Goal: Information Seeking & Learning: Learn about a topic

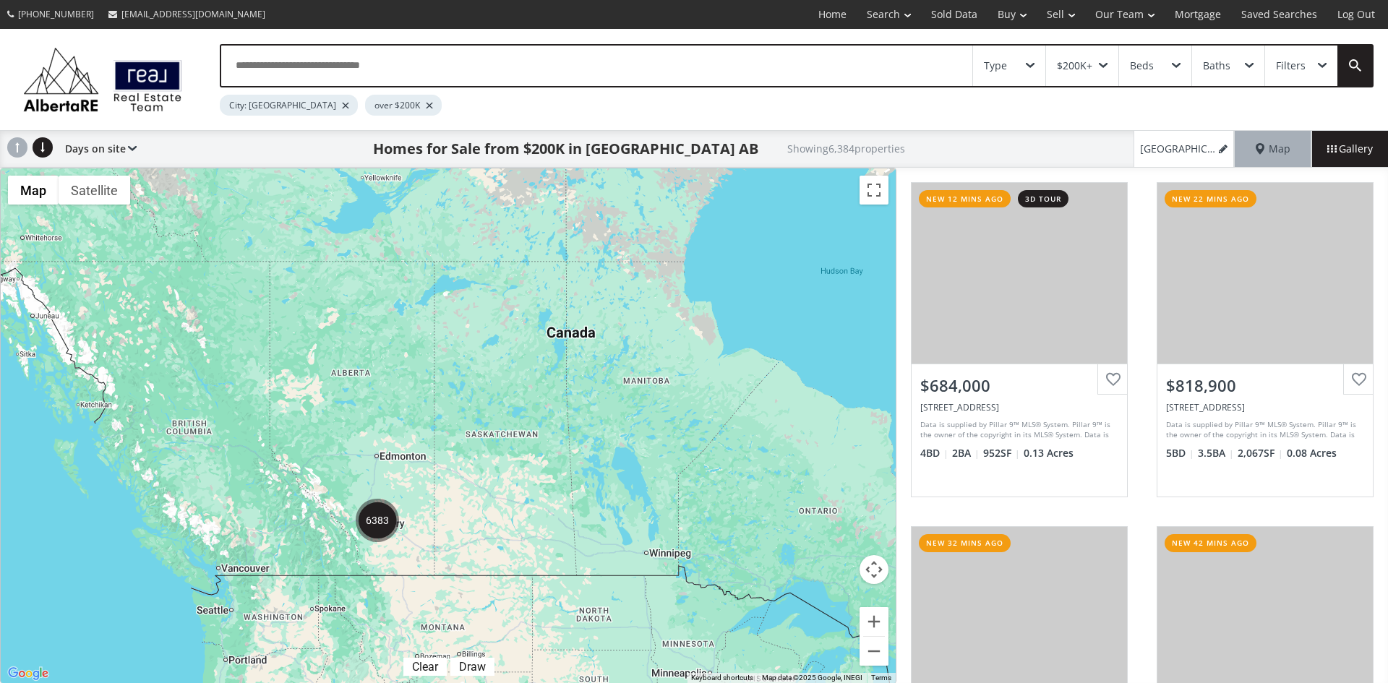
click at [1024, 63] on div "Type" at bounding box center [1009, 66] width 72 height 40
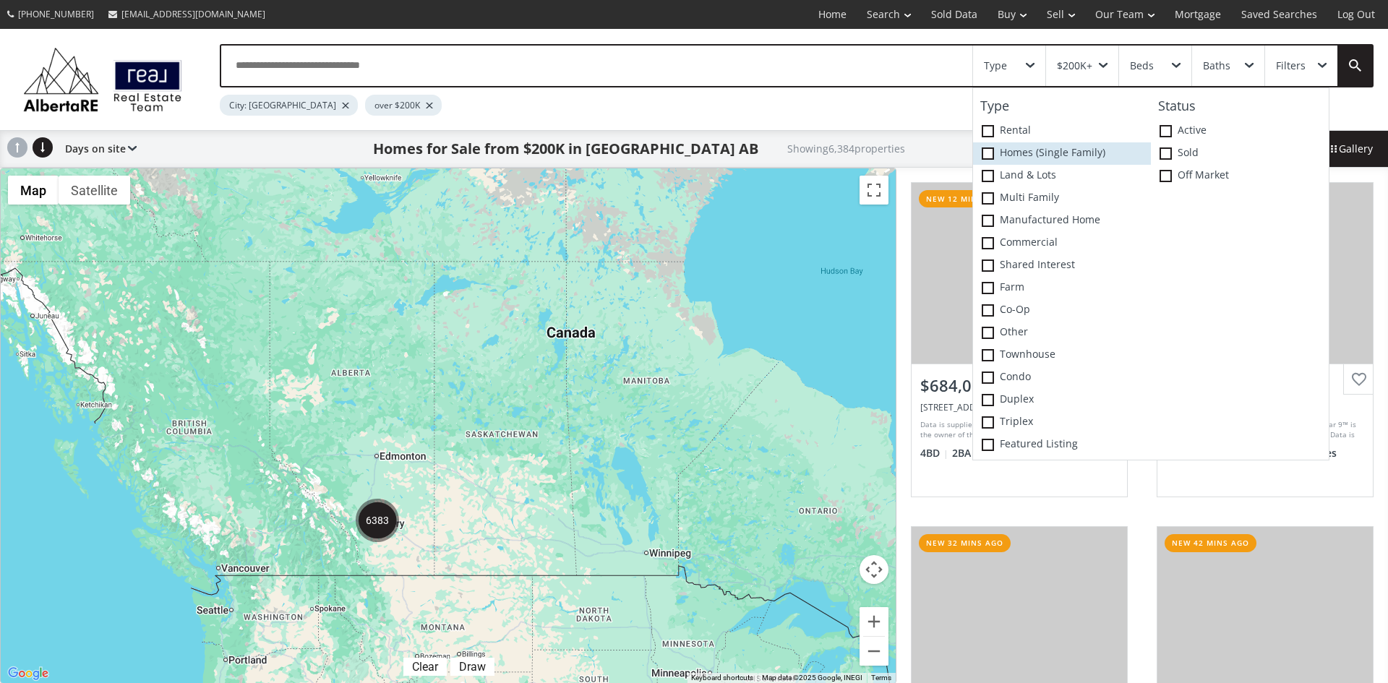
click at [986, 157] on span at bounding box center [988, 153] width 12 height 12
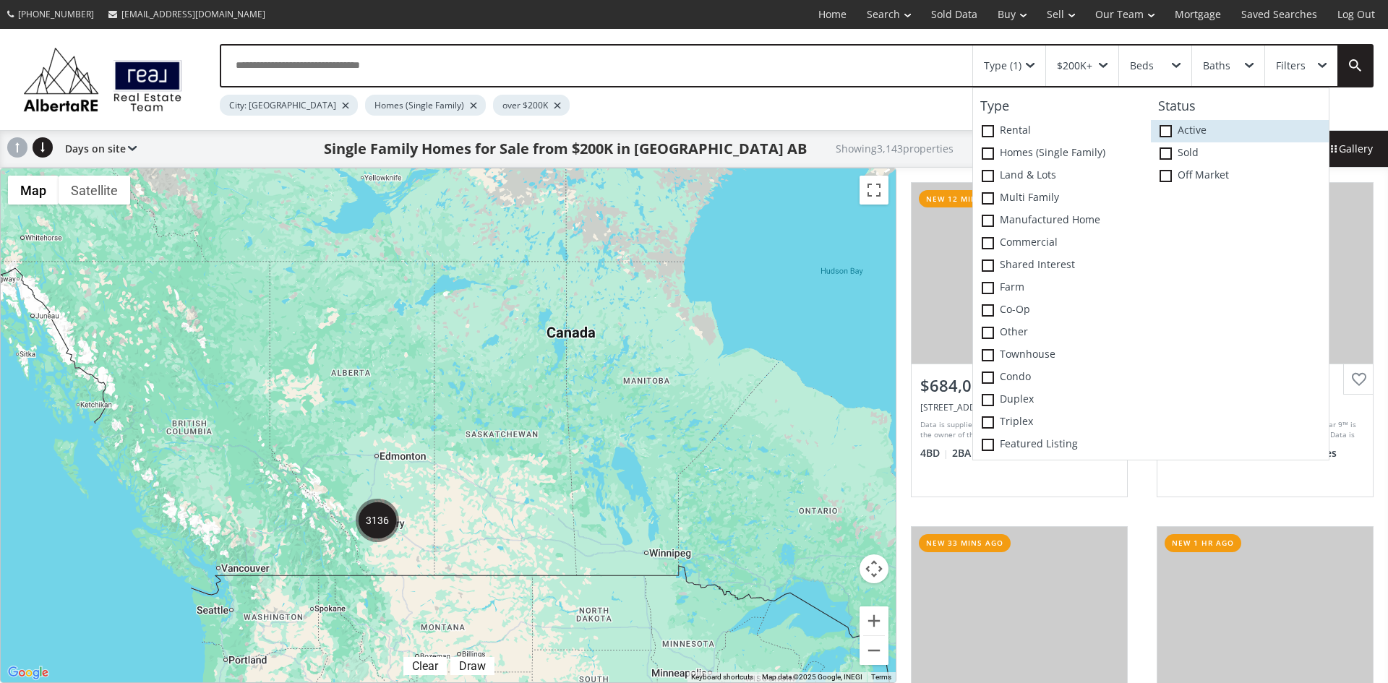
click at [1166, 129] on span at bounding box center [1166, 131] width 12 height 12
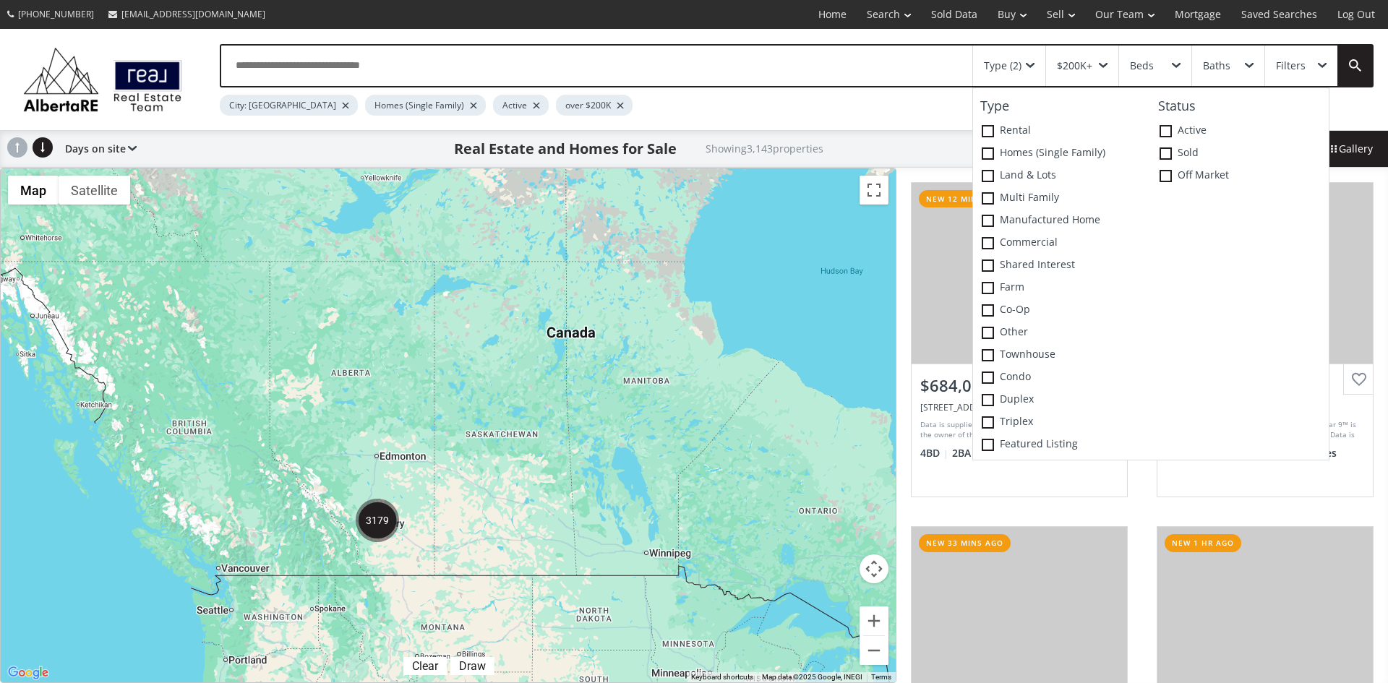
click at [641, 322] on div "To navigate, press the arrow keys." at bounding box center [448, 425] width 895 height 514
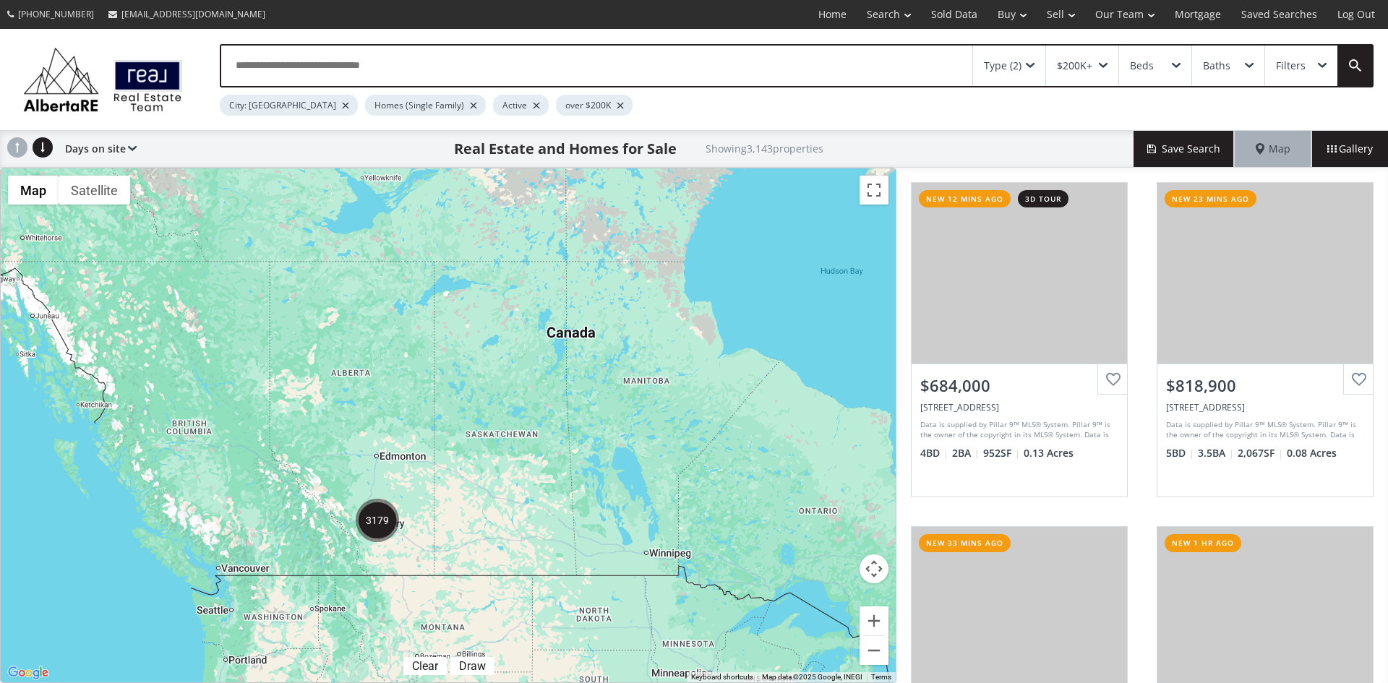
click at [1105, 61] on div "$200K+" at bounding box center [1082, 66] width 72 height 40
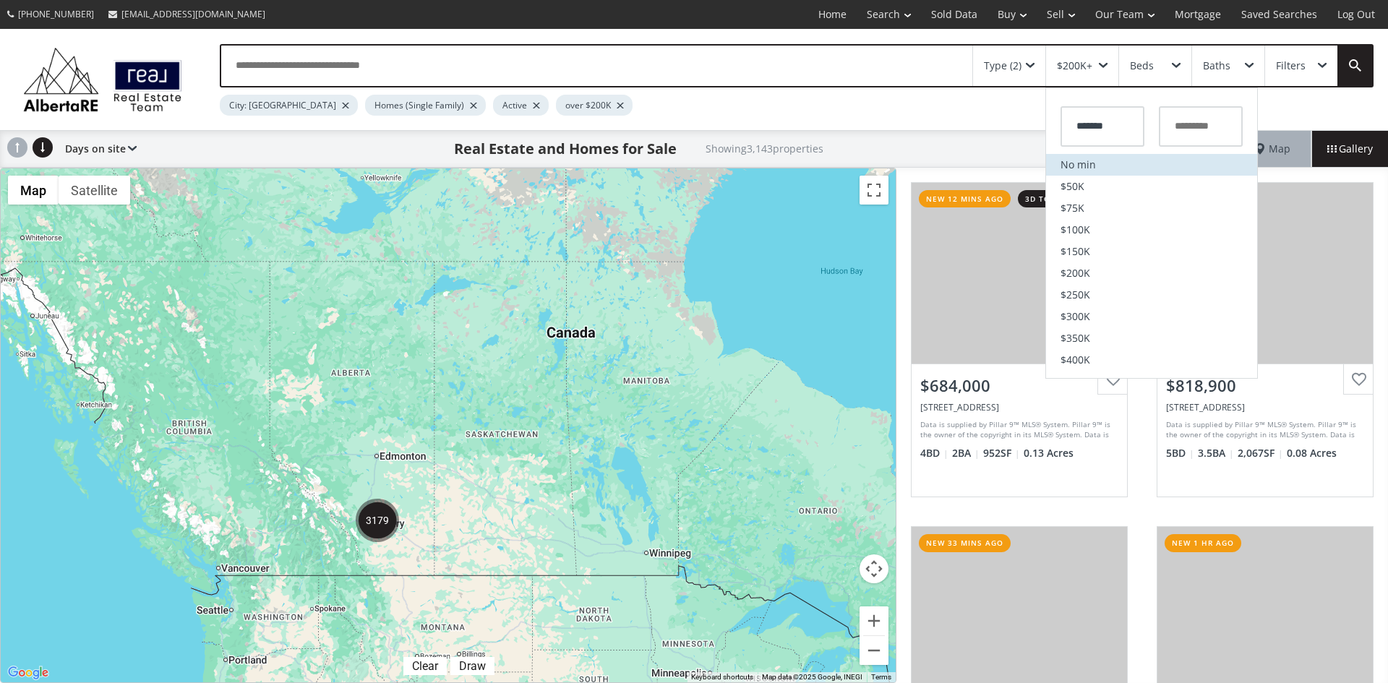
click at [1082, 167] on li "No min" at bounding box center [1151, 165] width 211 height 22
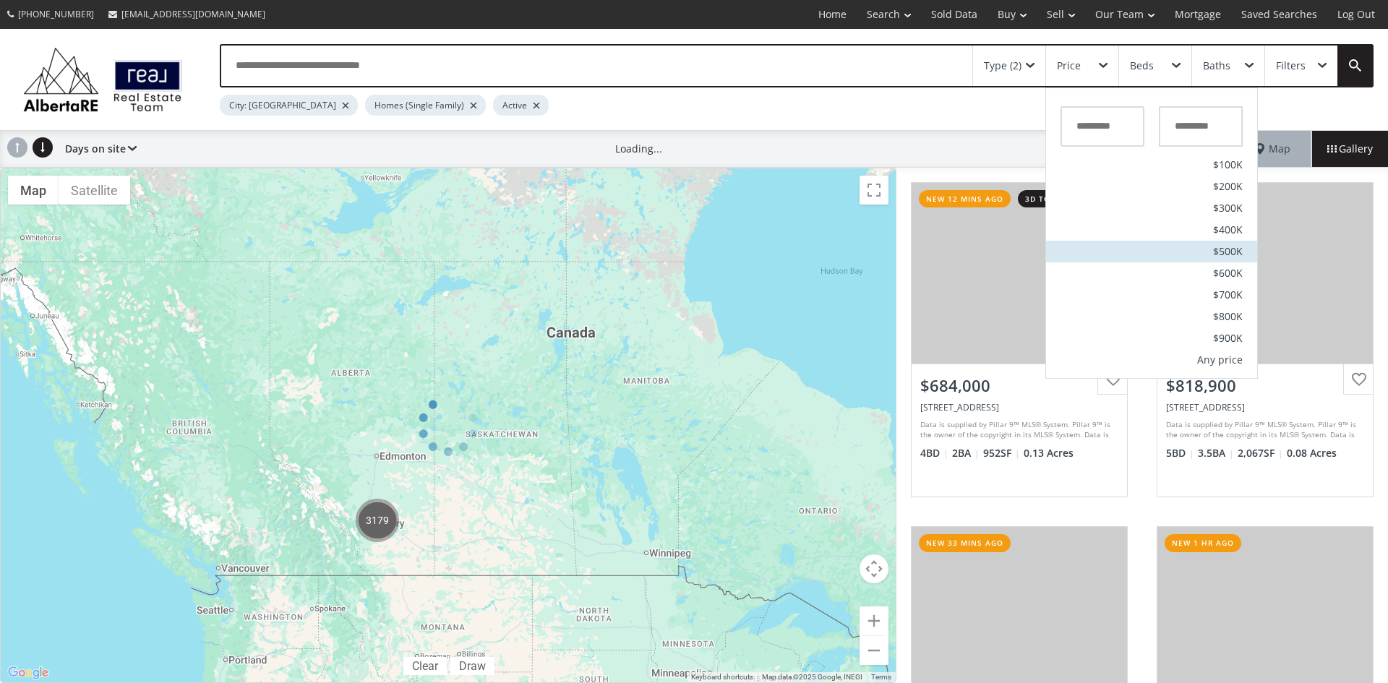
click at [1239, 247] on span "$500K" at bounding box center [1228, 252] width 30 height 10
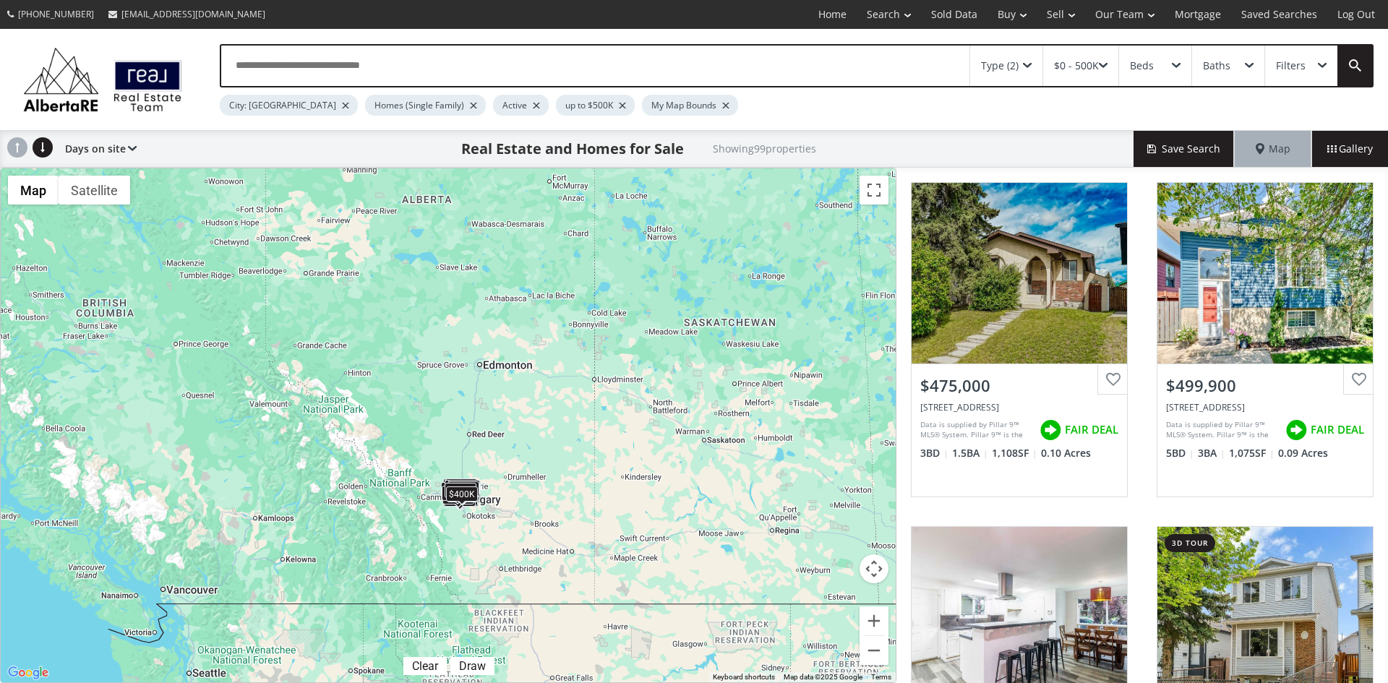
drag, startPoint x: 392, startPoint y: 518, endPoint x: 602, endPoint y: 458, distance: 218.1
click at [602, 458] on div "To navigate, press the arrow keys. $475K $500K $495K $487K $480K $430K $500K $5…" at bounding box center [448, 425] width 895 height 514
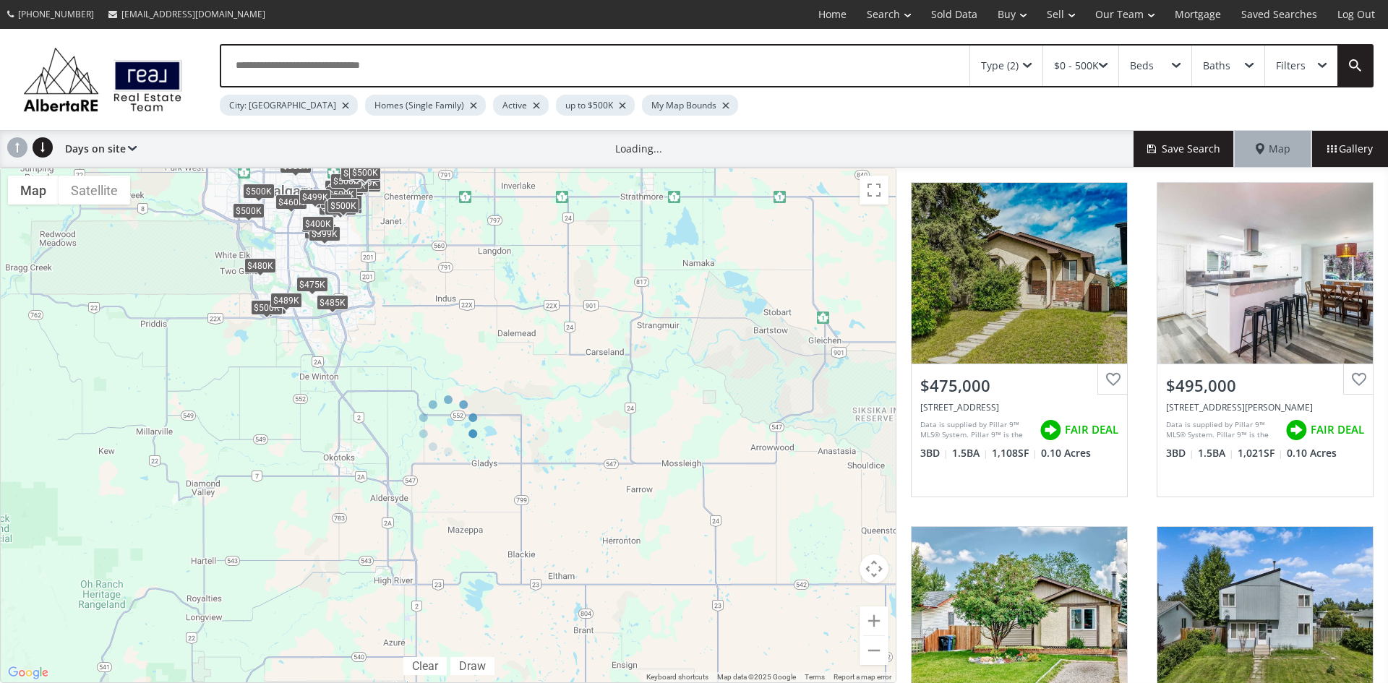
drag, startPoint x: 393, startPoint y: 262, endPoint x: 465, endPoint y: 414, distance: 167.9
click at [464, 419] on div at bounding box center [448, 426] width 897 height 516
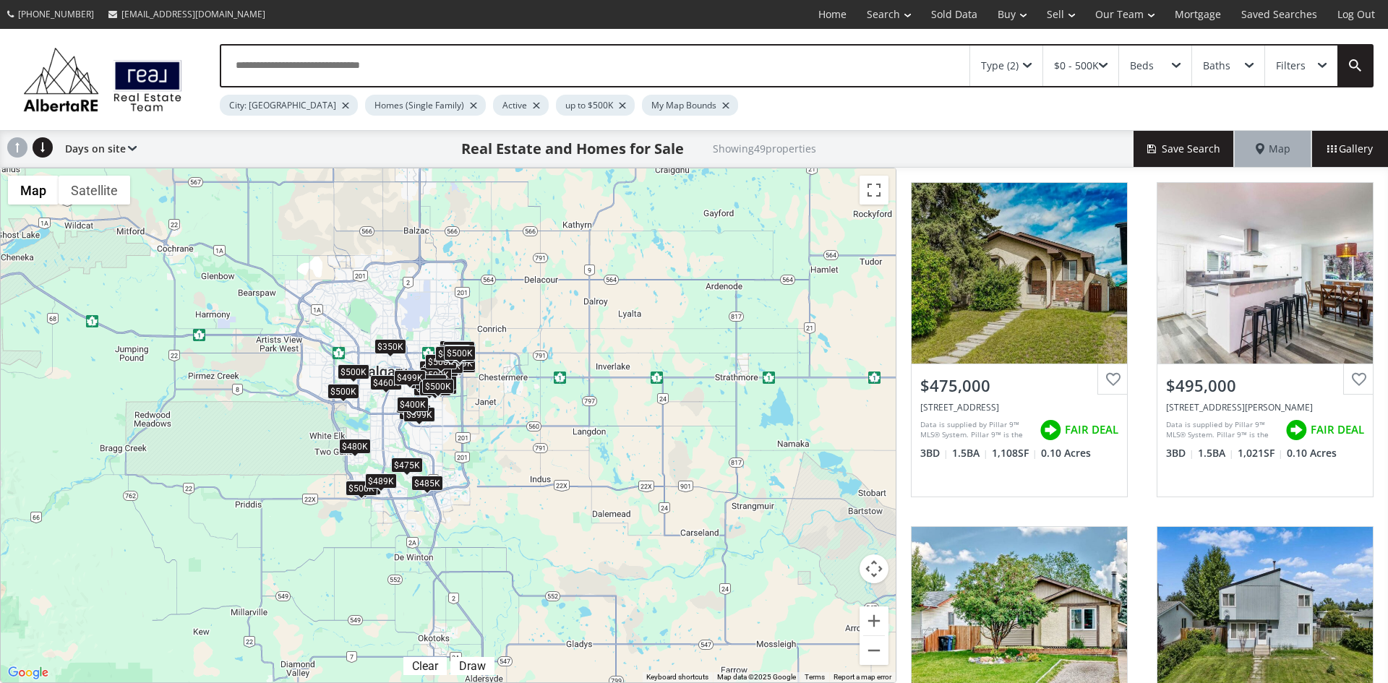
drag, startPoint x: 398, startPoint y: 277, endPoint x: 493, endPoint y: 459, distance: 205.4
click at [493, 459] on div "To navigate, press the arrow keys. $475K $495K $480K $430K $500K $425K $469K $4…" at bounding box center [448, 425] width 895 height 514
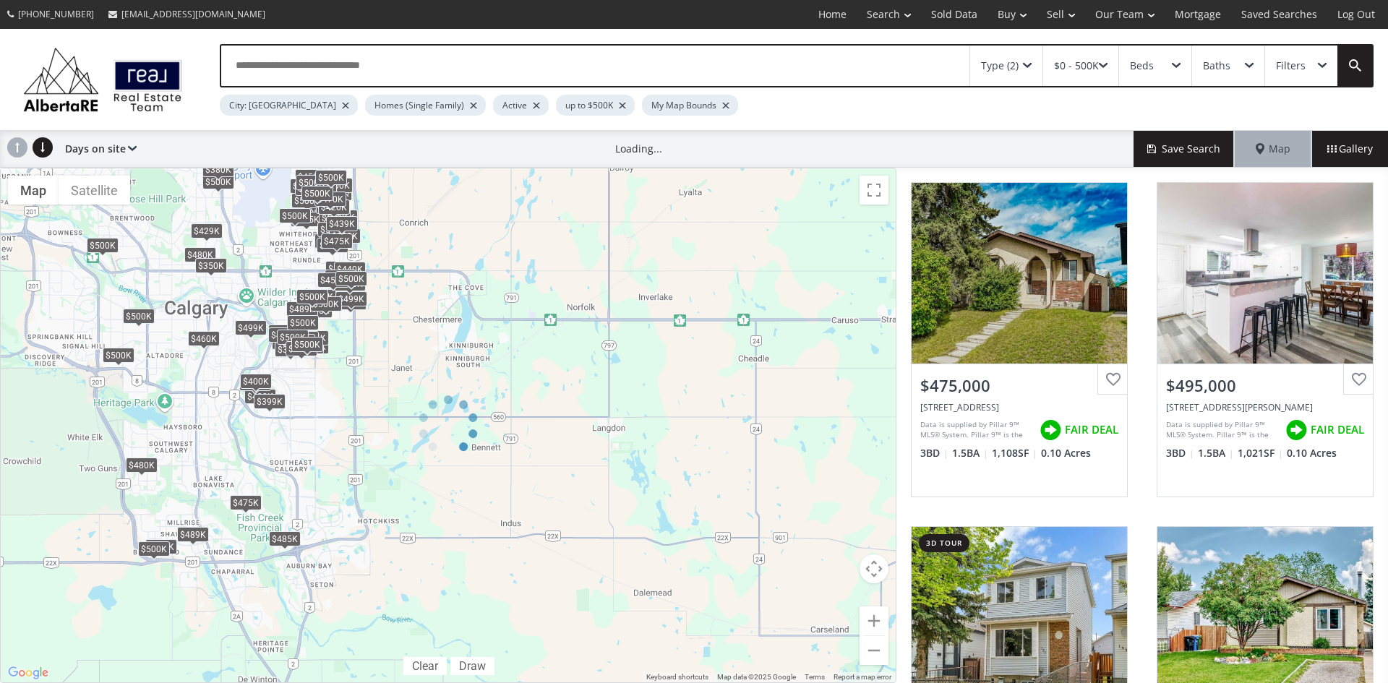
drag, startPoint x: 382, startPoint y: 367, endPoint x: 614, endPoint y: 474, distance: 255.2
click at [614, 474] on div at bounding box center [448, 426] width 897 height 516
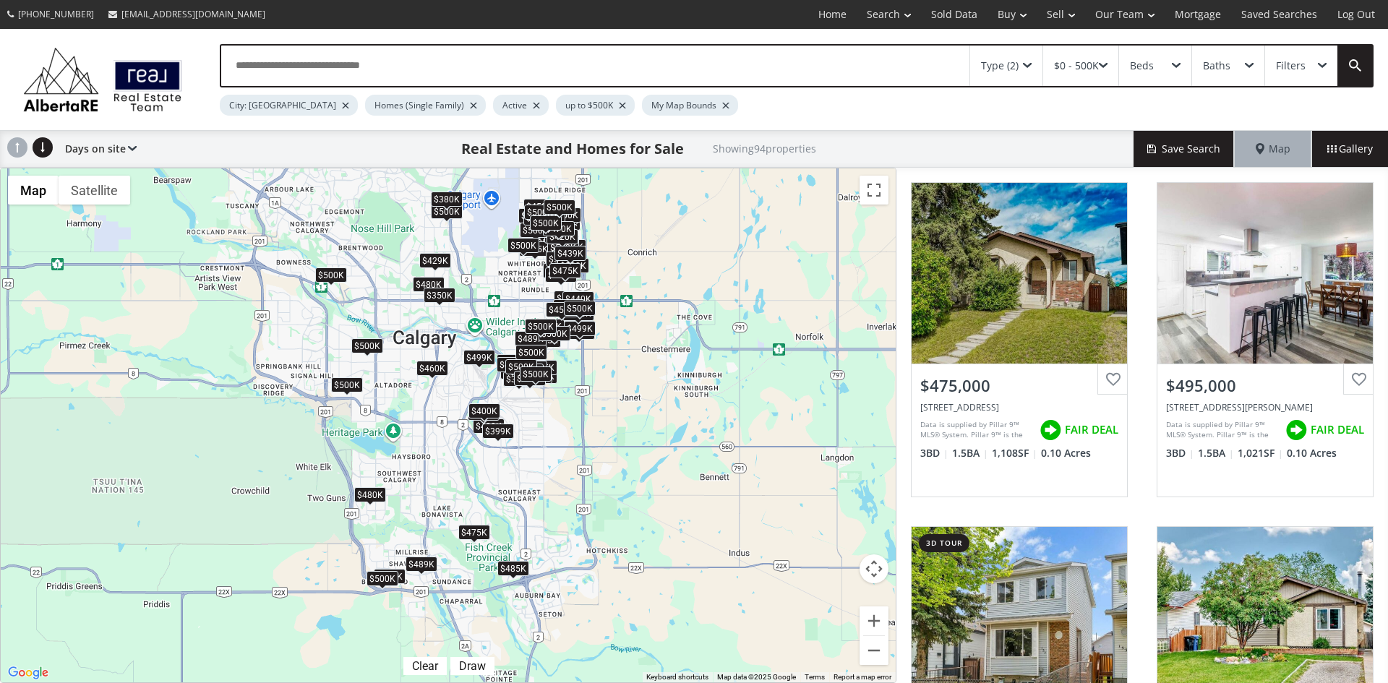
drag, startPoint x: 340, startPoint y: 377, endPoint x: 591, endPoint y: 417, distance: 254.0
click at [591, 417] on div "To navigate, press the arrow keys. $475K $495K $487K $480K $430K $500K $500K $4…" at bounding box center [448, 425] width 895 height 514
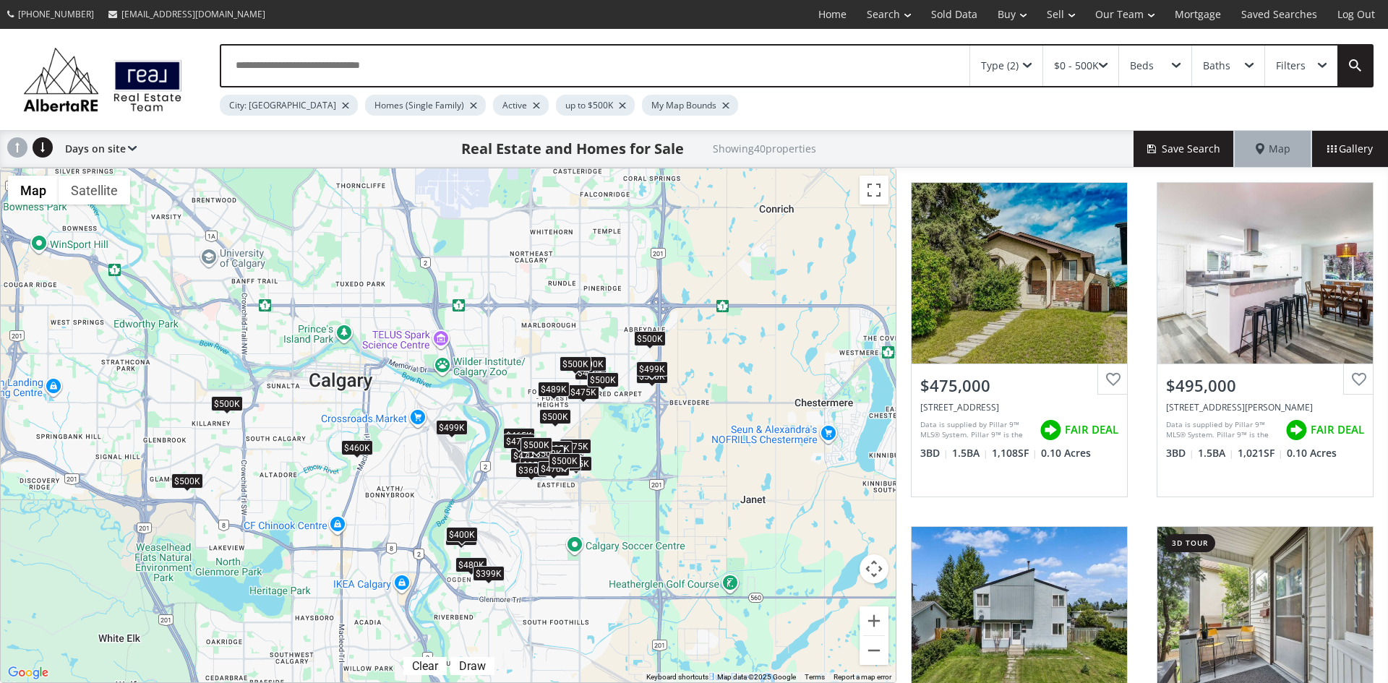
drag, startPoint x: 404, startPoint y: 298, endPoint x: 442, endPoint y: 486, distance: 191.7
click at [442, 486] on div "To navigate, press the arrow keys. $475K $495K $430K $500K $425K $460K $485K $4…" at bounding box center [448, 425] width 895 height 514
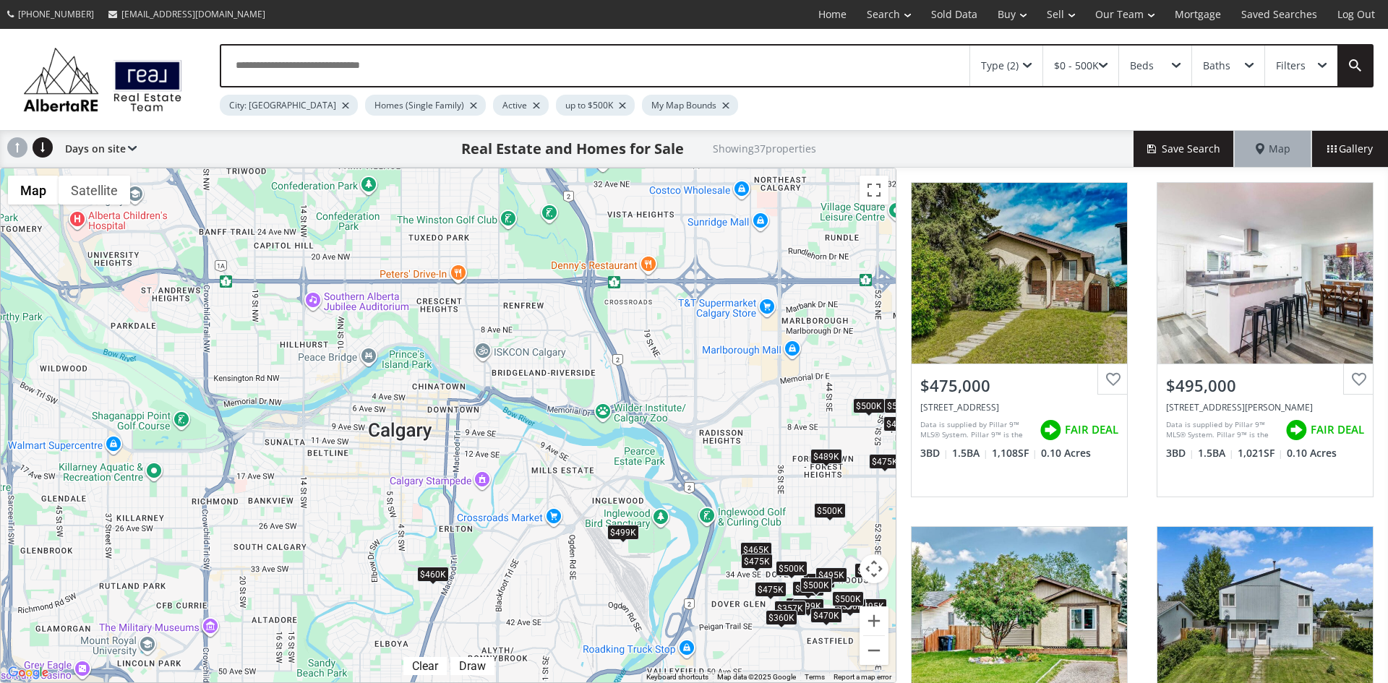
drag, startPoint x: 255, startPoint y: 279, endPoint x: 481, endPoint y: 386, distance: 249.7
click at [481, 386] on div "To navigate, press the arrow keys. $475K $495K $480K $430K $425K $469K $440K $4…" at bounding box center [448, 425] width 895 height 514
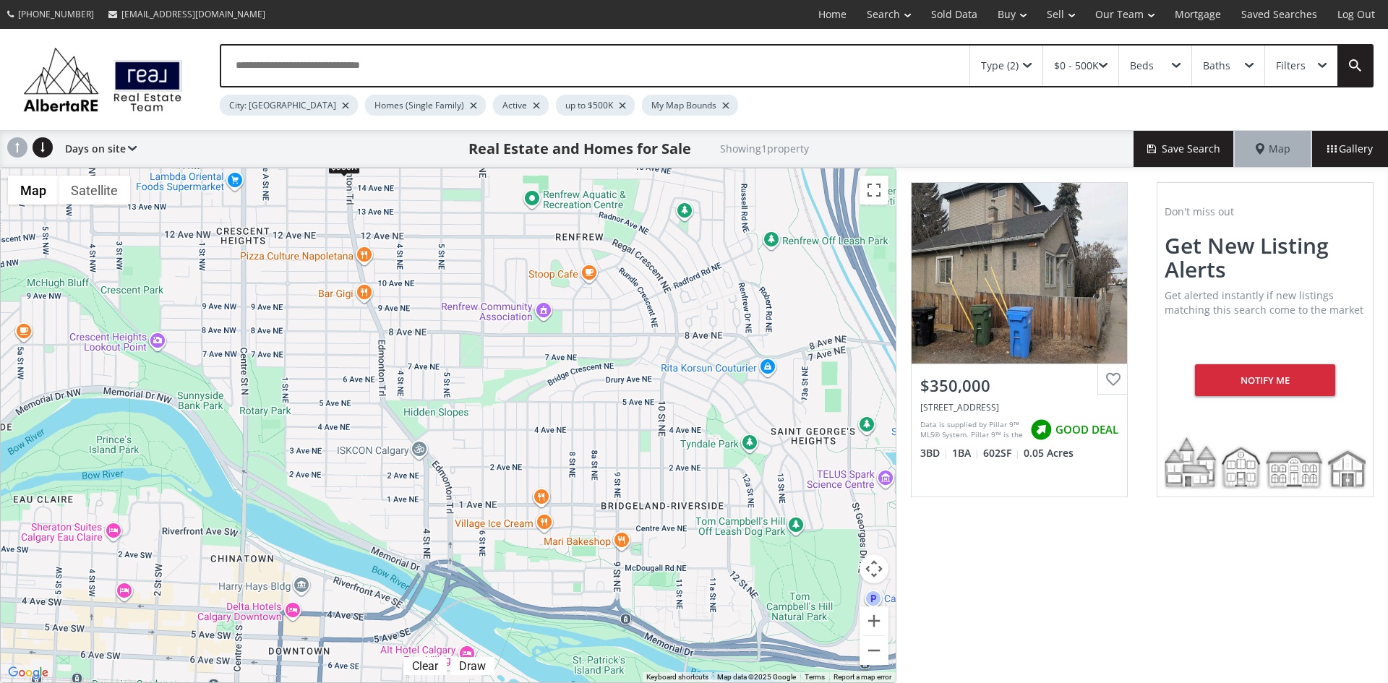
drag, startPoint x: 494, startPoint y: 367, endPoint x: 419, endPoint y: 450, distance: 111.1
click at [414, 462] on div "← Move left → Move right ↑ Move up ↓ Move down + Zoom in - Zoom out Home Jump l…" at bounding box center [448, 426] width 897 height 516
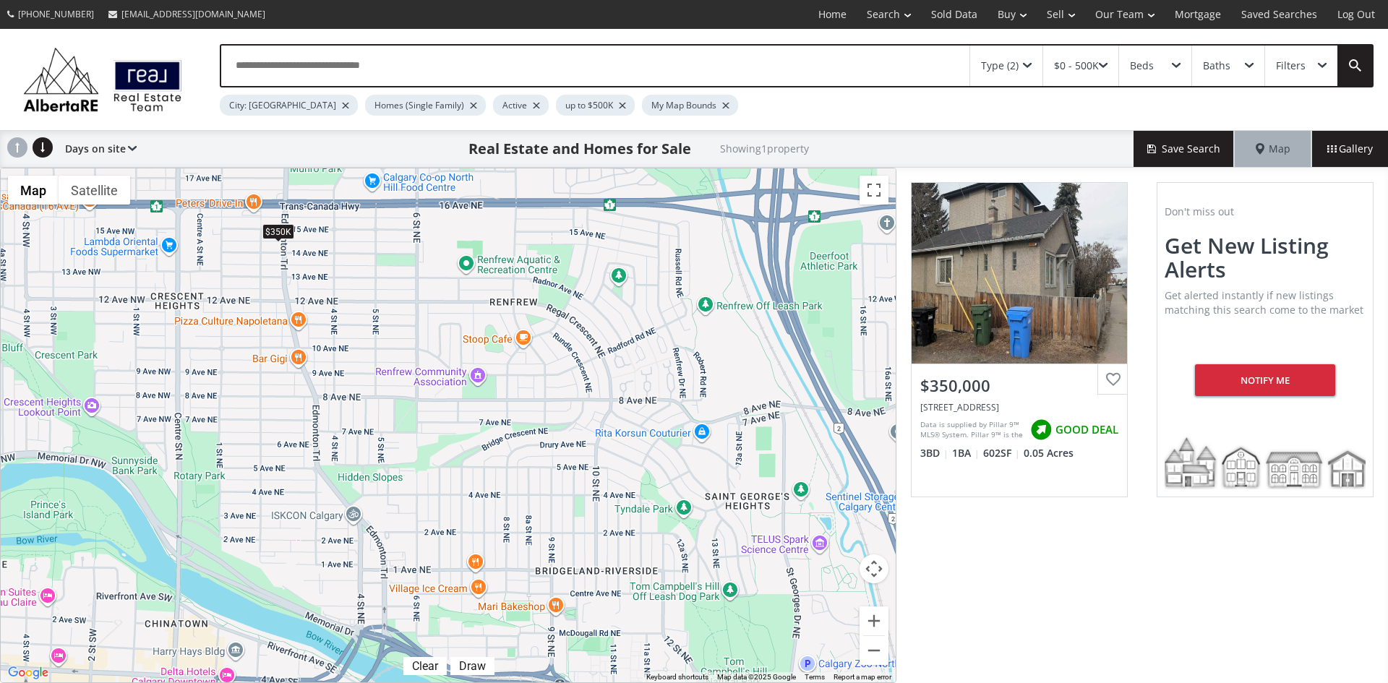
drag, startPoint x: 484, startPoint y: 396, endPoint x: 428, endPoint y: 455, distance: 80.8
click at [426, 456] on div "To navigate, press the arrow keys. $350K" at bounding box center [448, 425] width 895 height 514
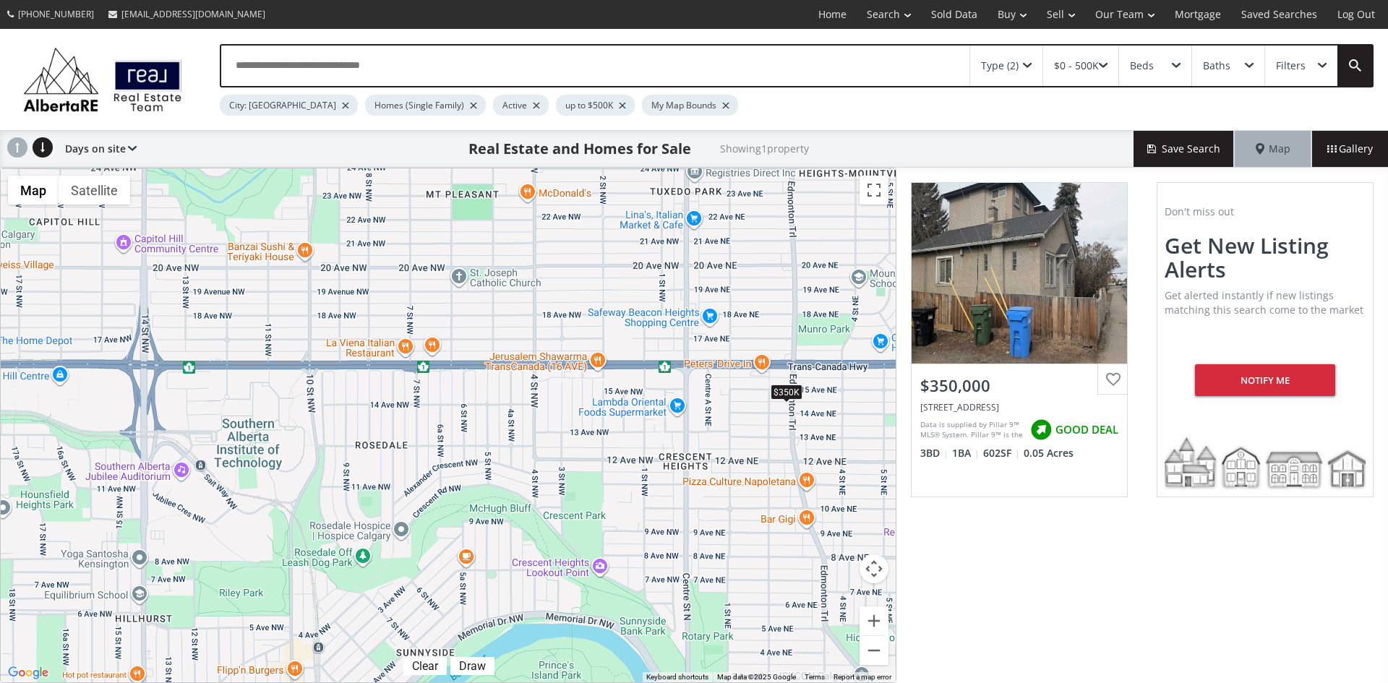
drag, startPoint x: 369, startPoint y: 351, endPoint x: 856, endPoint y: 527, distance: 517.6
click at [856, 527] on div "To navigate, press the arrow keys. $350K" at bounding box center [448, 425] width 895 height 514
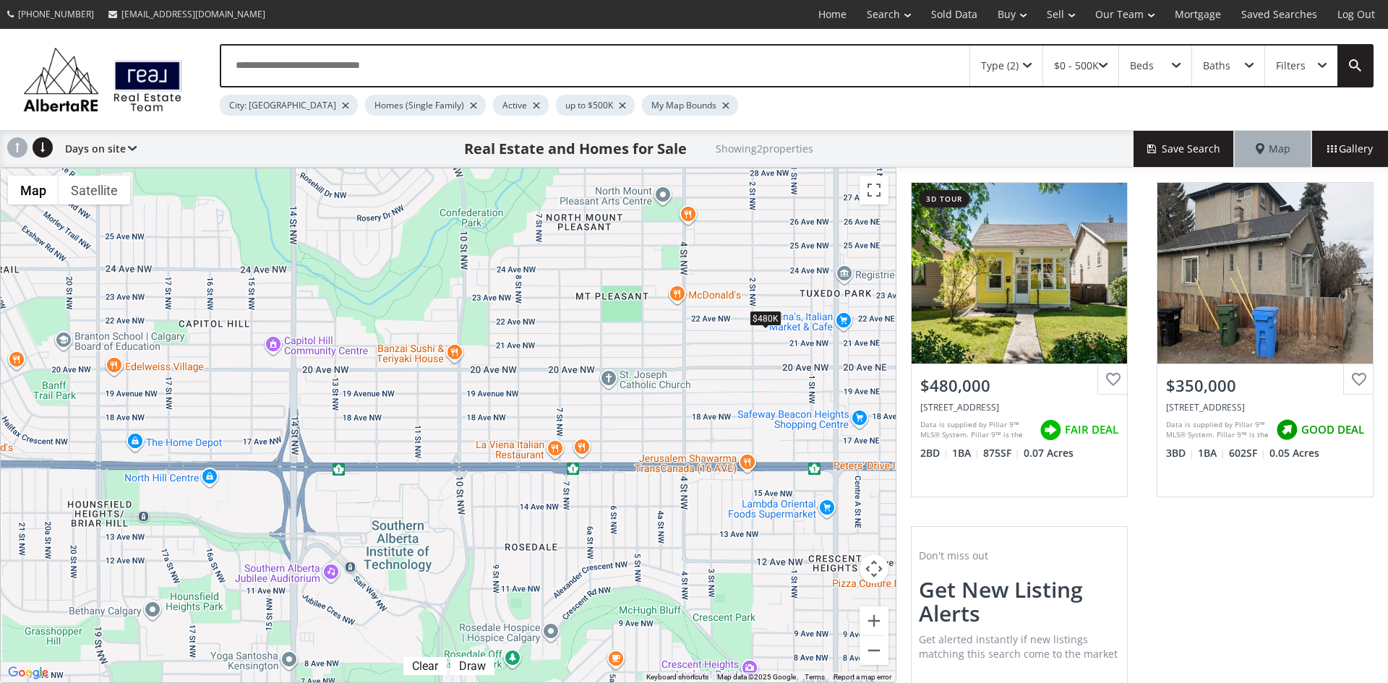
drag, startPoint x: 394, startPoint y: 284, endPoint x: 548, endPoint y: 393, distance: 188.4
click at [548, 393] on div "To navigate, press the arrow keys. $480K $350K" at bounding box center [448, 425] width 895 height 514
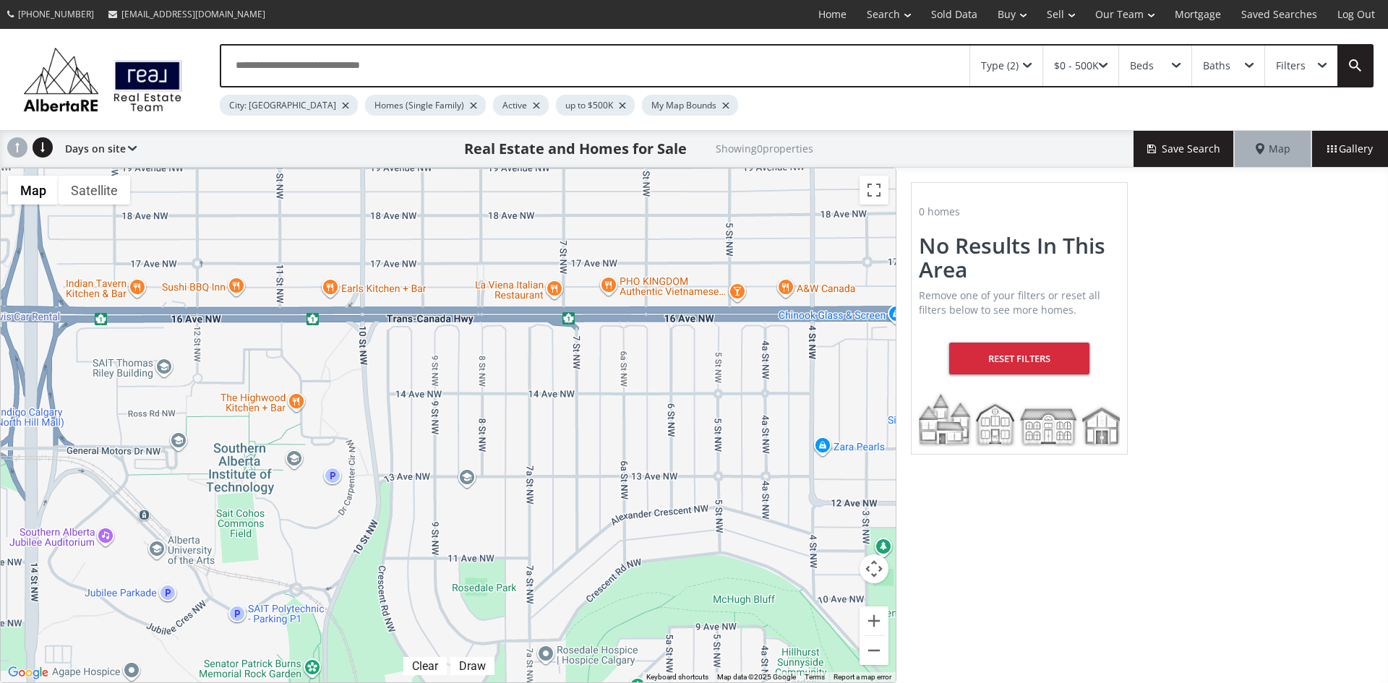
drag, startPoint x: 457, startPoint y: 579, endPoint x: 409, endPoint y: 391, distance: 194.1
click at [409, 391] on div "To navigate, press the arrow keys." at bounding box center [448, 425] width 895 height 514
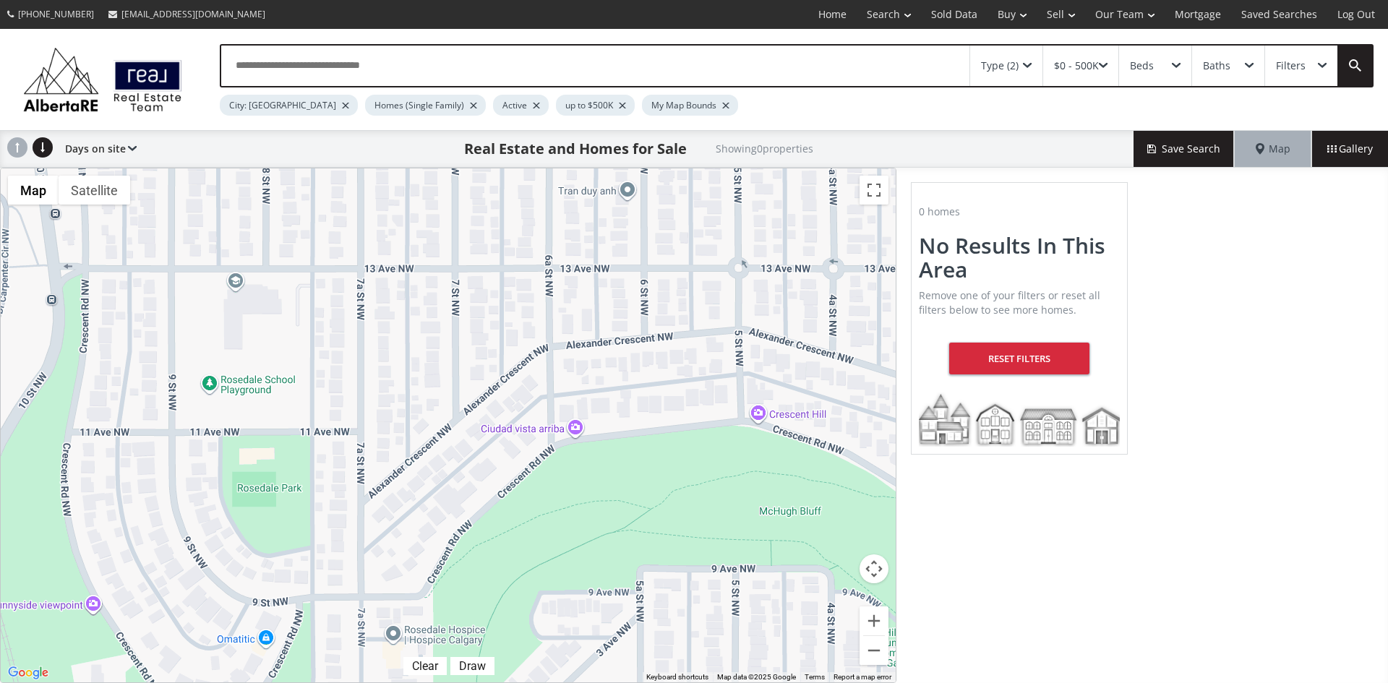
drag, startPoint x: 549, startPoint y: 466, endPoint x: 390, endPoint y: 298, distance: 231.2
click at [390, 298] on div "To navigate, press the arrow keys." at bounding box center [448, 425] width 895 height 514
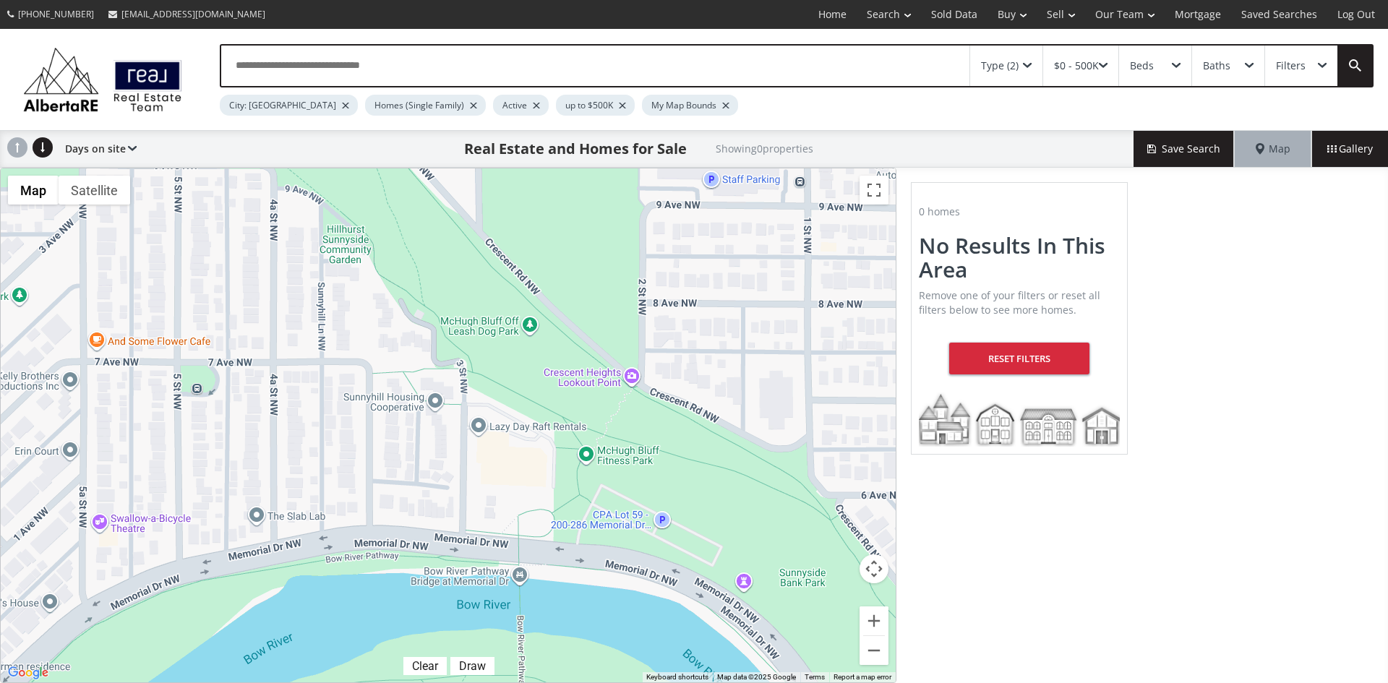
drag, startPoint x: 675, startPoint y: 514, endPoint x: 112, endPoint y: 115, distance: 690.3
click at [112, 115] on div "Type (2) $0 - 500K Beds Baths Filters City: [GEOGRAPHIC_DATA] Homes (Single Fam…" at bounding box center [694, 356] width 1388 height 654
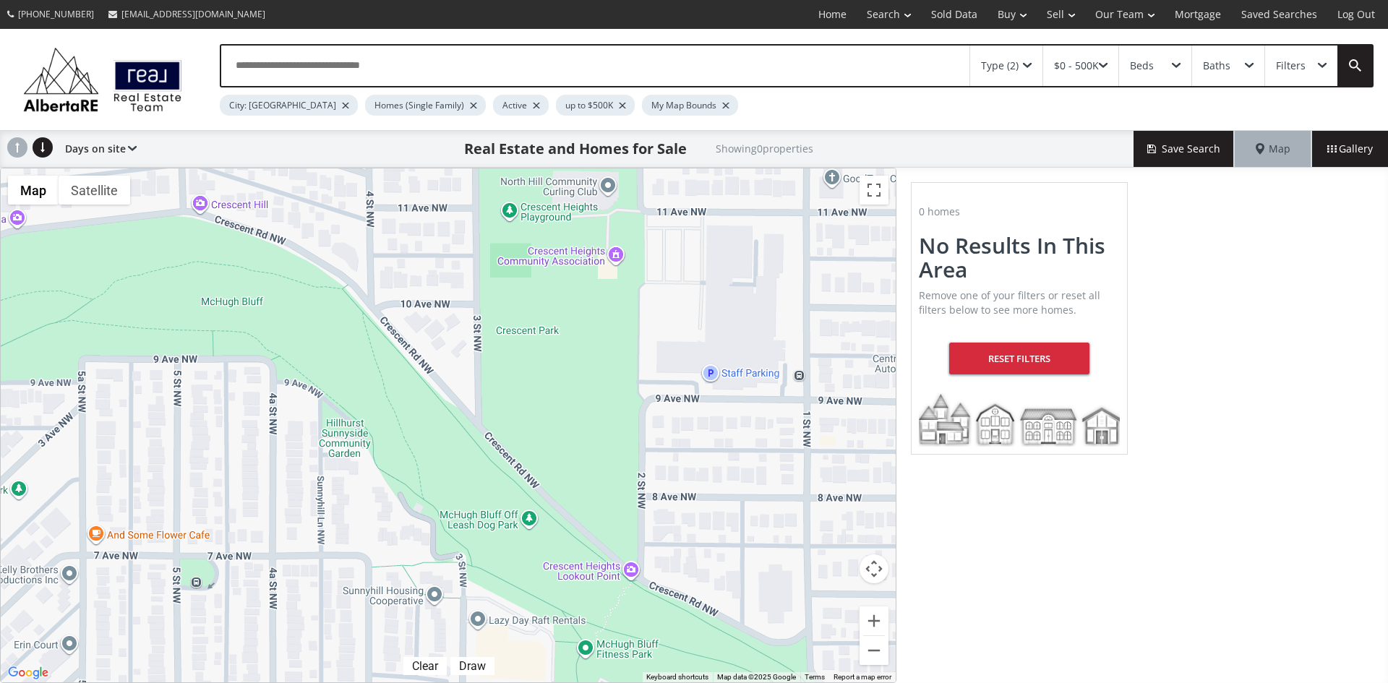
drag, startPoint x: 533, startPoint y: 275, endPoint x: 771, endPoint y: 537, distance: 354.2
click at [771, 537] on div "To navigate, press the arrow keys." at bounding box center [448, 425] width 895 height 514
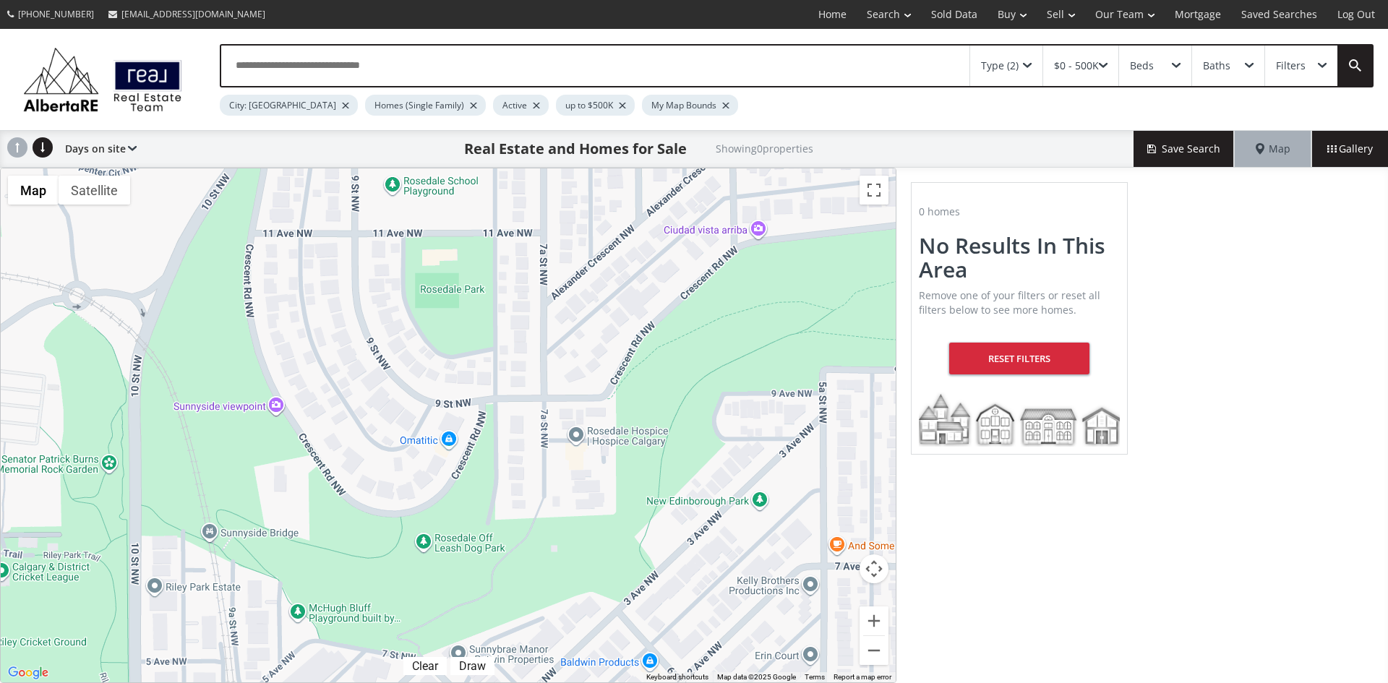
drag, startPoint x: 166, startPoint y: 413, endPoint x: 670, endPoint y: 362, distance: 505.8
click at [670, 362] on div "To navigate, press the arrow keys." at bounding box center [448, 425] width 895 height 514
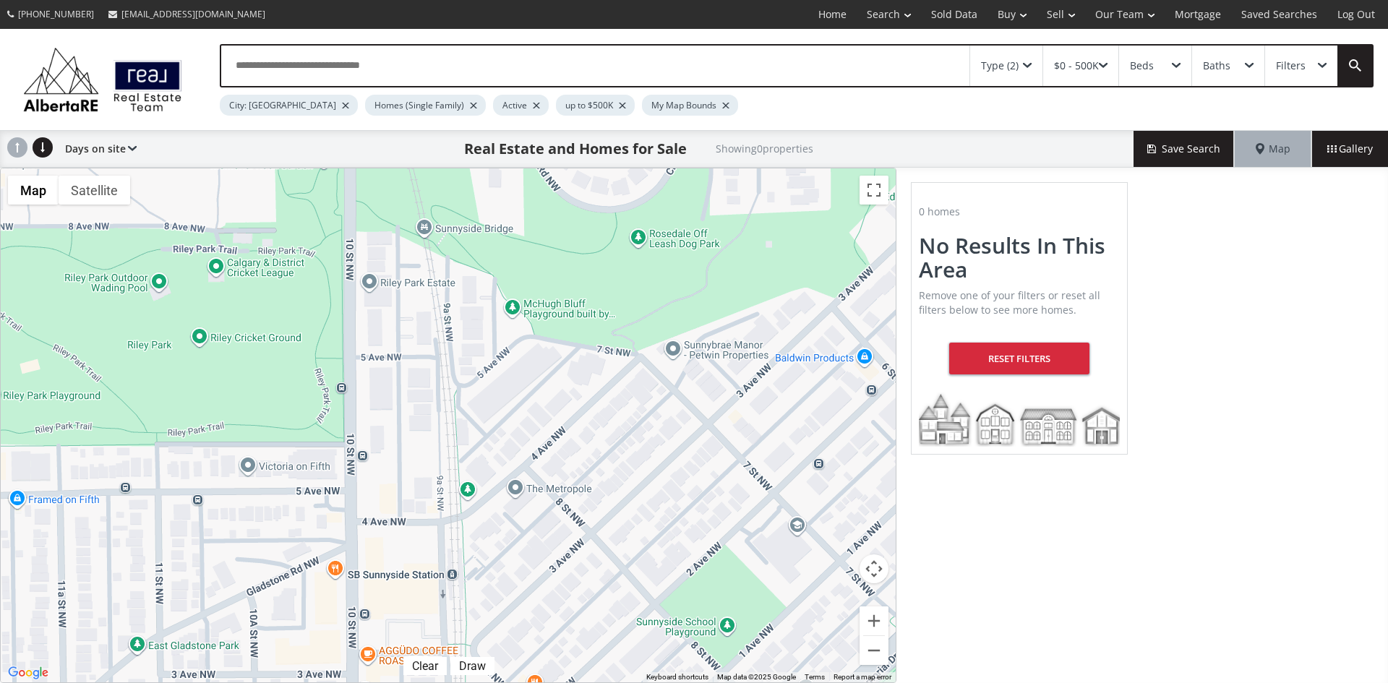
drag, startPoint x: 239, startPoint y: 557, endPoint x: 461, endPoint y: 244, distance: 383.8
click at [461, 244] on div "To navigate, press the arrow keys." at bounding box center [448, 425] width 895 height 514
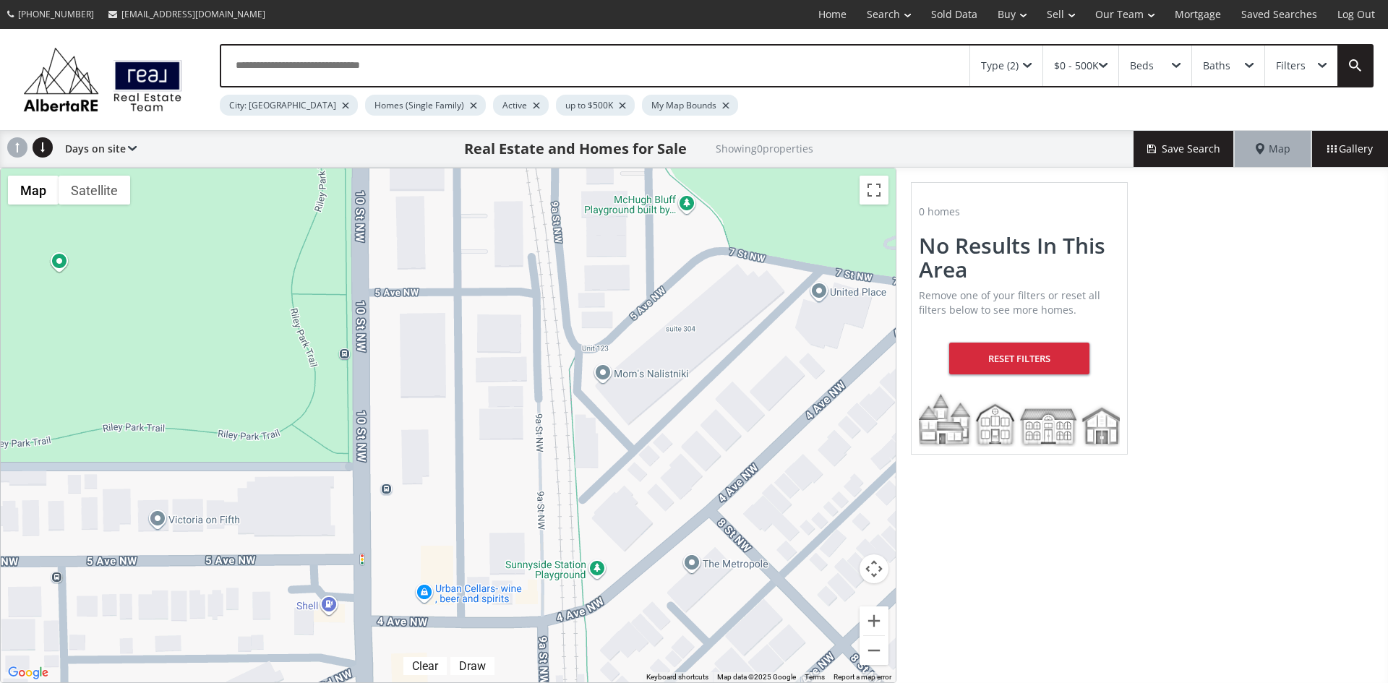
drag, startPoint x: 346, startPoint y: 335, endPoint x: 395, endPoint y: 280, distance: 74.8
click at [395, 280] on div "To navigate, press the arrow keys." at bounding box center [448, 425] width 895 height 514
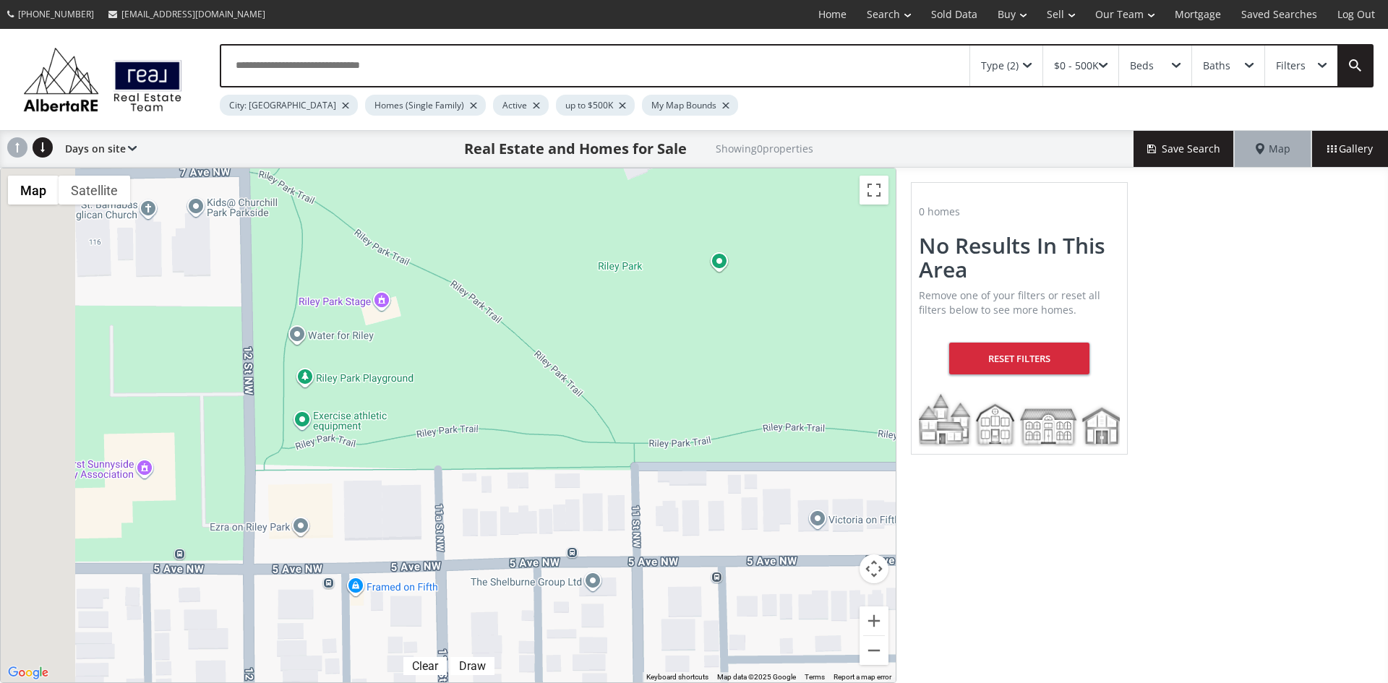
drag, startPoint x: 223, startPoint y: 388, endPoint x: 894, endPoint y: 340, distance: 672.7
click at [894, 340] on div "To navigate, press the arrow keys." at bounding box center [448, 425] width 895 height 514
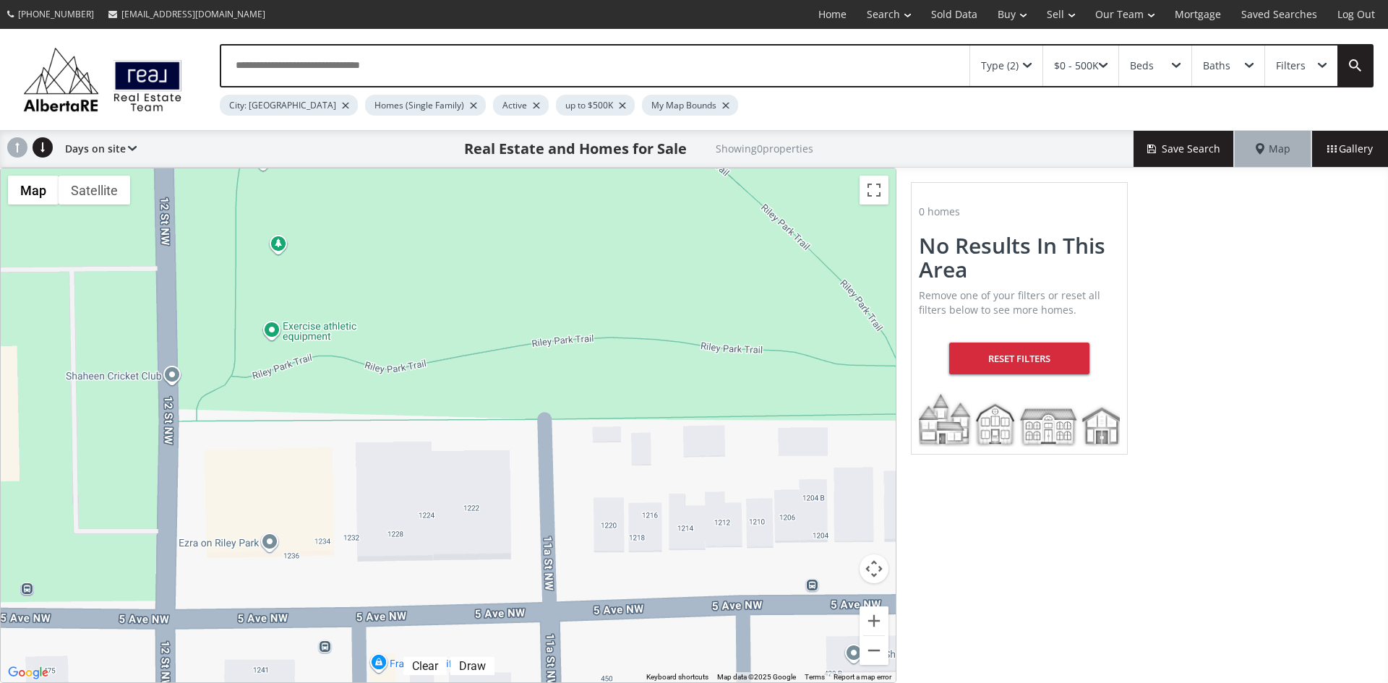
drag, startPoint x: 452, startPoint y: 465, endPoint x: 644, endPoint y: 437, distance: 194.4
click at [644, 437] on div "To navigate, press the arrow keys." at bounding box center [448, 425] width 895 height 514
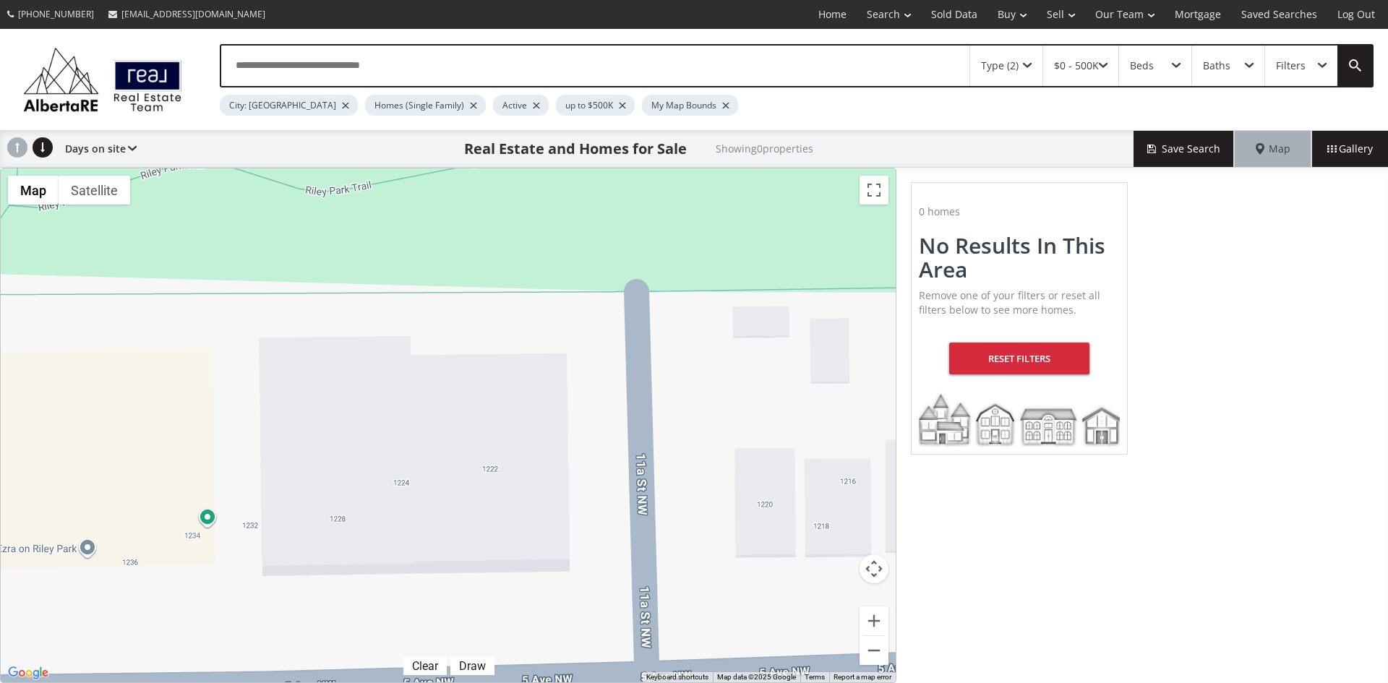
drag, startPoint x: 474, startPoint y: 433, endPoint x: 590, endPoint y: 351, distance: 142.0
click at [590, 351] on div "To navigate, press the arrow keys." at bounding box center [448, 425] width 895 height 514
click at [1111, 59] on div "$0 - 500K" at bounding box center [1080, 66] width 75 height 40
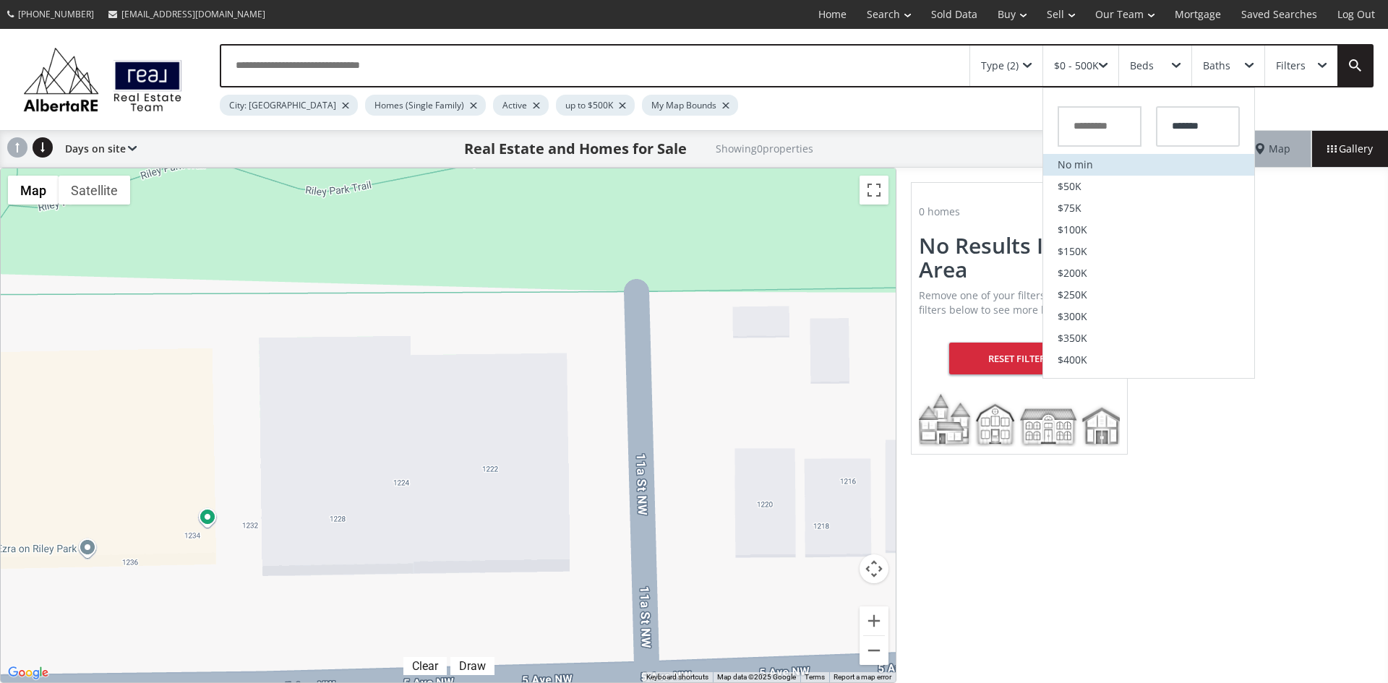
click at [1082, 157] on li "No min" at bounding box center [1148, 165] width 211 height 22
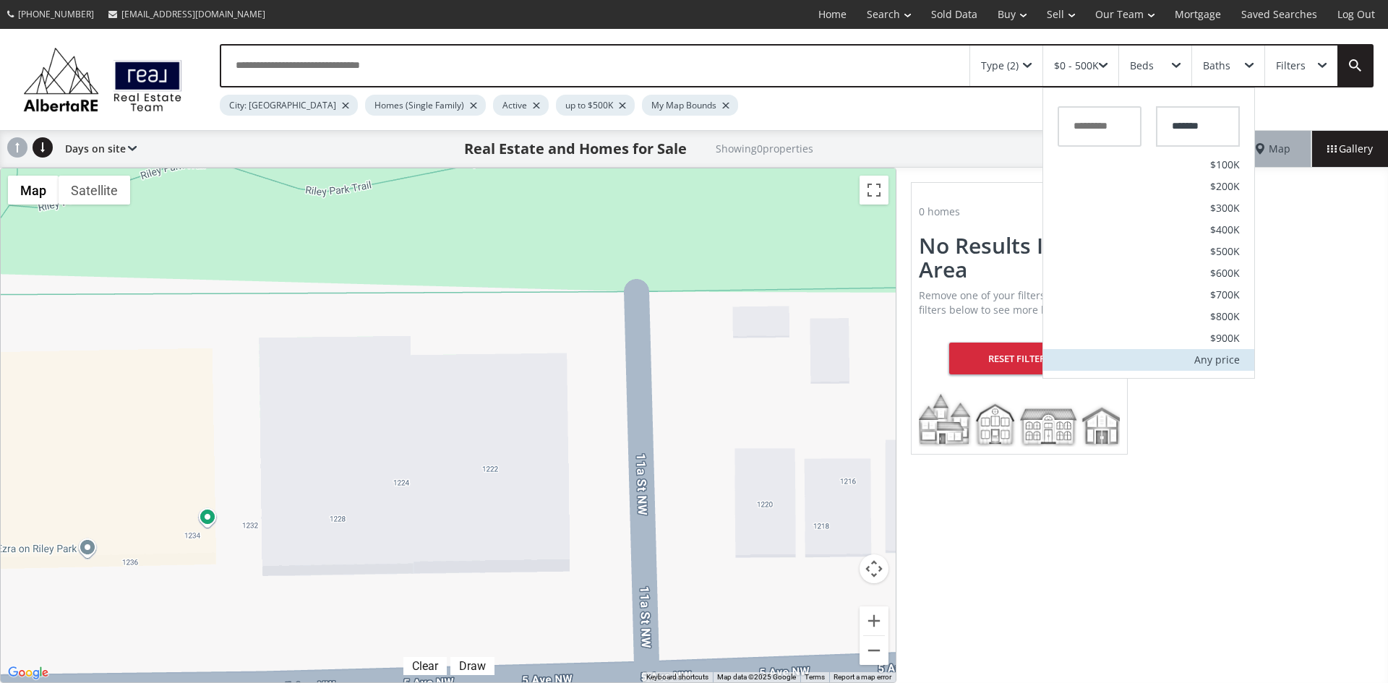
click at [1219, 359] on div "Any price" at bounding box center [1217, 360] width 46 height 10
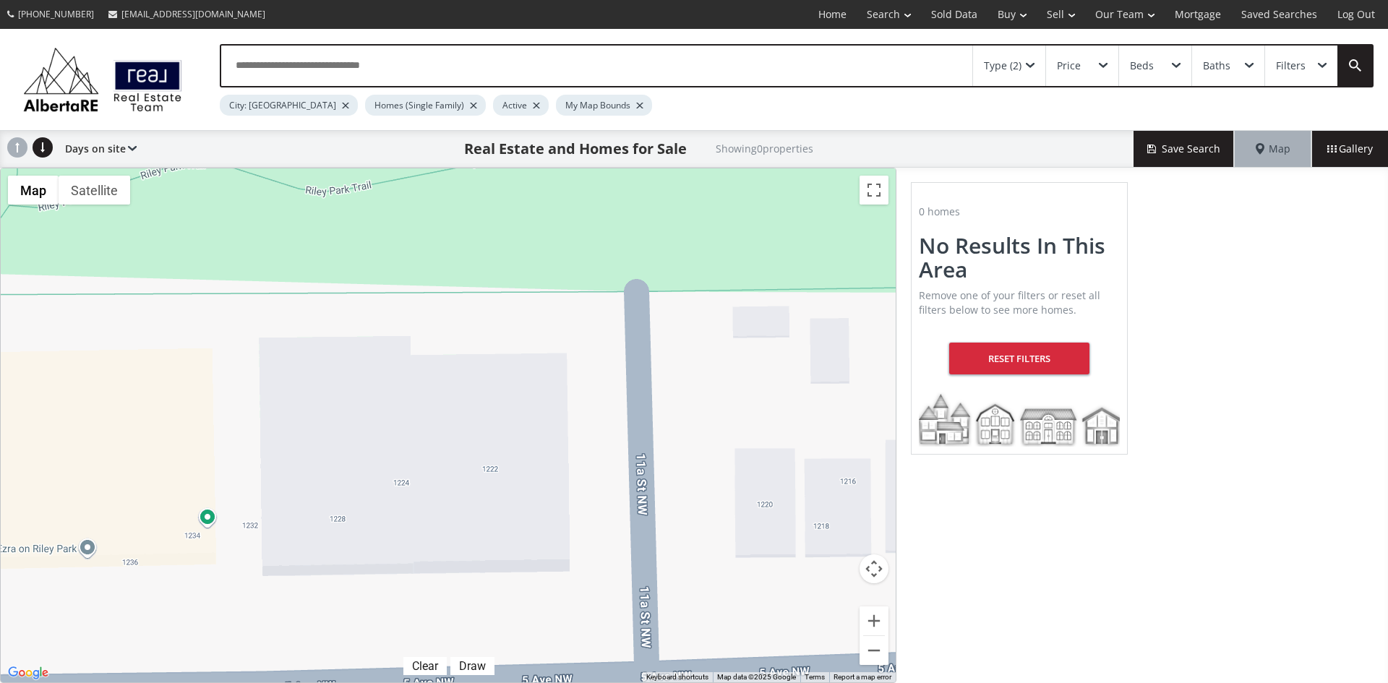
click at [1035, 61] on div "Type (2)" at bounding box center [1009, 66] width 72 height 40
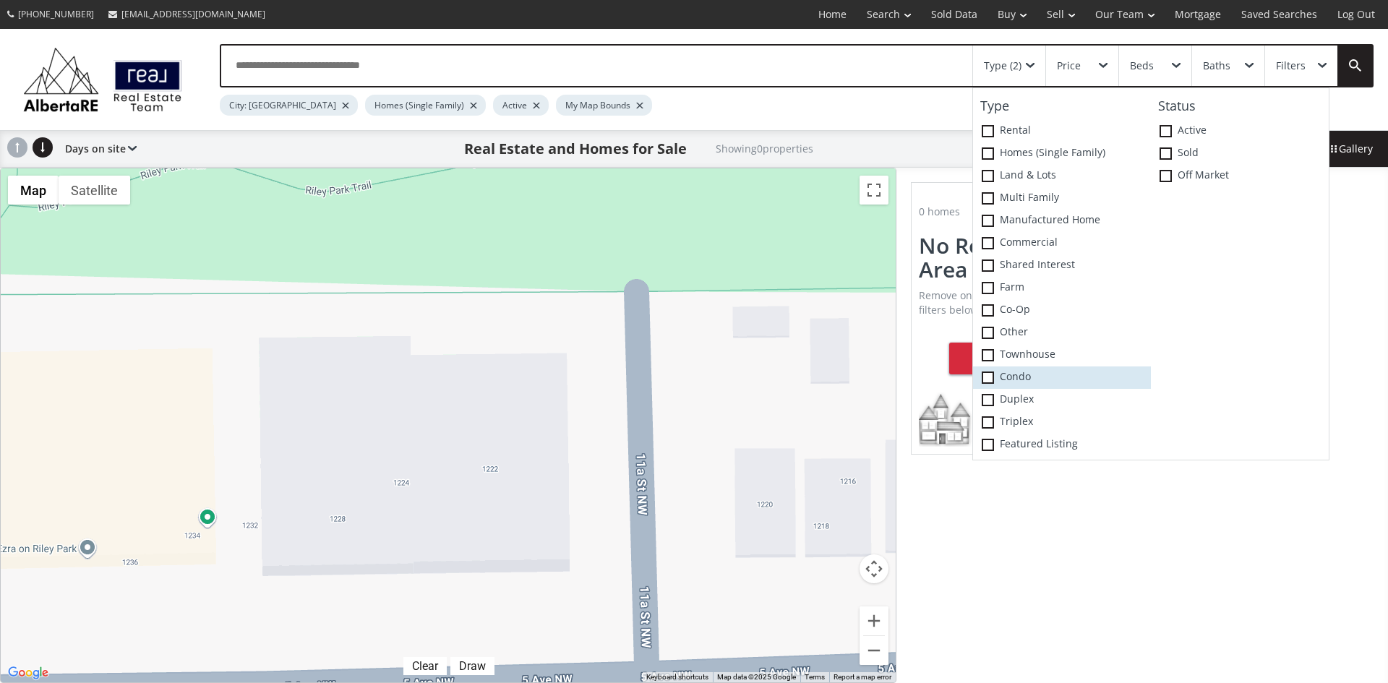
click at [993, 374] on span at bounding box center [988, 378] width 12 height 12
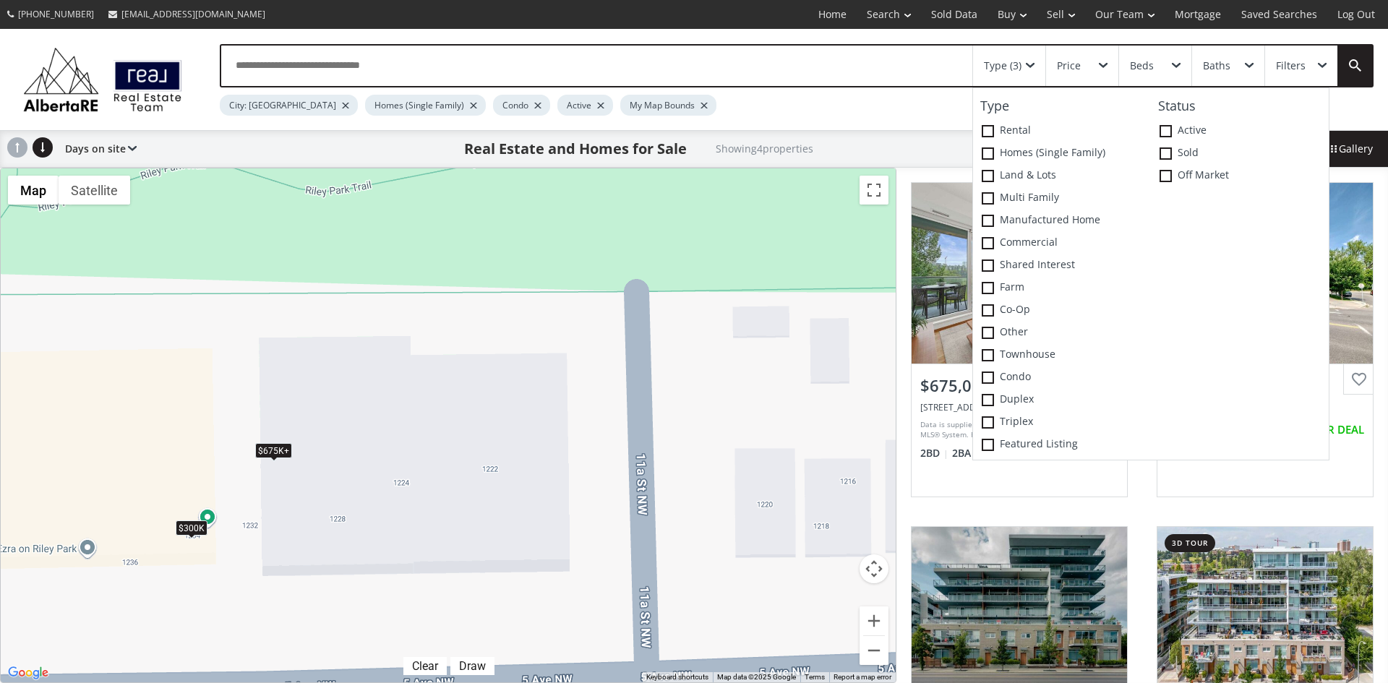
click at [280, 456] on div "$675K+" at bounding box center [273, 449] width 37 height 15
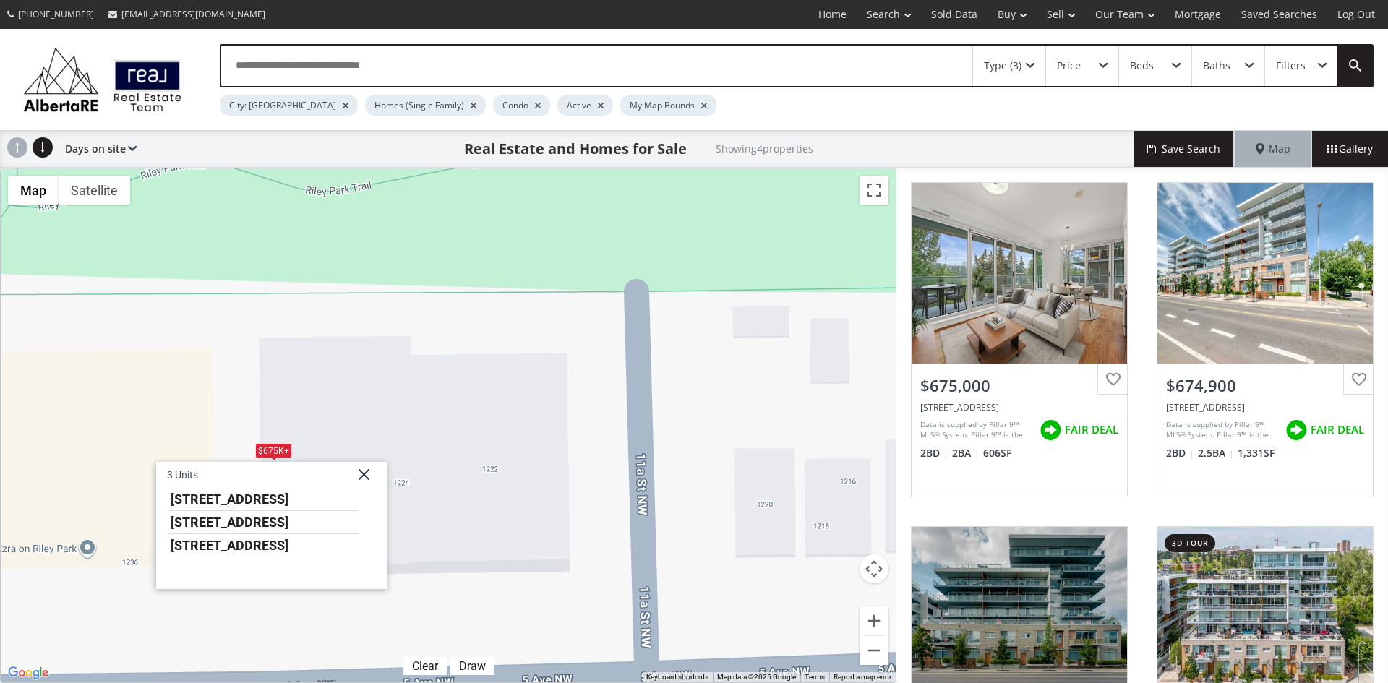
click at [1030, 60] on div "Type (3)" at bounding box center [1009, 66] width 72 height 40
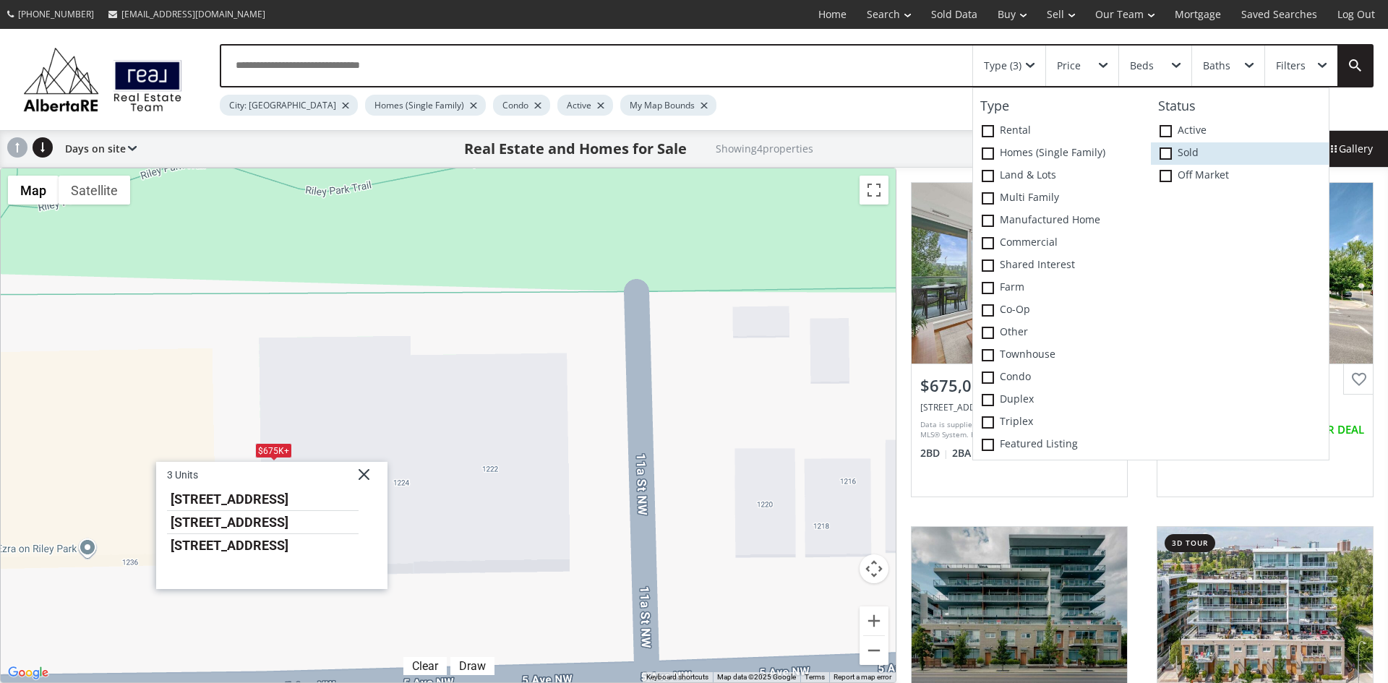
click at [1164, 155] on span at bounding box center [1166, 153] width 12 height 12
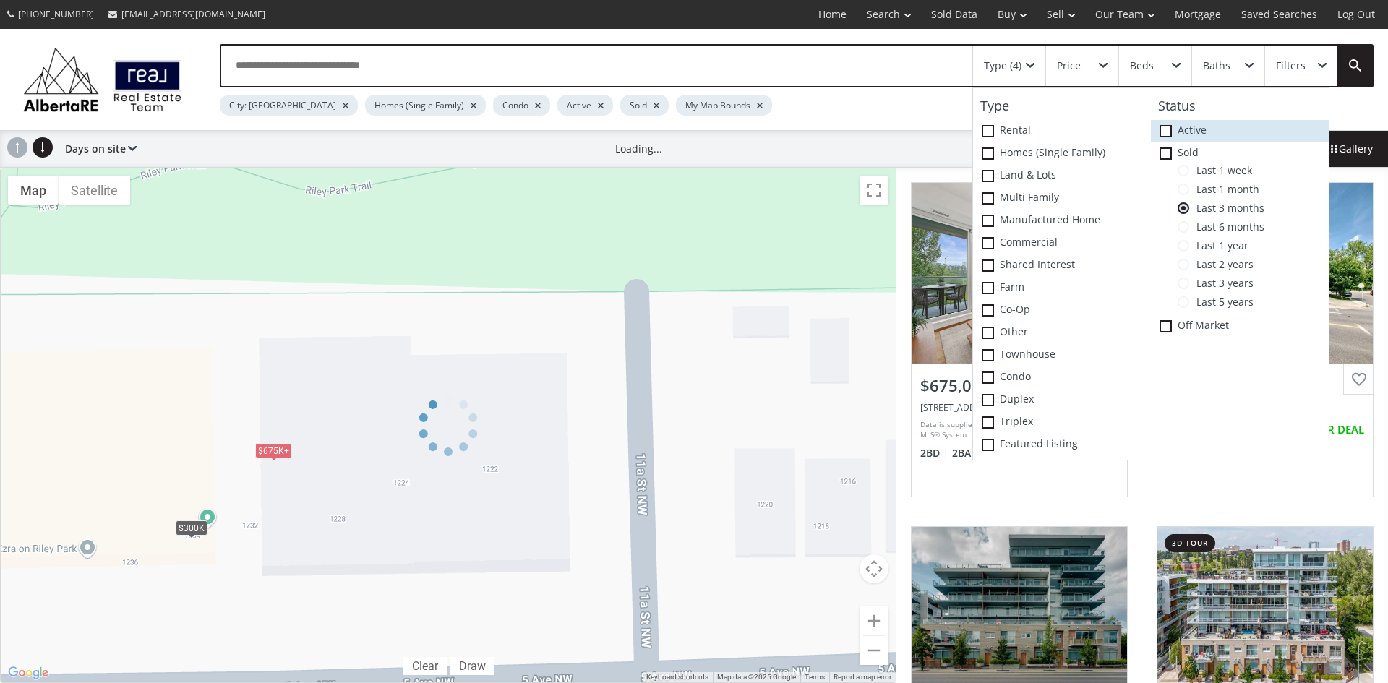
click at [0, 0] on icon at bounding box center [0, 0] width 0 height 0
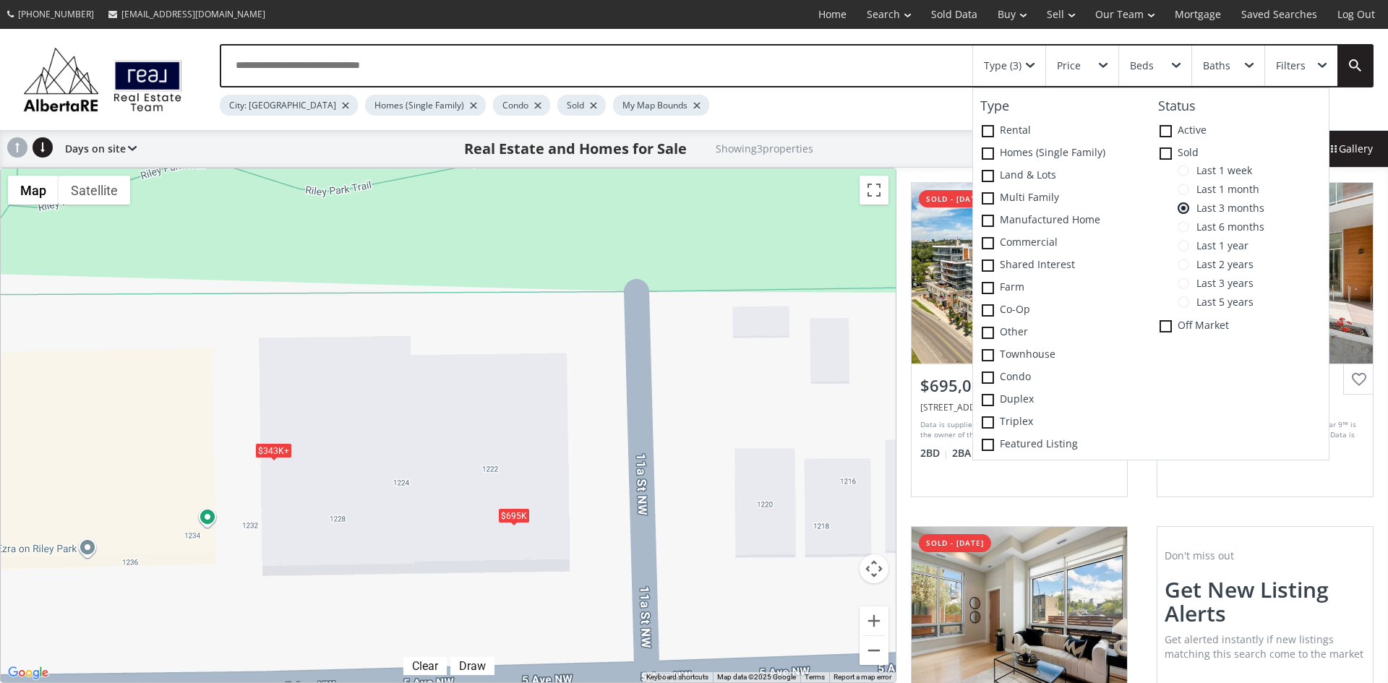
click at [515, 520] on div "$695K" at bounding box center [514, 515] width 32 height 15
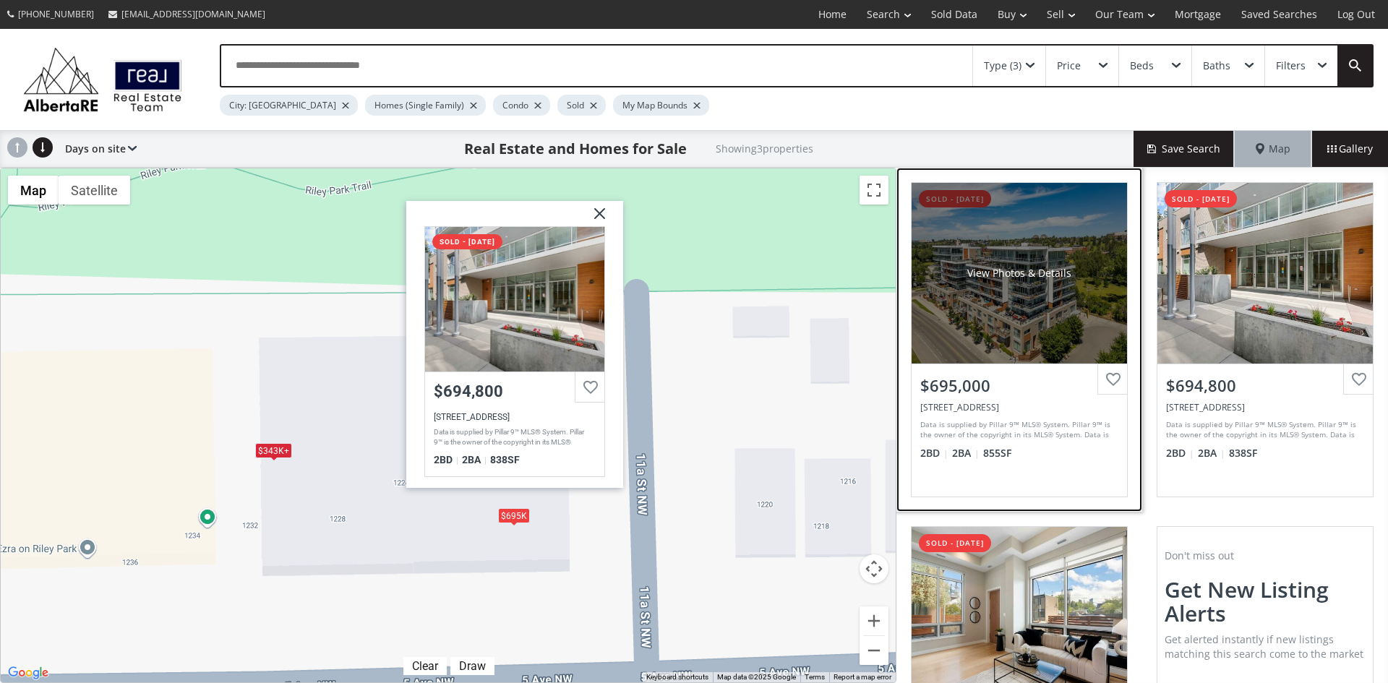
click at [993, 320] on div "View Photos & Details" at bounding box center [1019, 273] width 215 height 181
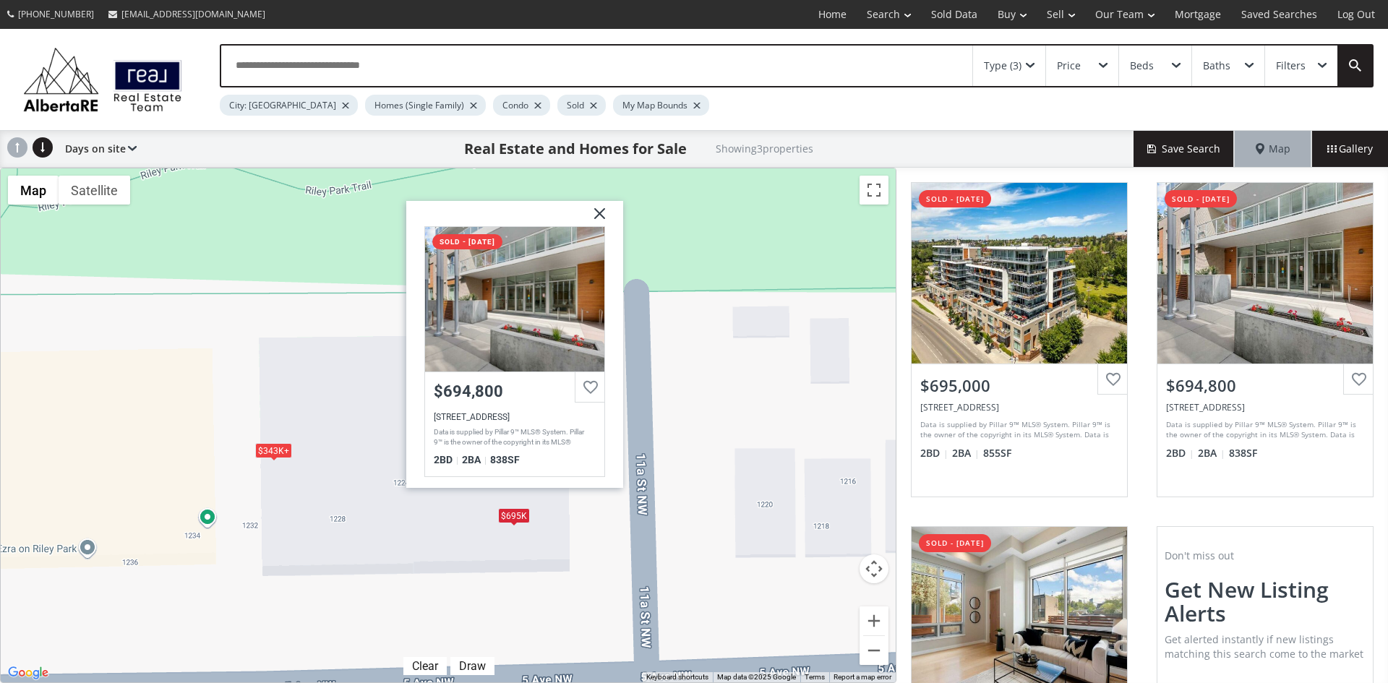
click at [602, 212] on img at bounding box center [594, 219] width 36 height 36
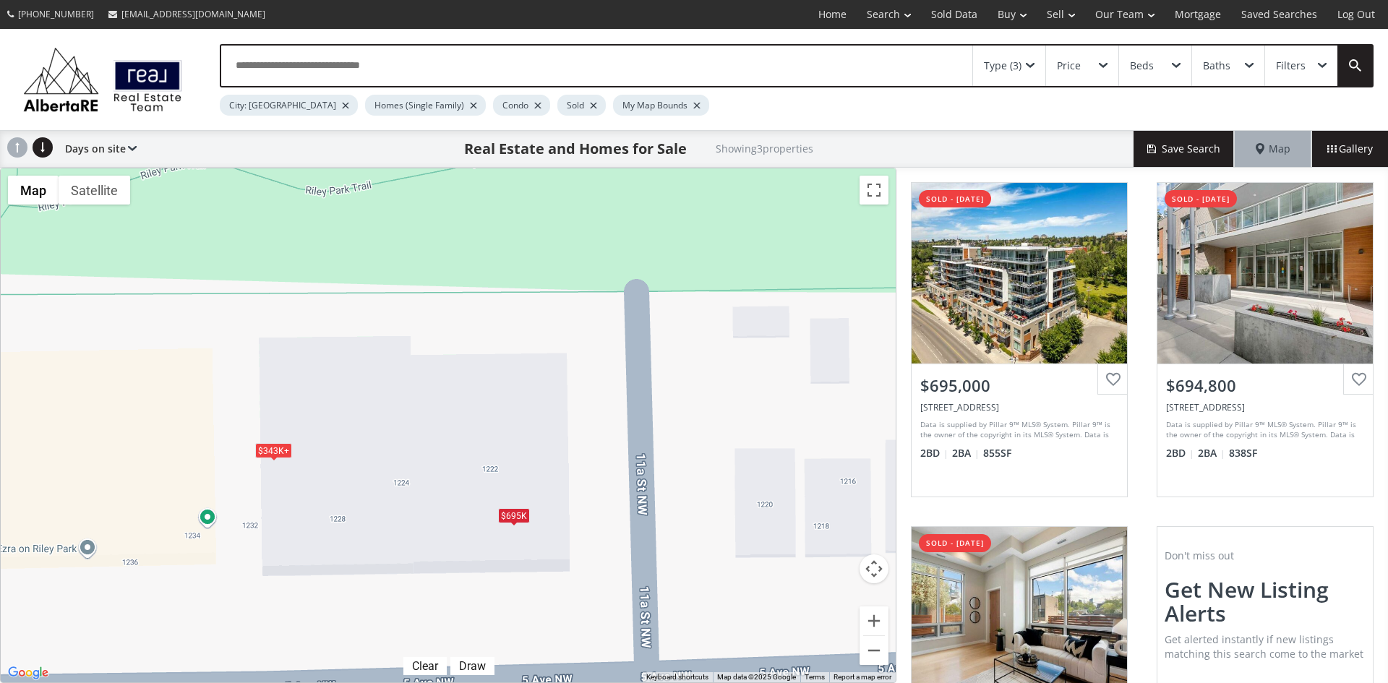
click at [1030, 59] on div "Type (3)" at bounding box center [1009, 66] width 72 height 40
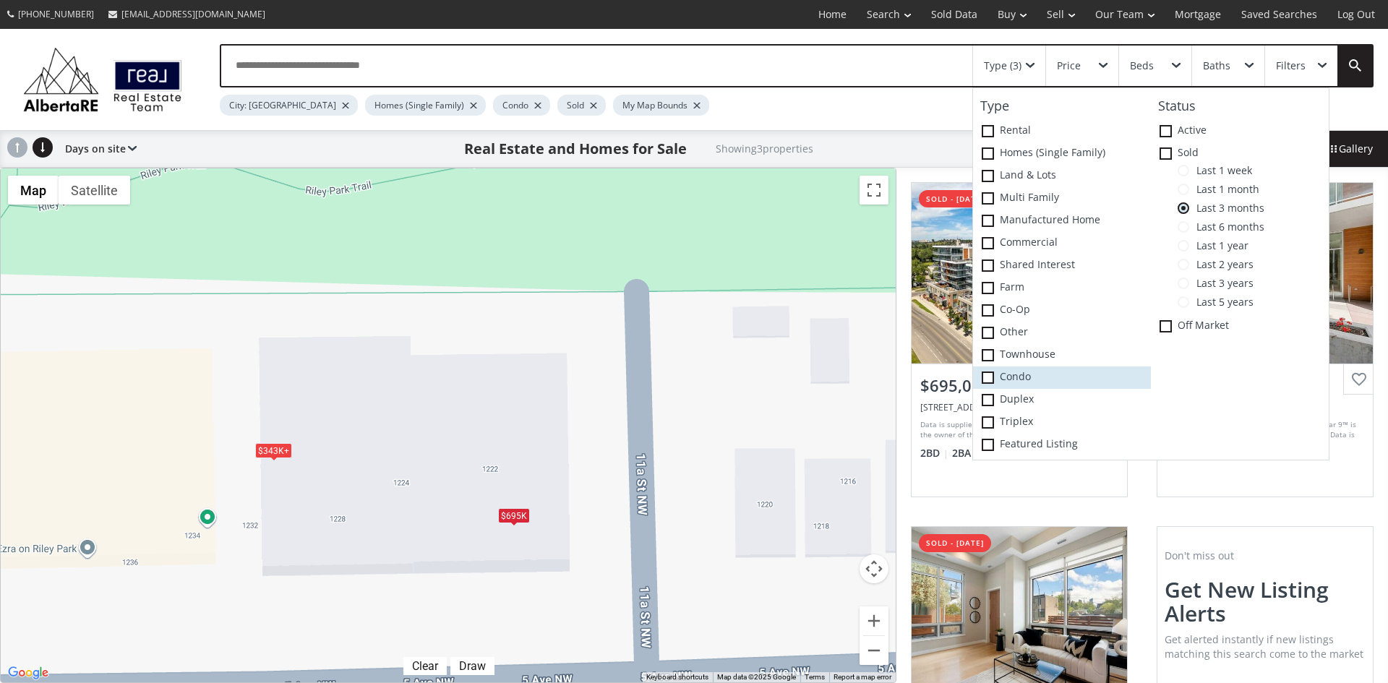
click at [982, 373] on span at bounding box center [988, 378] width 12 height 12
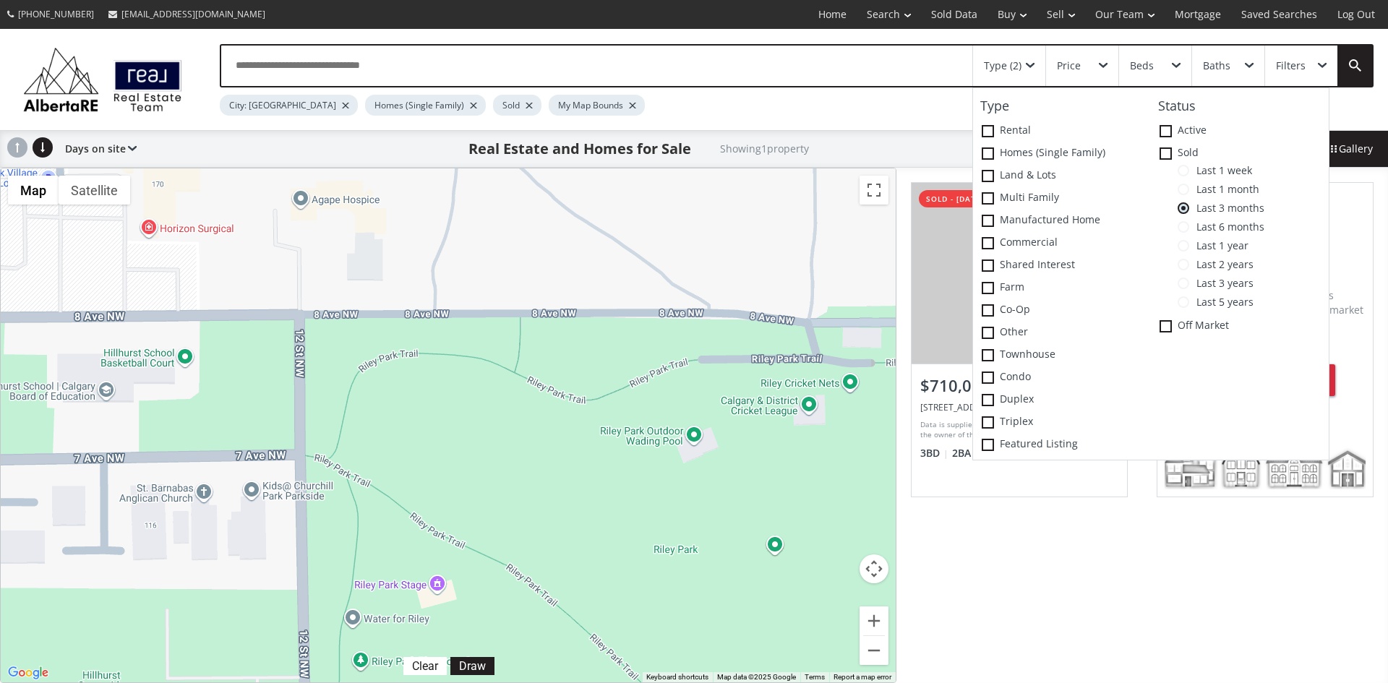
drag, startPoint x: 442, startPoint y: 231, endPoint x: 461, endPoint y: 664, distance: 434.3
click at [461, 664] on div "To navigate, press the arrow keys. $710K Map Terrain Satellite Labels Clear Dra…" at bounding box center [448, 425] width 895 height 514
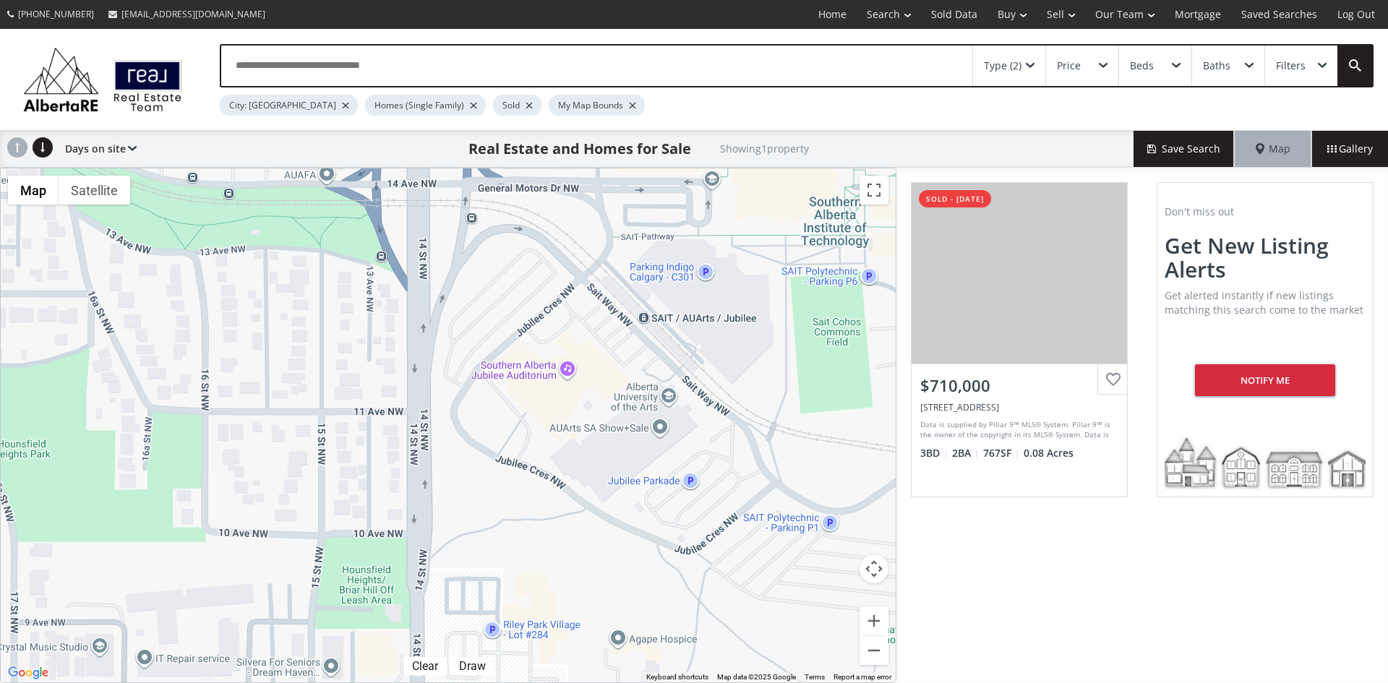
drag, startPoint x: 213, startPoint y: 248, endPoint x: 479, endPoint y: 655, distance: 486.7
click at [479, 655] on div "To navigate, press the arrow keys. $710K" at bounding box center [448, 425] width 895 height 514
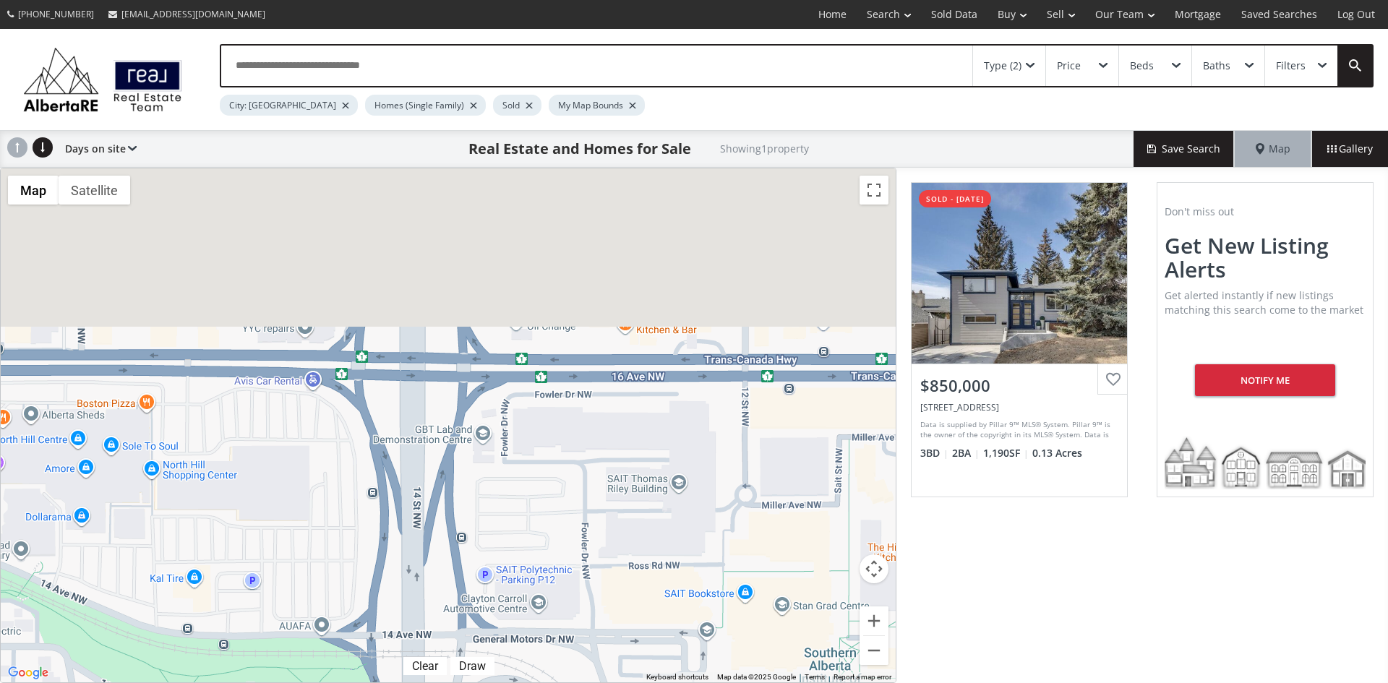
drag, startPoint x: 467, startPoint y: 256, endPoint x: 463, endPoint y: 711, distance: 455.5
click at [463, 683] on html "[PHONE_NUMBER] [EMAIL_ADDRESS][DOMAIN_NAME] Home Search Search By Map Advanced …" at bounding box center [694, 341] width 1388 height 683
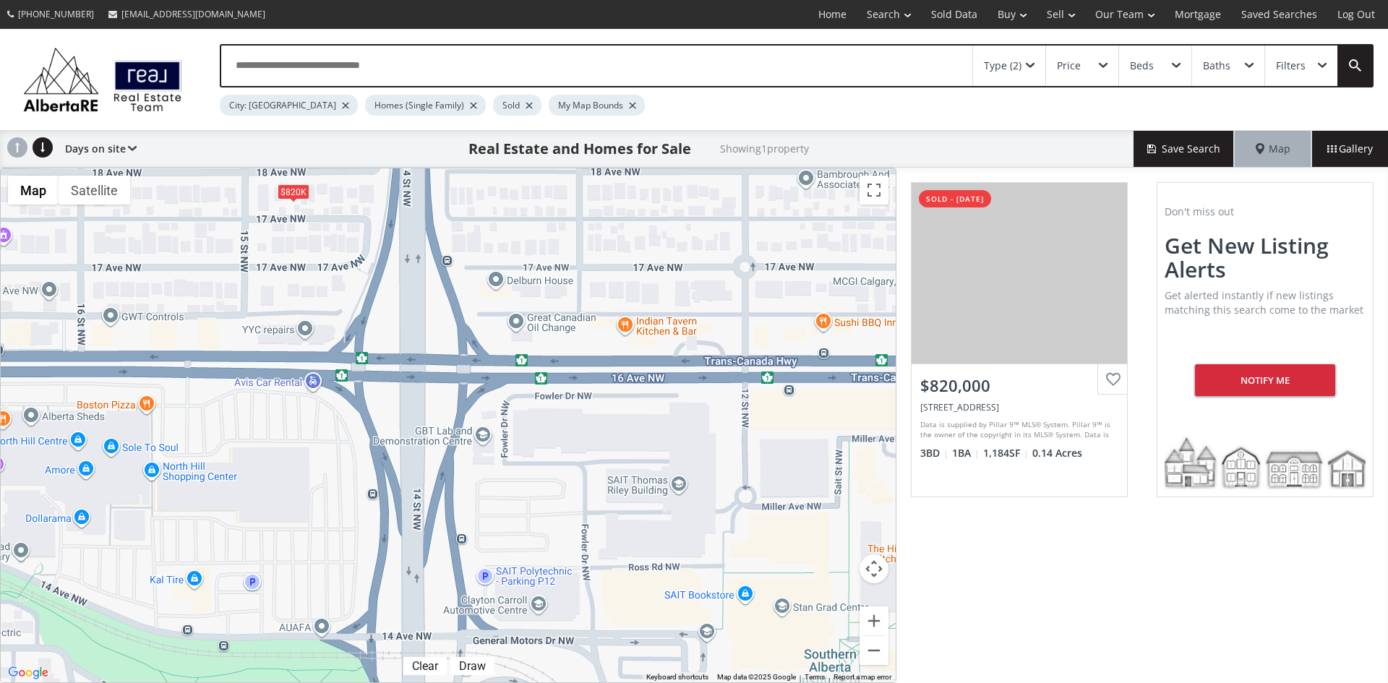
click at [1027, 65] on span at bounding box center [1030, 66] width 9 height 6
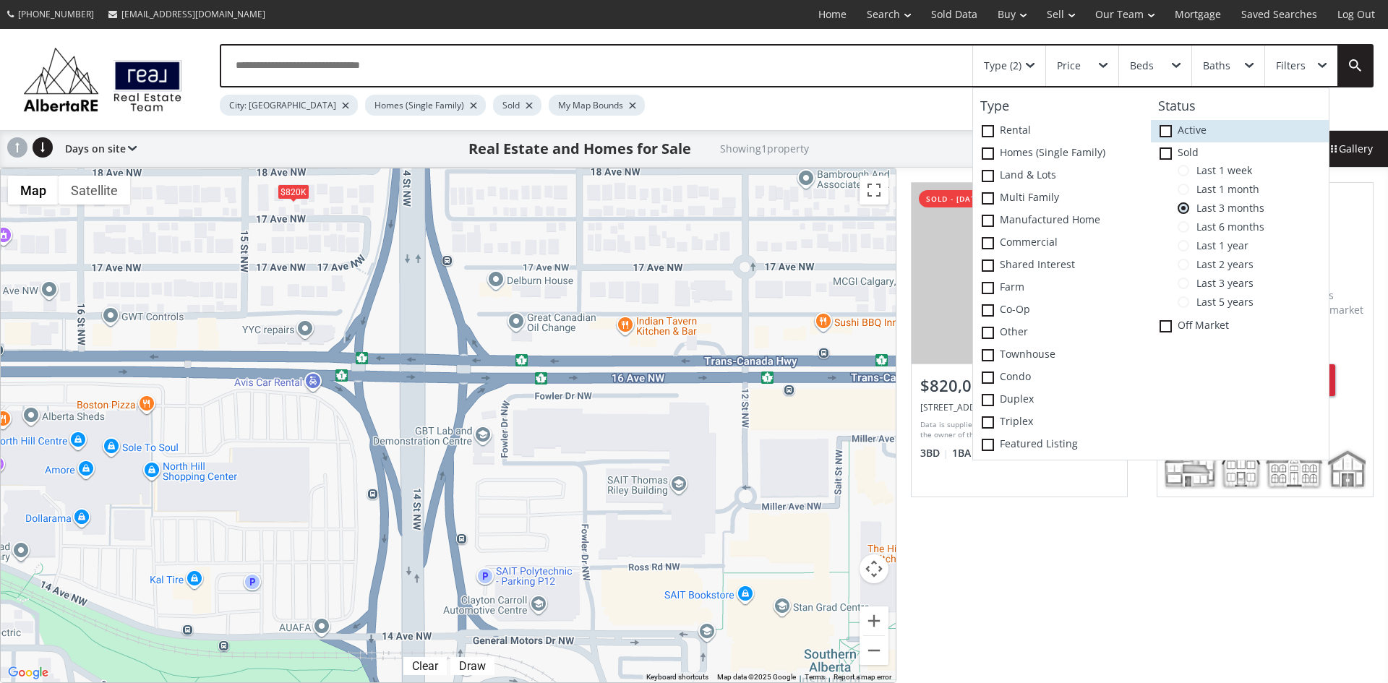
click at [1163, 123] on label "Active" at bounding box center [1240, 131] width 178 height 22
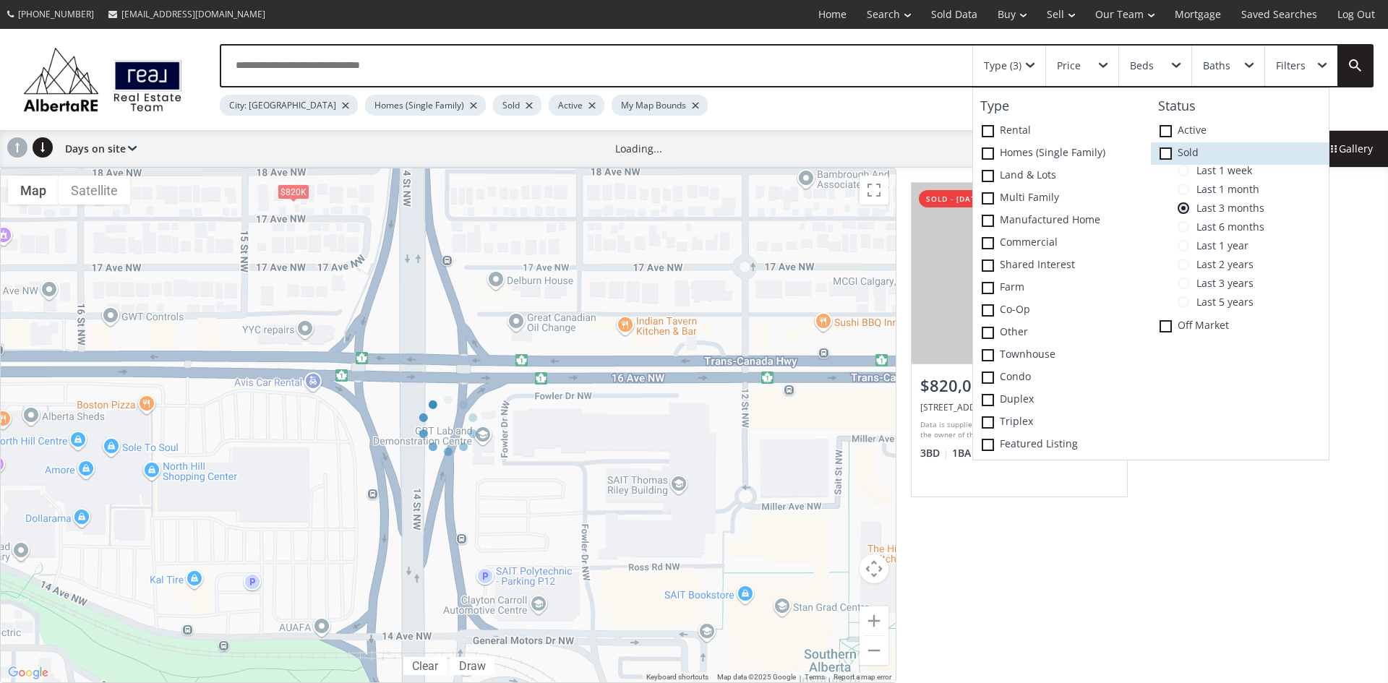
click at [0, 0] on icon at bounding box center [0, 0] width 0 height 0
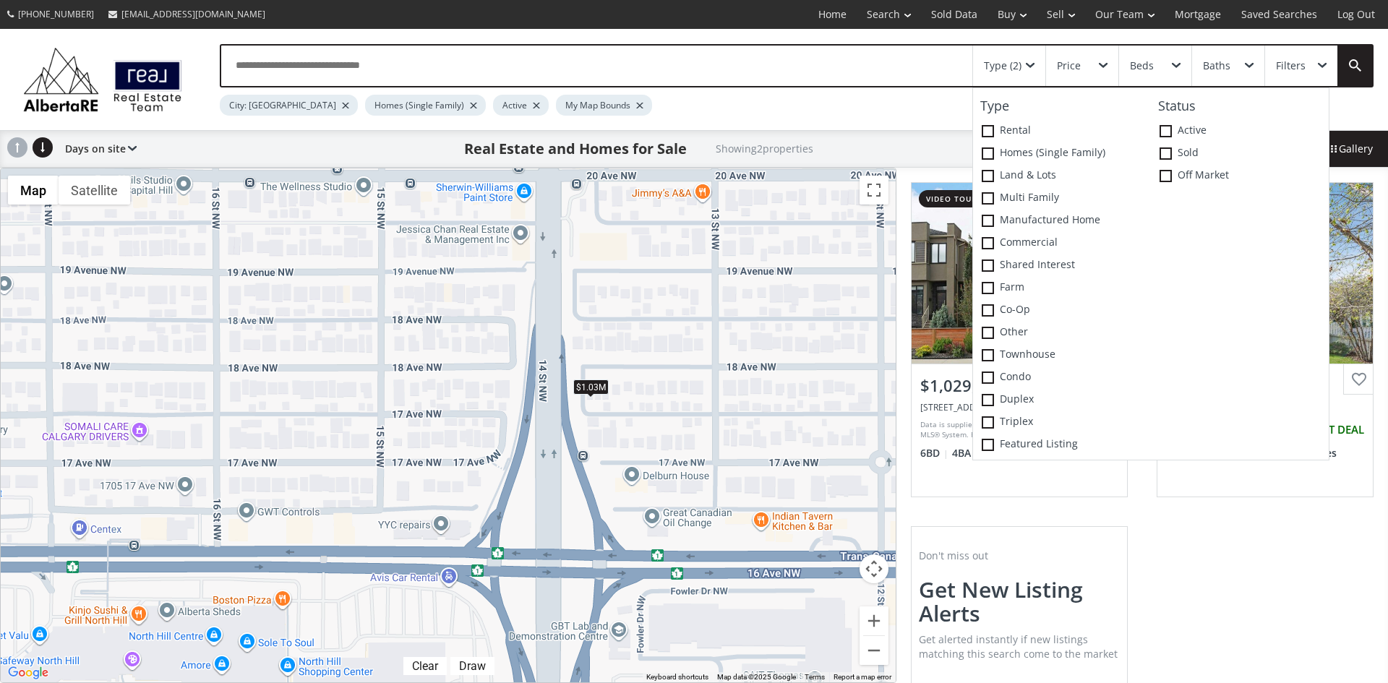
drag, startPoint x: 450, startPoint y: 218, endPoint x: 586, endPoint y: 424, distance: 247.5
click at [586, 424] on div "To navigate, press the arrow keys. $1.03M $940K" at bounding box center [448, 425] width 895 height 514
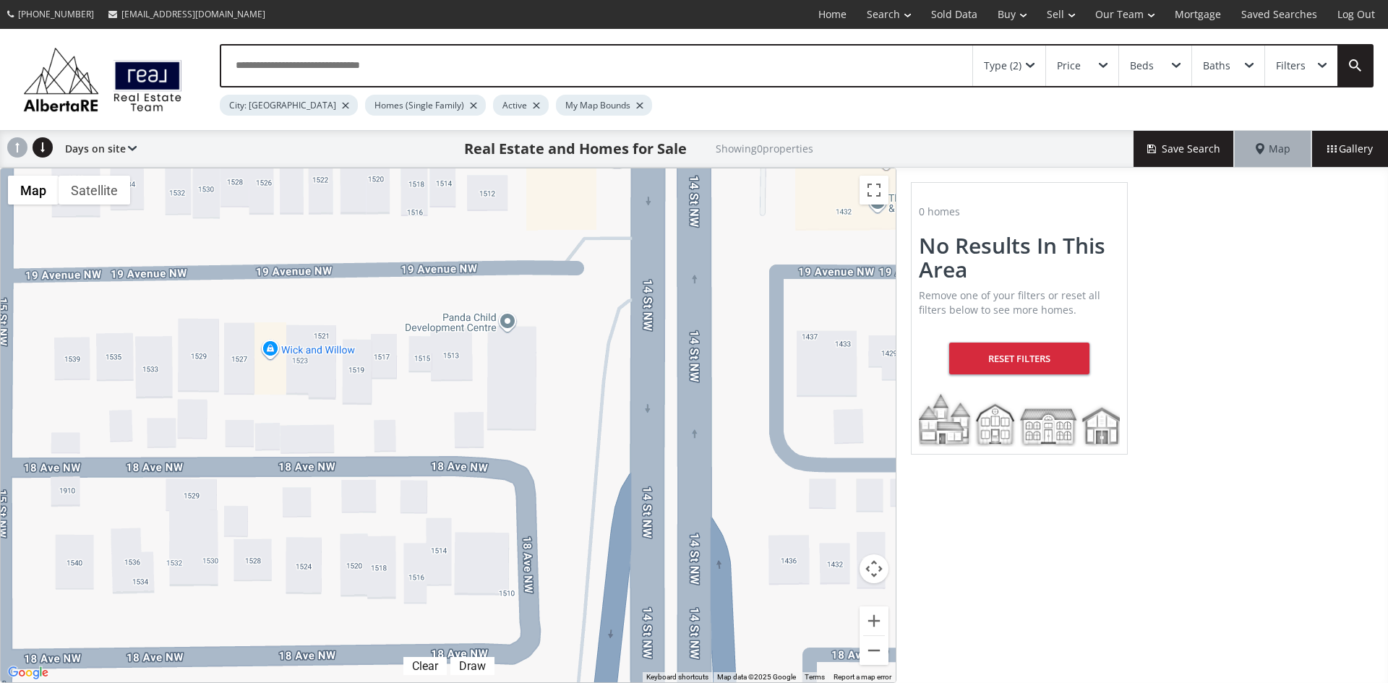
click at [231, 236] on div "To navigate, press the arrow keys." at bounding box center [448, 425] width 895 height 514
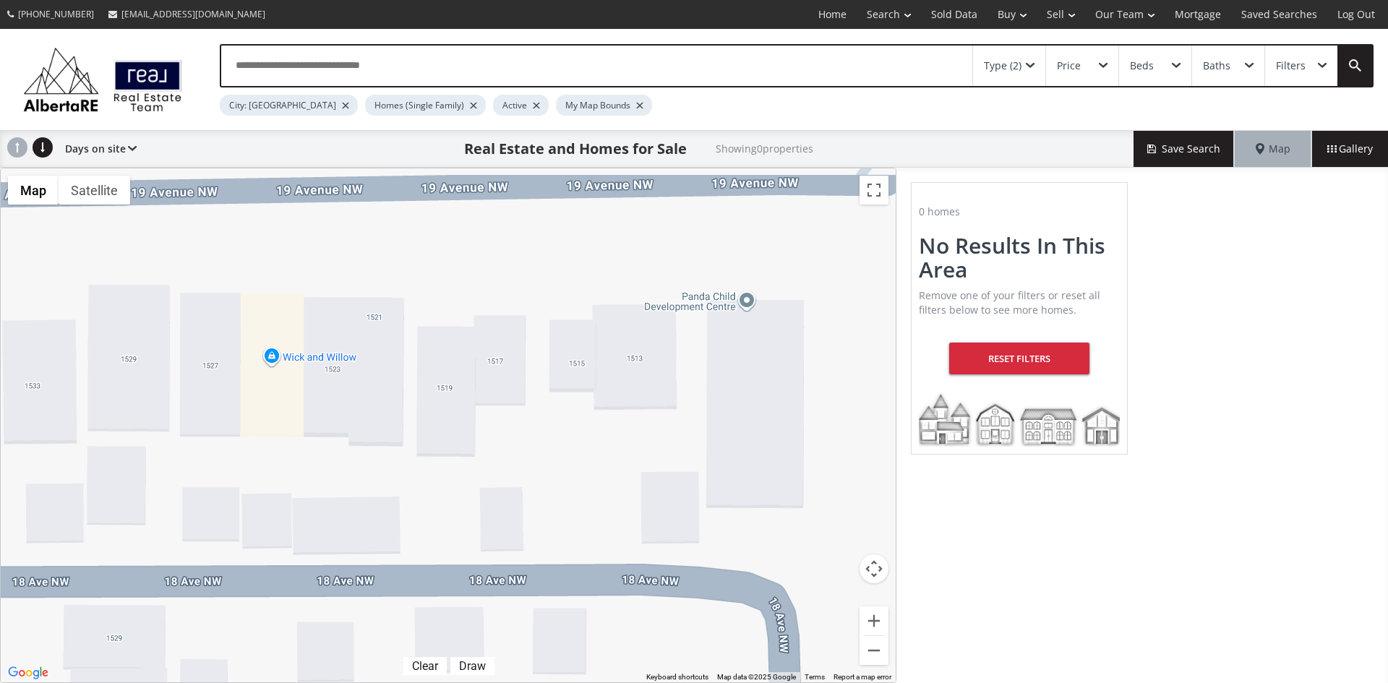
drag, startPoint x: 364, startPoint y: 291, endPoint x: 497, endPoint y: 312, distance: 135.5
click at [497, 312] on div "To navigate, press the arrow keys." at bounding box center [448, 425] width 895 height 514
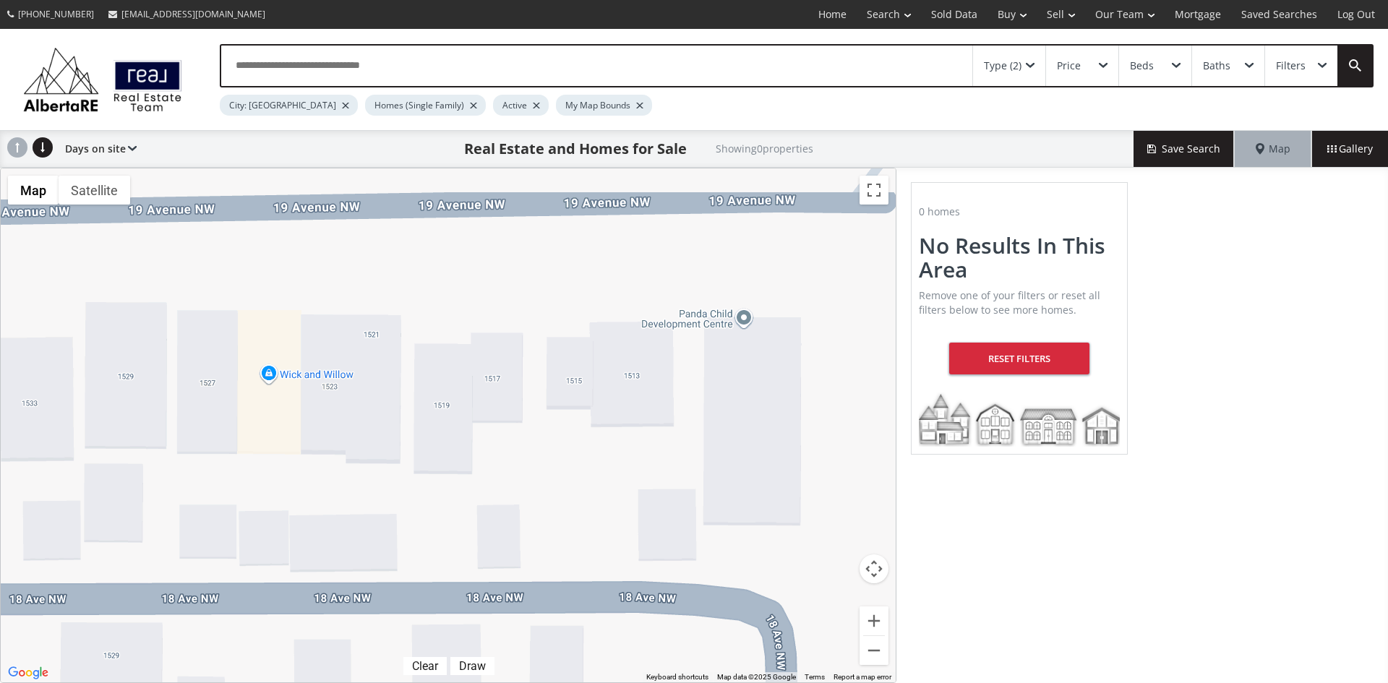
click at [1035, 61] on div "Type (2)" at bounding box center [1009, 66] width 72 height 40
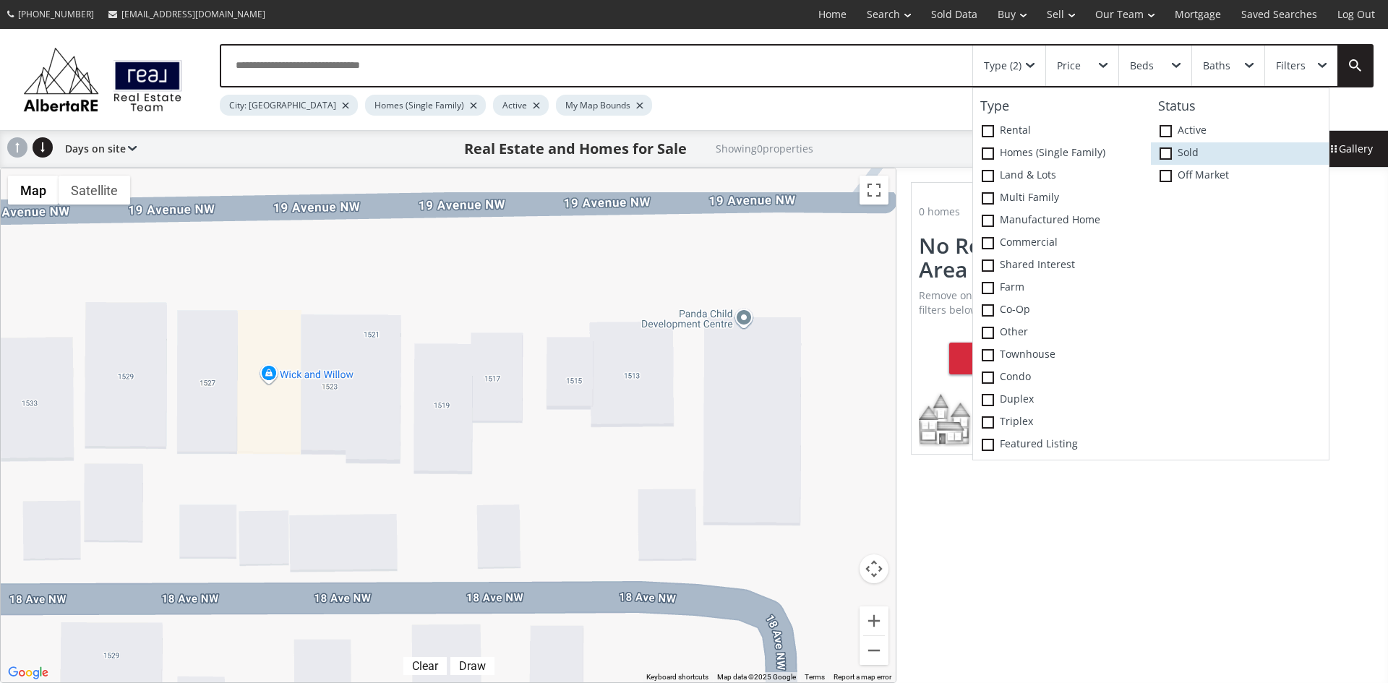
click at [1160, 146] on label "Sold" at bounding box center [1240, 153] width 178 height 22
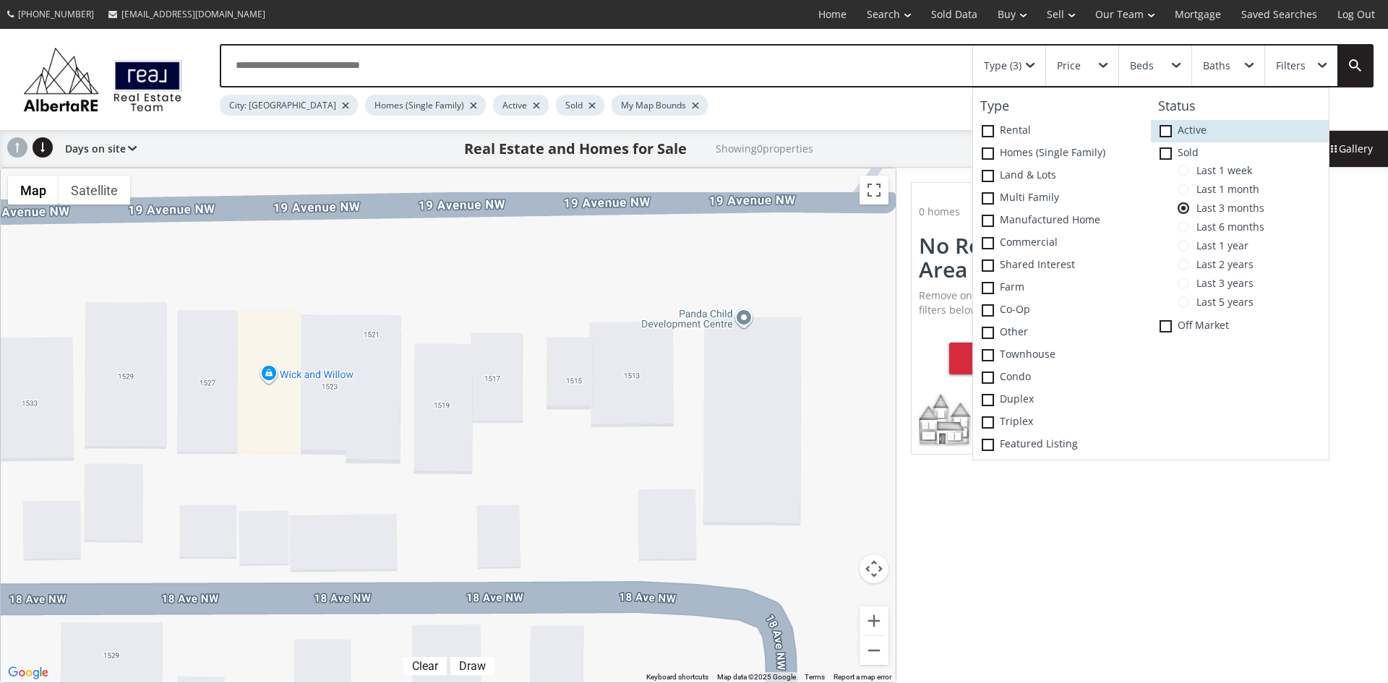
click at [1172, 132] on label "Active" at bounding box center [1240, 131] width 178 height 22
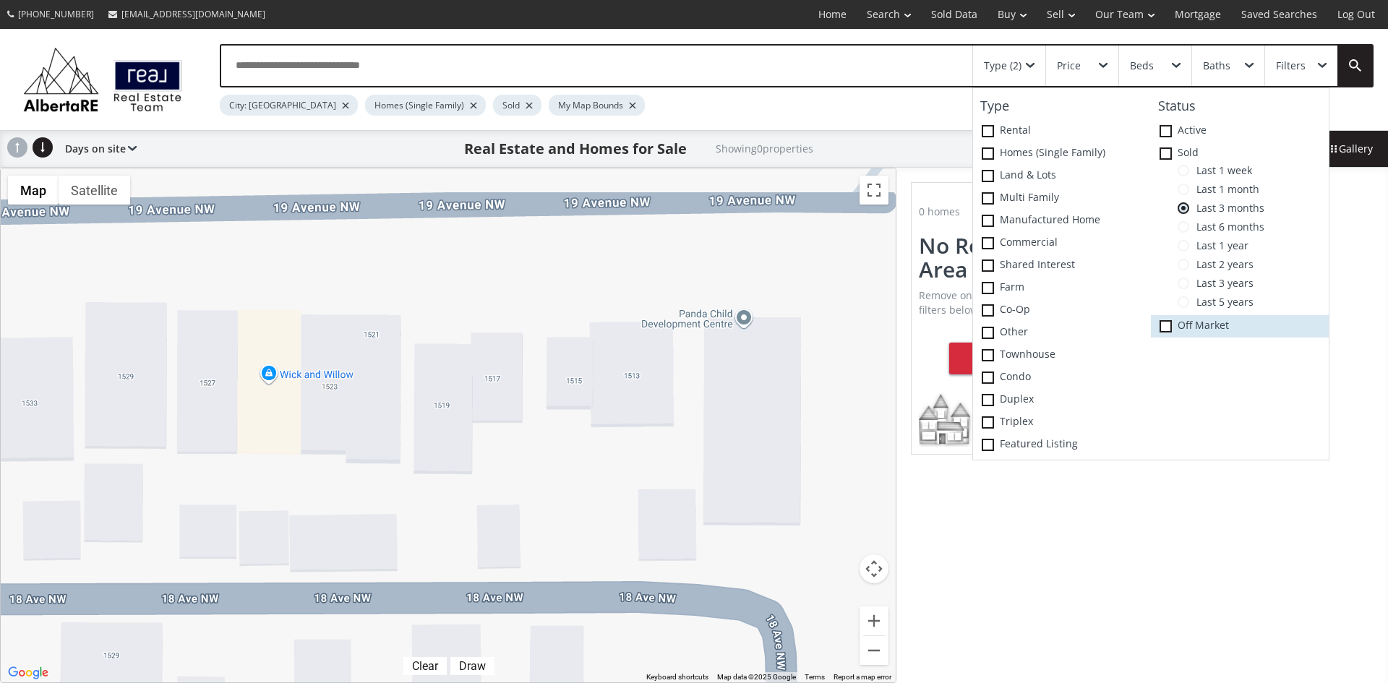
click at [1167, 328] on span at bounding box center [1166, 326] width 12 height 12
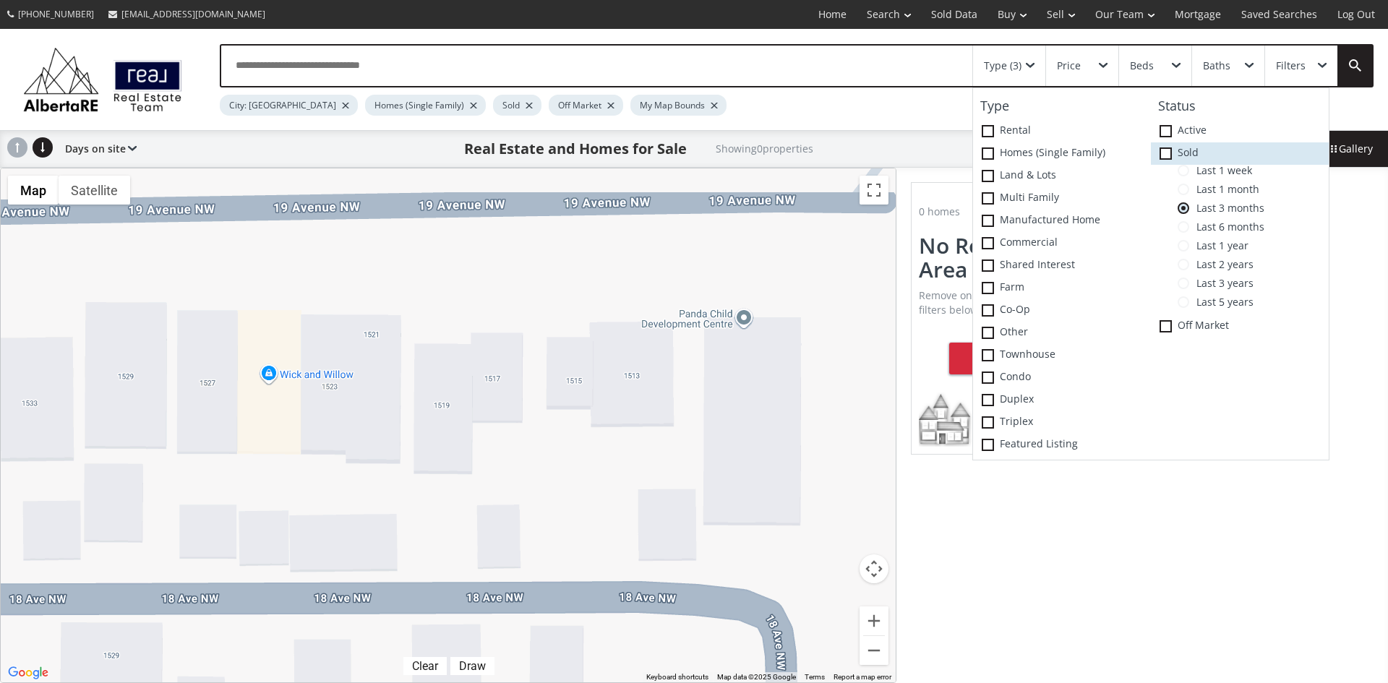
click at [1169, 148] on span at bounding box center [1166, 153] width 12 height 12
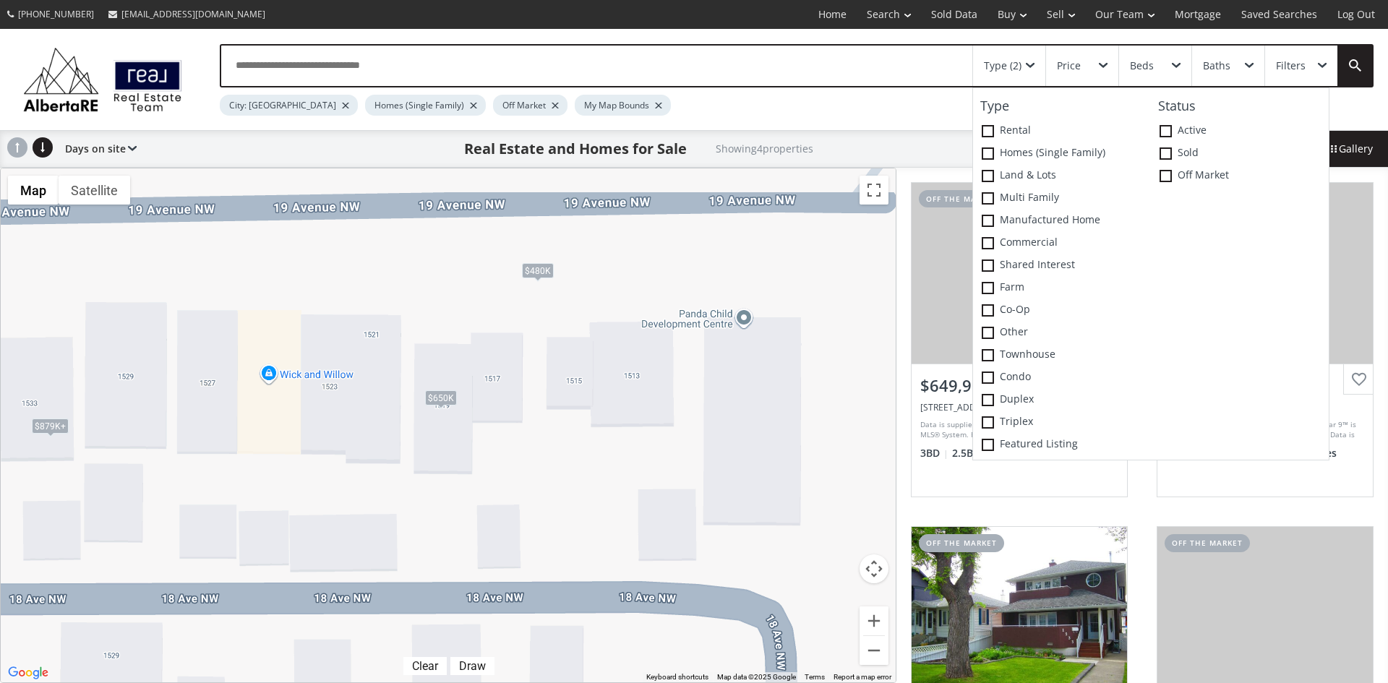
click at [539, 264] on div "$480K" at bounding box center [538, 269] width 32 height 15
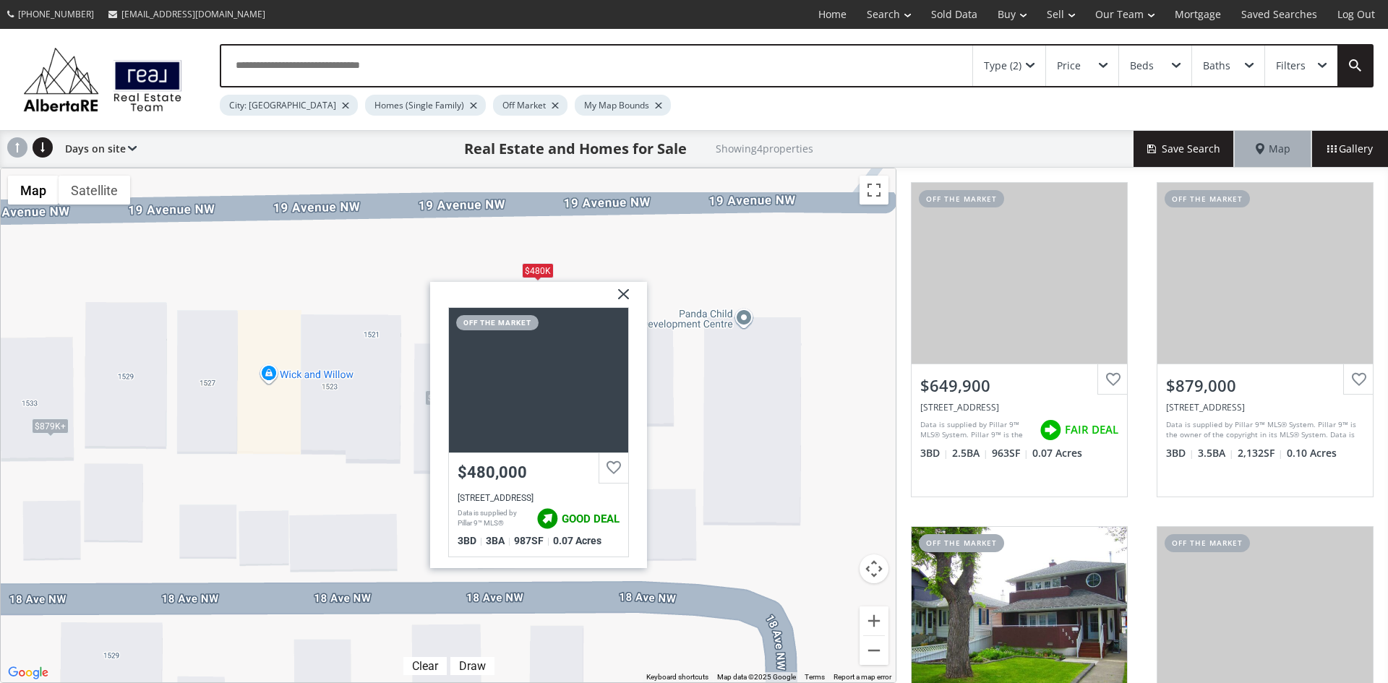
click at [617, 286] on img at bounding box center [618, 299] width 36 height 36
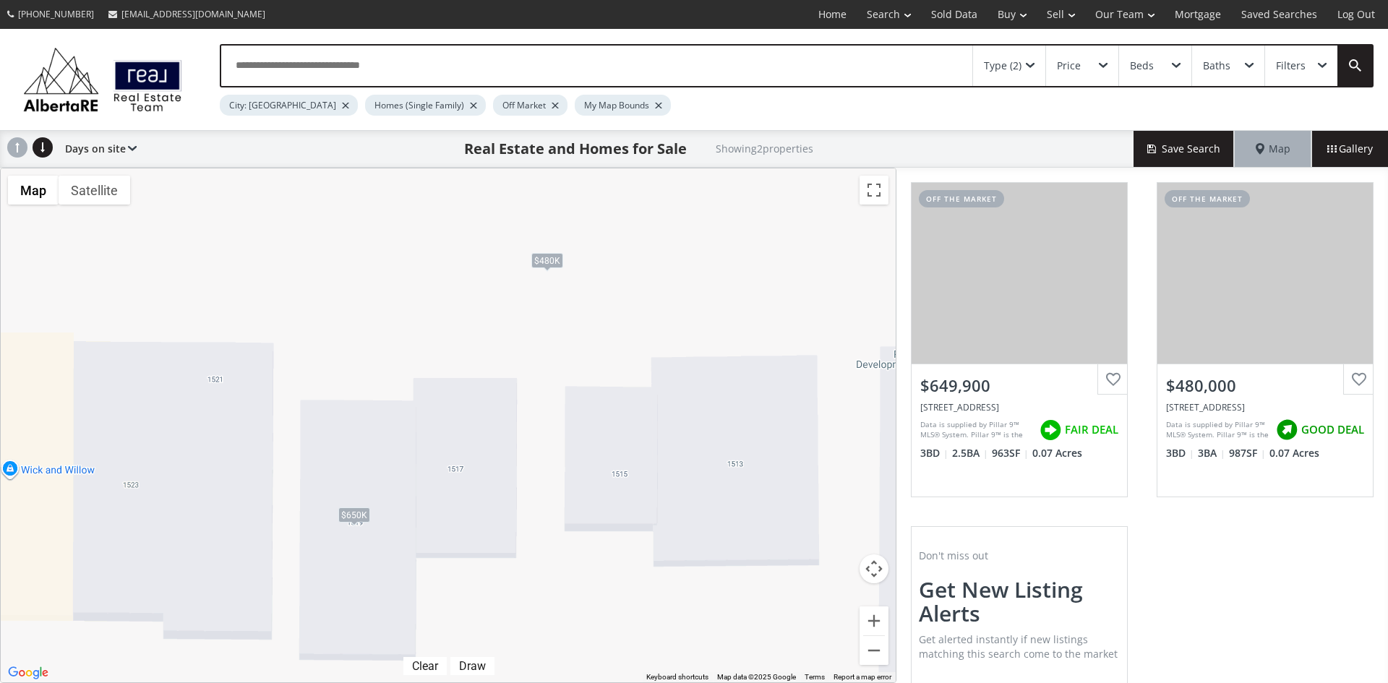
drag, startPoint x: 633, startPoint y: 353, endPoint x: 562, endPoint y: 448, distance: 118.7
click at [560, 448] on div "To navigate, press the arrow keys. $650K $480K" at bounding box center [448, 425] width 895 height 514
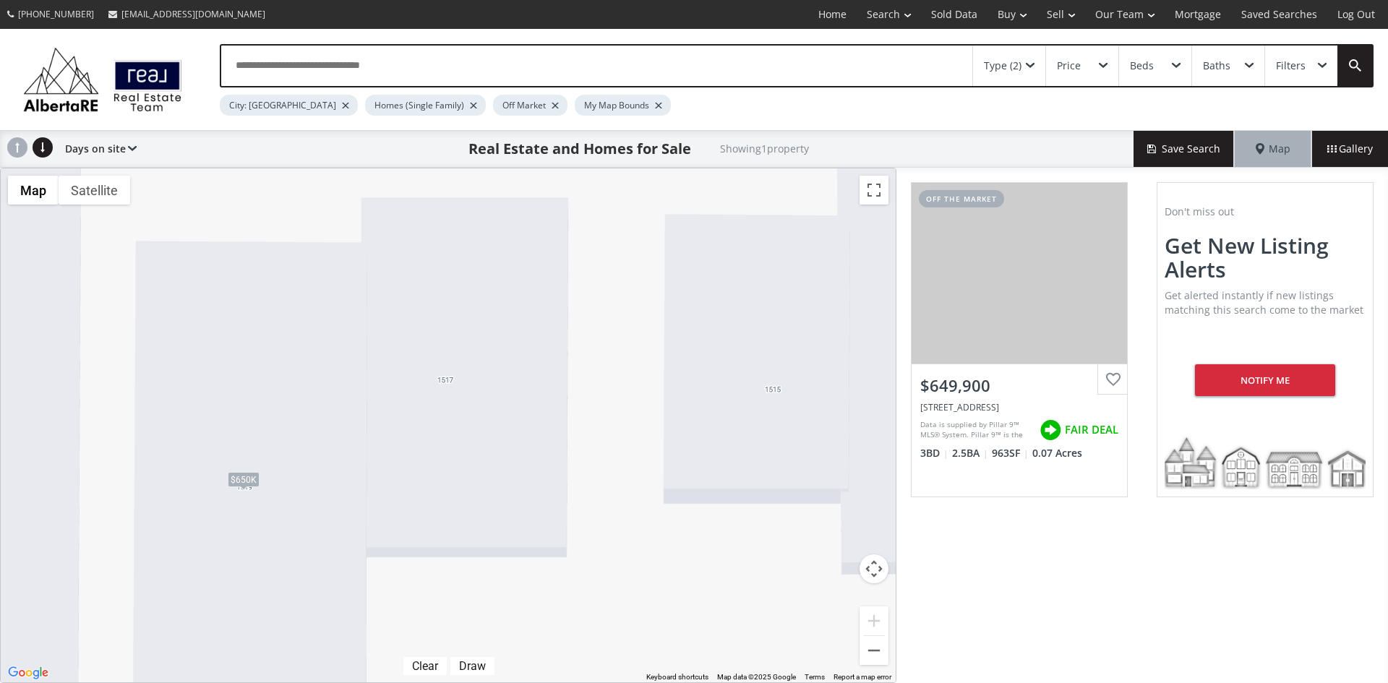
drag, startPoint x: 525, startPoint y: 403, endPoint x: 634, endPoint y: 273, distance: 169.9
click at [634, 273] on div "To navigate, press the arrow keys. $650K" at bounding box center [448, 425] width 895 height 514
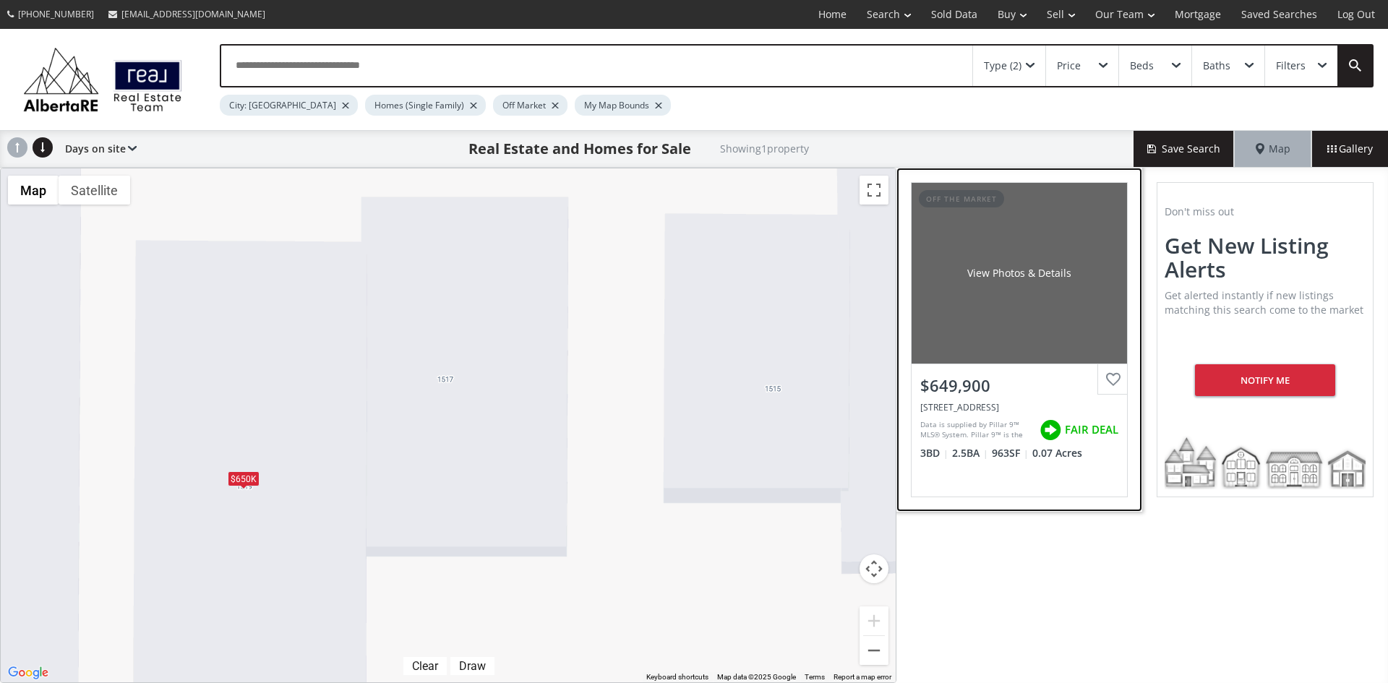
click at [1066, 294] on div "View Photos & Details" at bounding box center [1019, 273] width 215 height 181
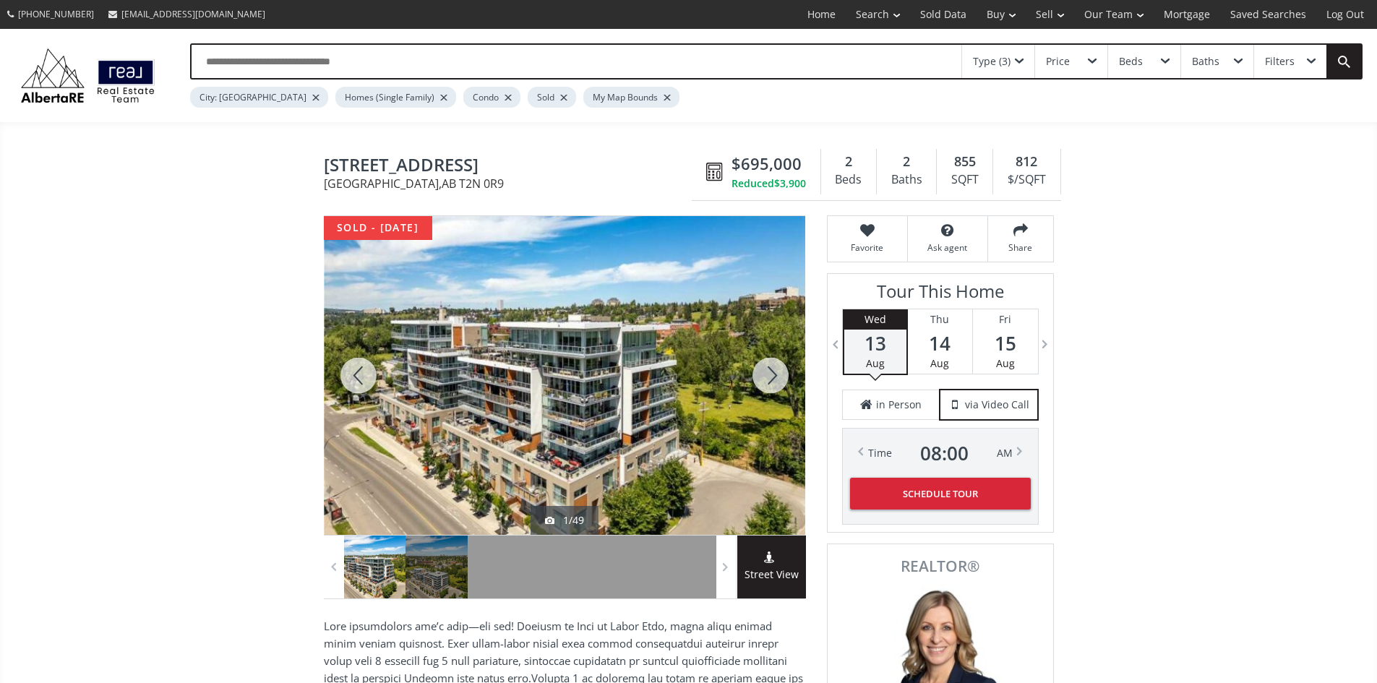
click at [766, 382] on div at bounding box center [770, 375] width 69 height 319
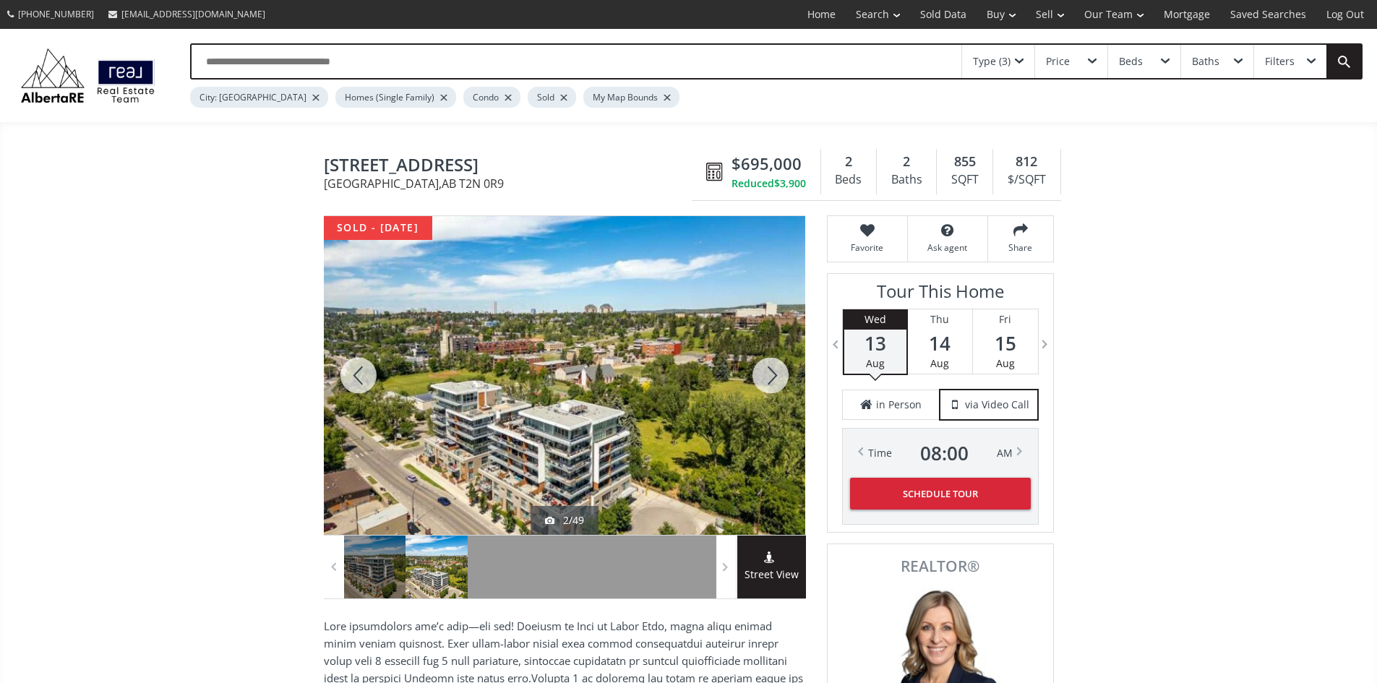
click at [768, 380] on div at bounding box center [770, 375] width 69 height 319
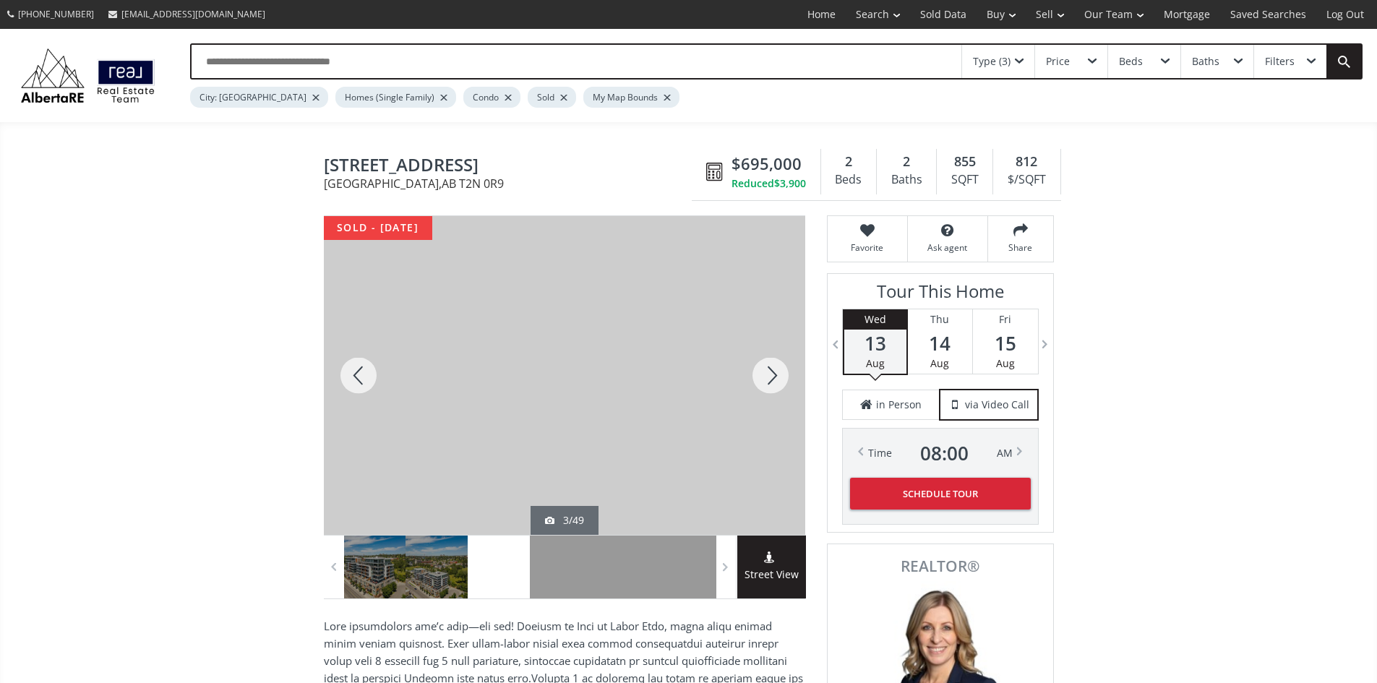
click at [779, 376] on div at bounding box center [770, 375] width 69 height 319
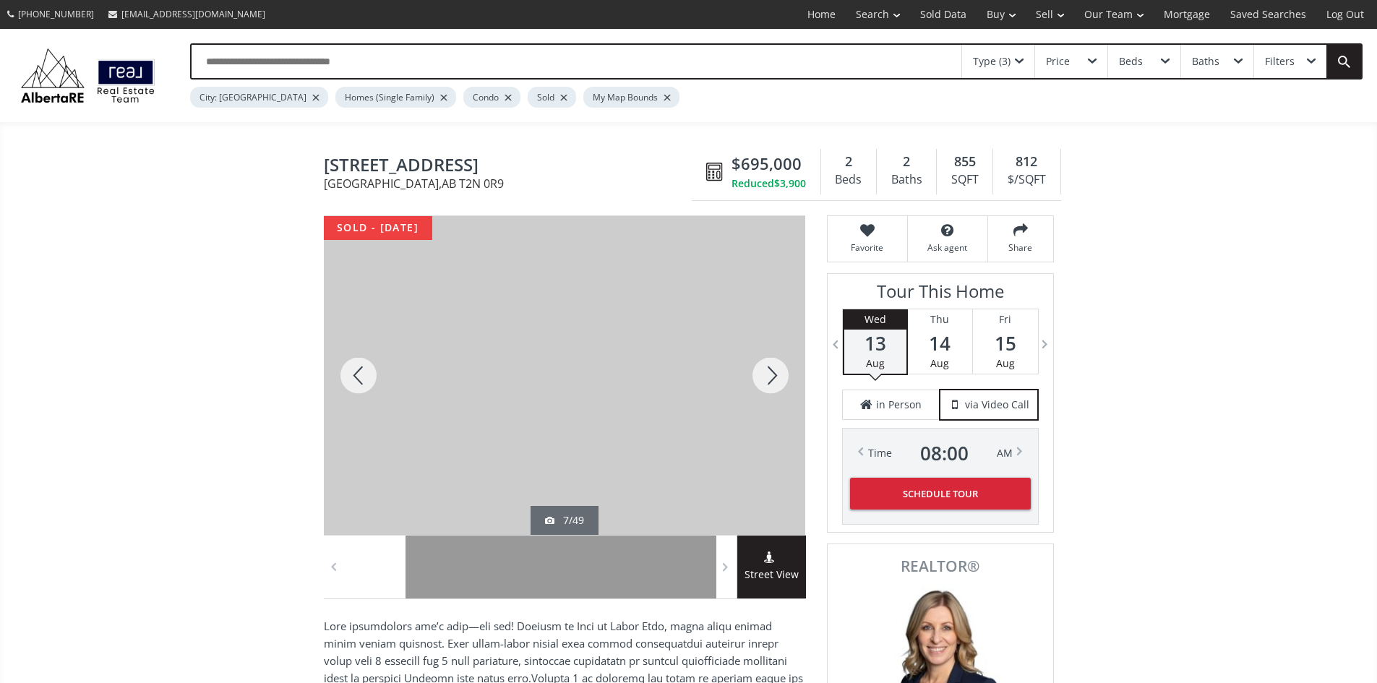
click at [779, 376] on div at bounding box center [770, 375] width 69 height 319
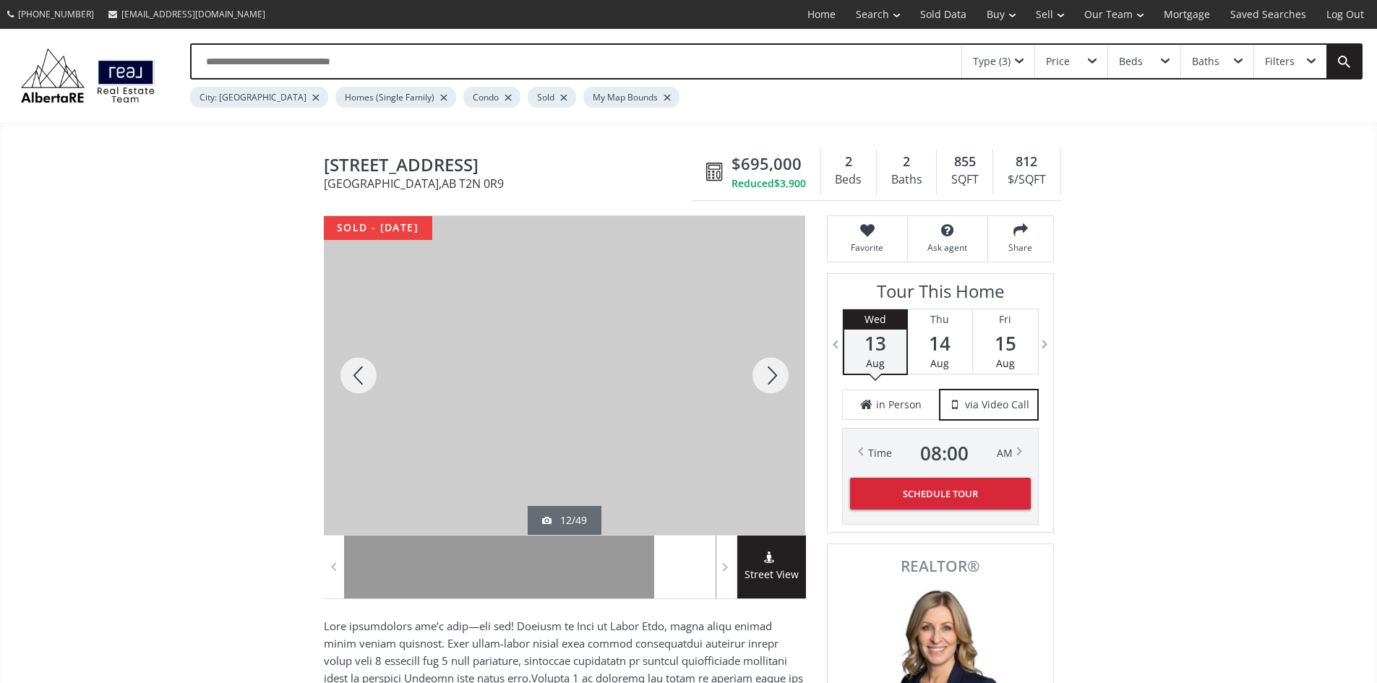
click at [779, 376] on div at bounding box center [770, 375] width 69 height 319
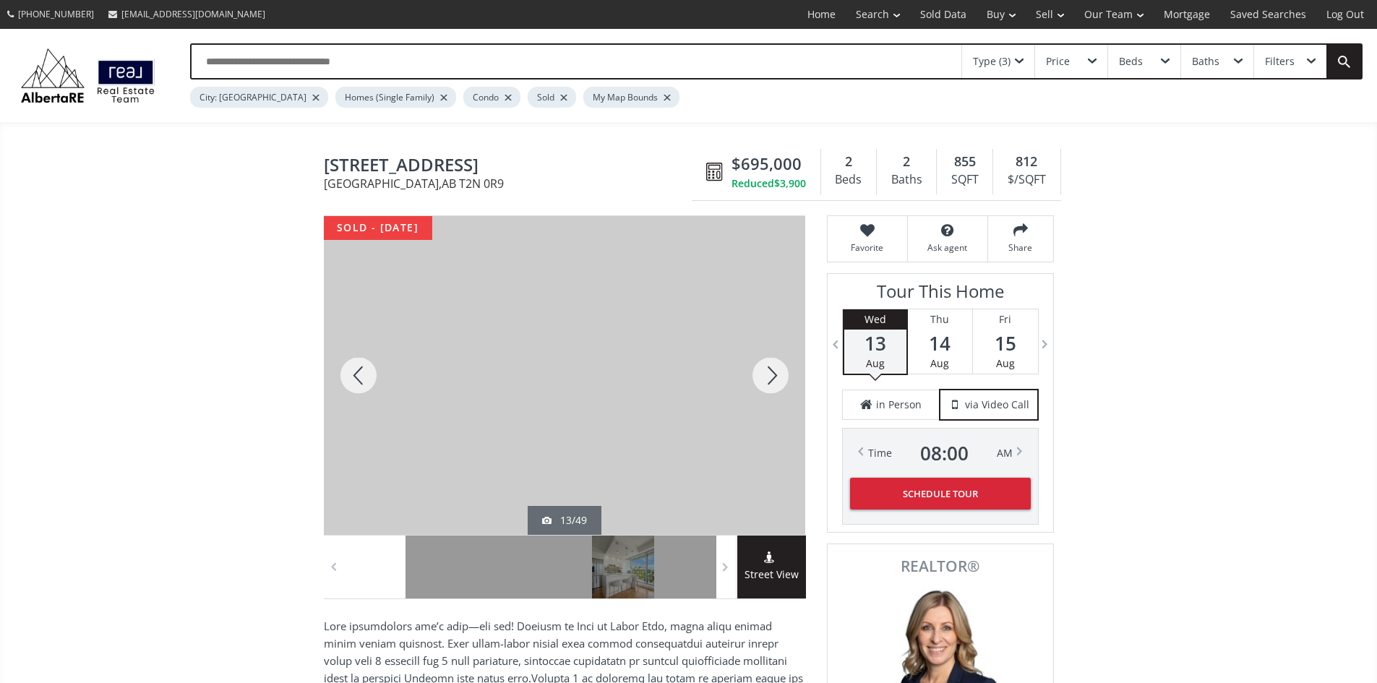
click at [779, 376] on div at bounding box center [770, 375] width 69 height 319
click at [774, 375] on div at bounding box center [770, 375] width 69 height 319
click at [778, 378] on div at bounding box center [770, 375] width 69 height 319
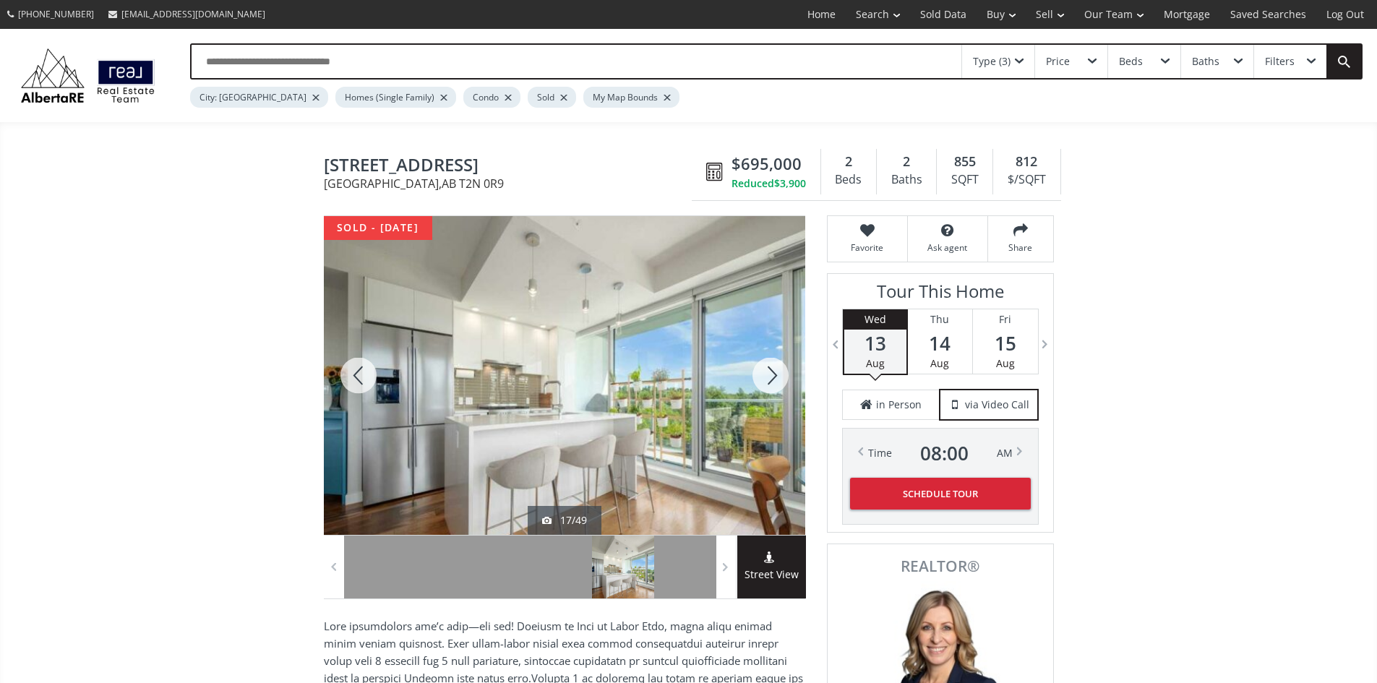
click at [763, 382] on div at bounding box center [770, 375] width 69 height 319
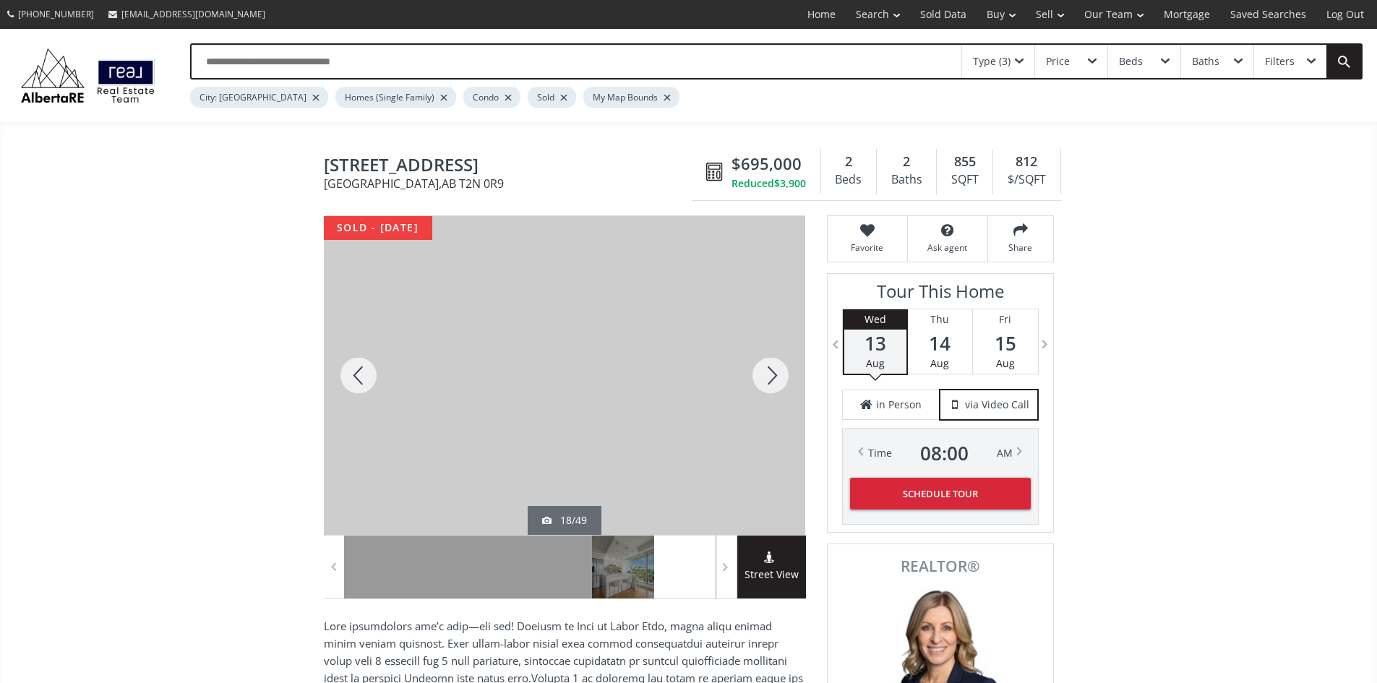
click at [777, 377] on div at bounding box center [770, 375] width 69 height 319
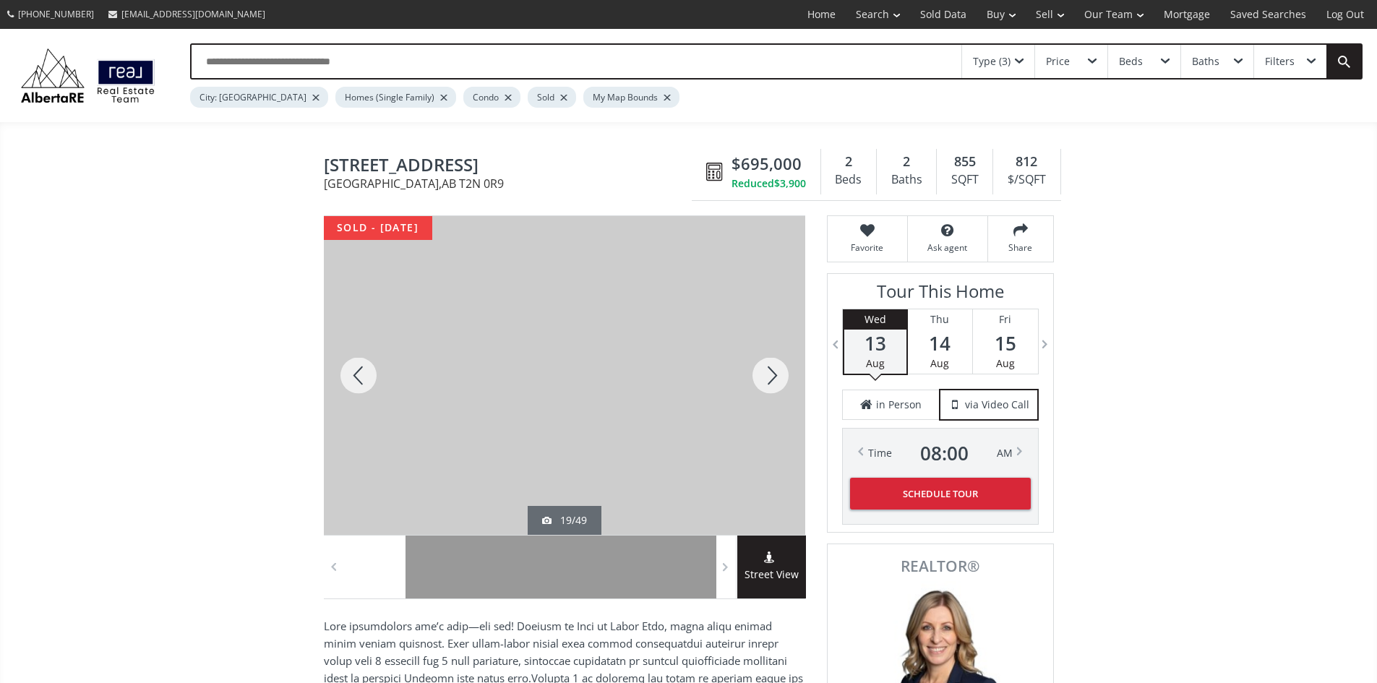
click at [785, 379] on div at bounding box center [770, 375] width 69 height 319
click at [779, 382] on div at bounding box center [770, 375] width 69 height 319
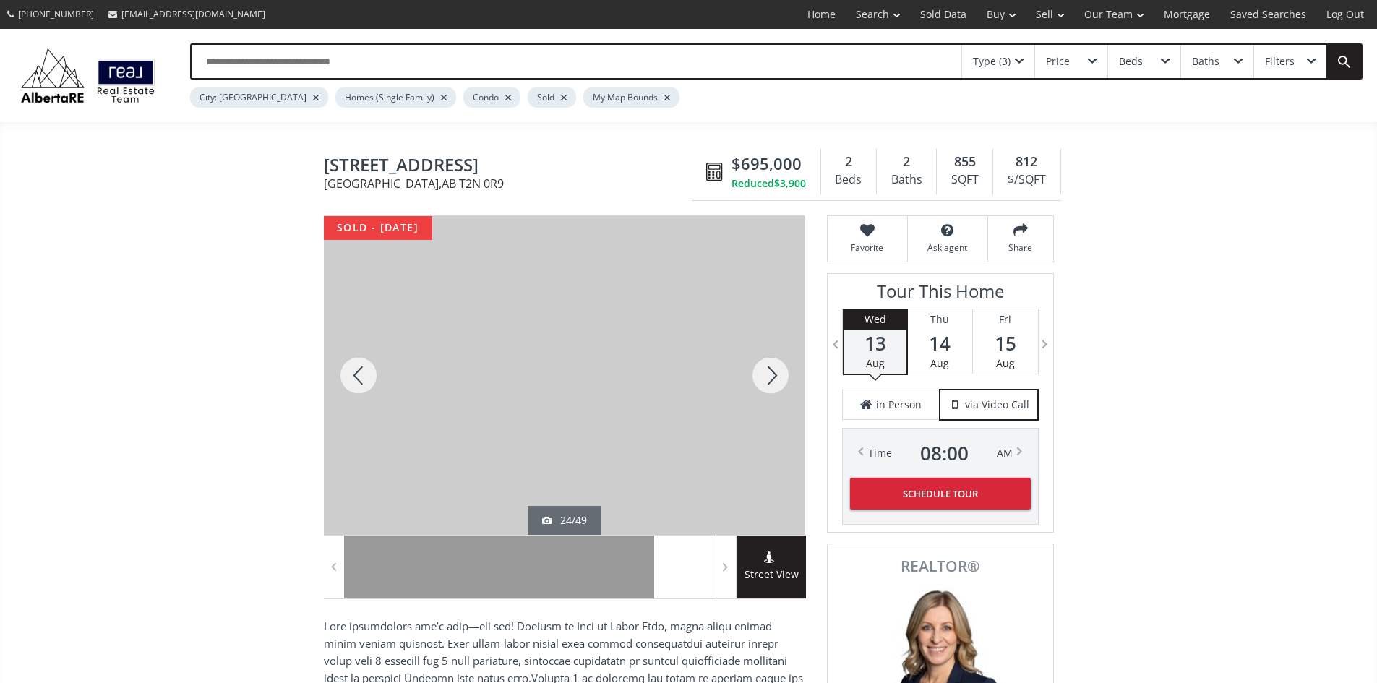
click at [779, 382] on div at bounding box center [770, 375] width 69 height 319
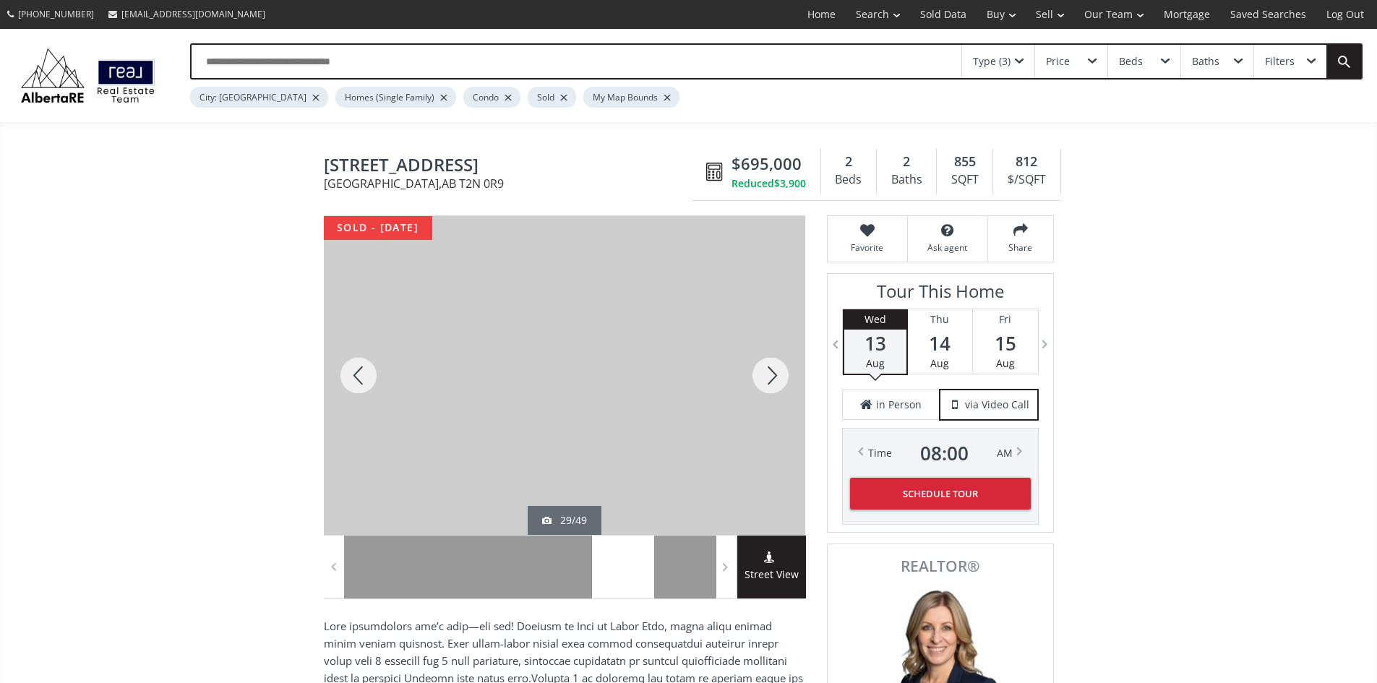
click at [779, 382] on div at bounding box center [770, 375] width 69 height 319
click at [774, 379] on div at bounding box center [770, 375] width 69 height 319
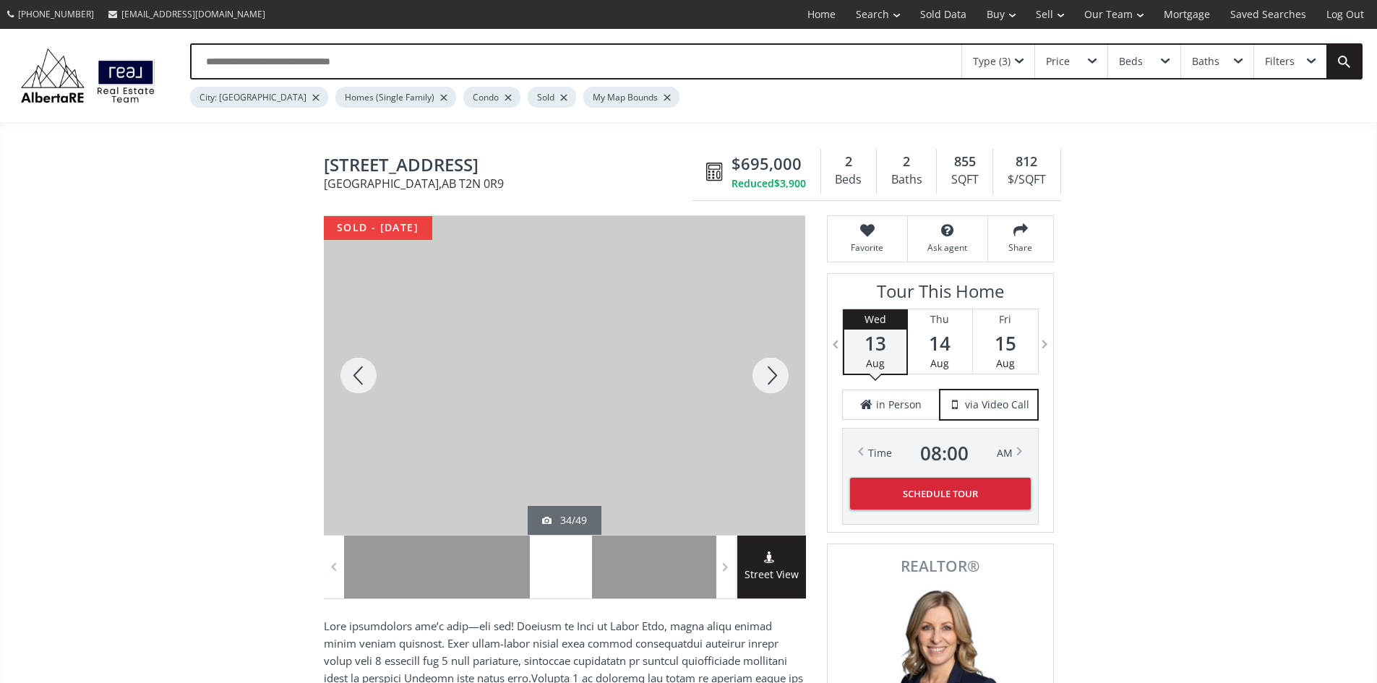
click at [774, 379] on div at bounding box center [770, 375] width 69 height 319
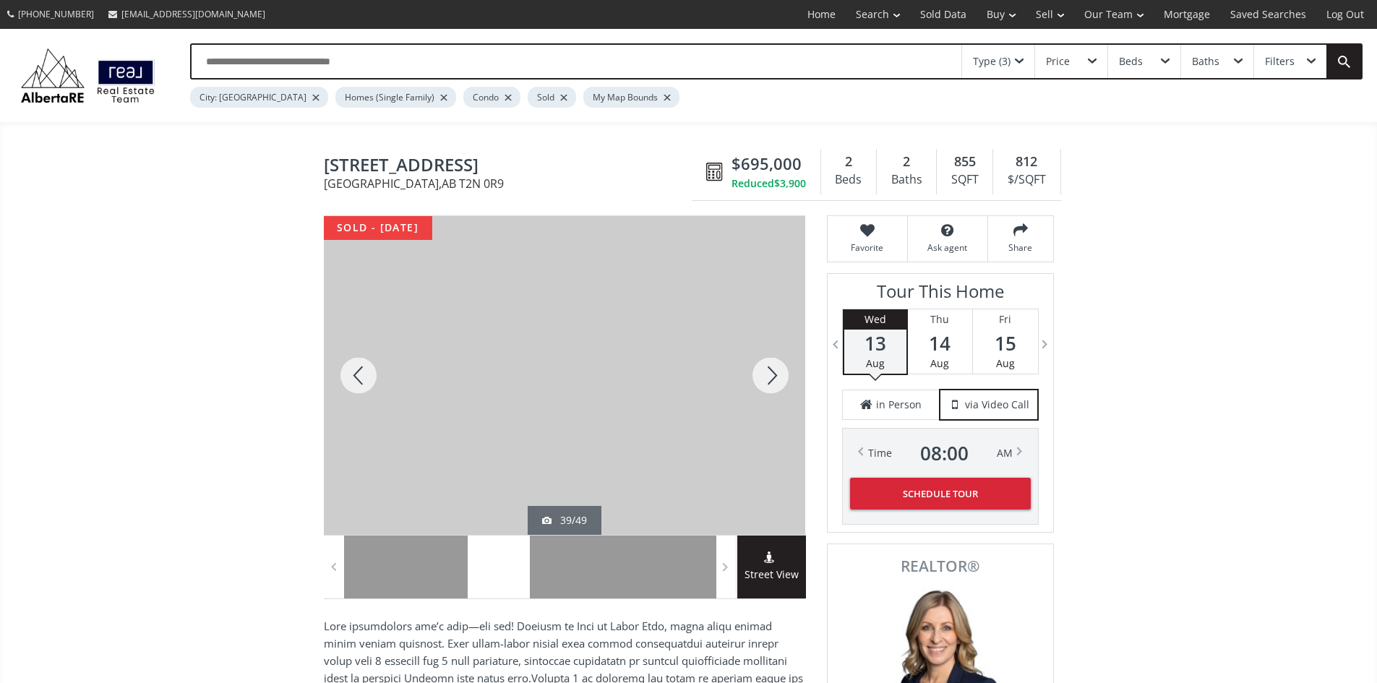
click at [773, 375] on div at bounding box center [770, 375] width 69 height 319
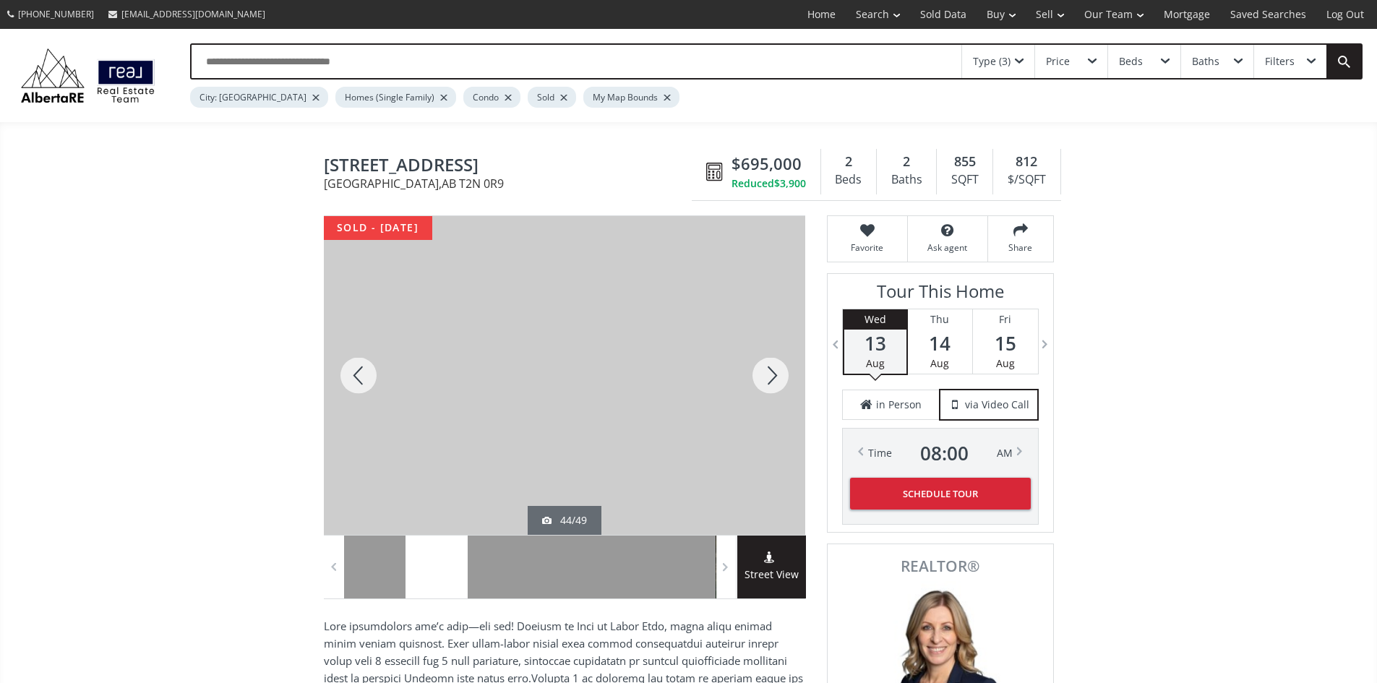
click at [773, 374] on div at bounding box center [770, 375] width 69 height 319
click at [773, 375] on div at bounding box center [770, 375] width 69 height 319
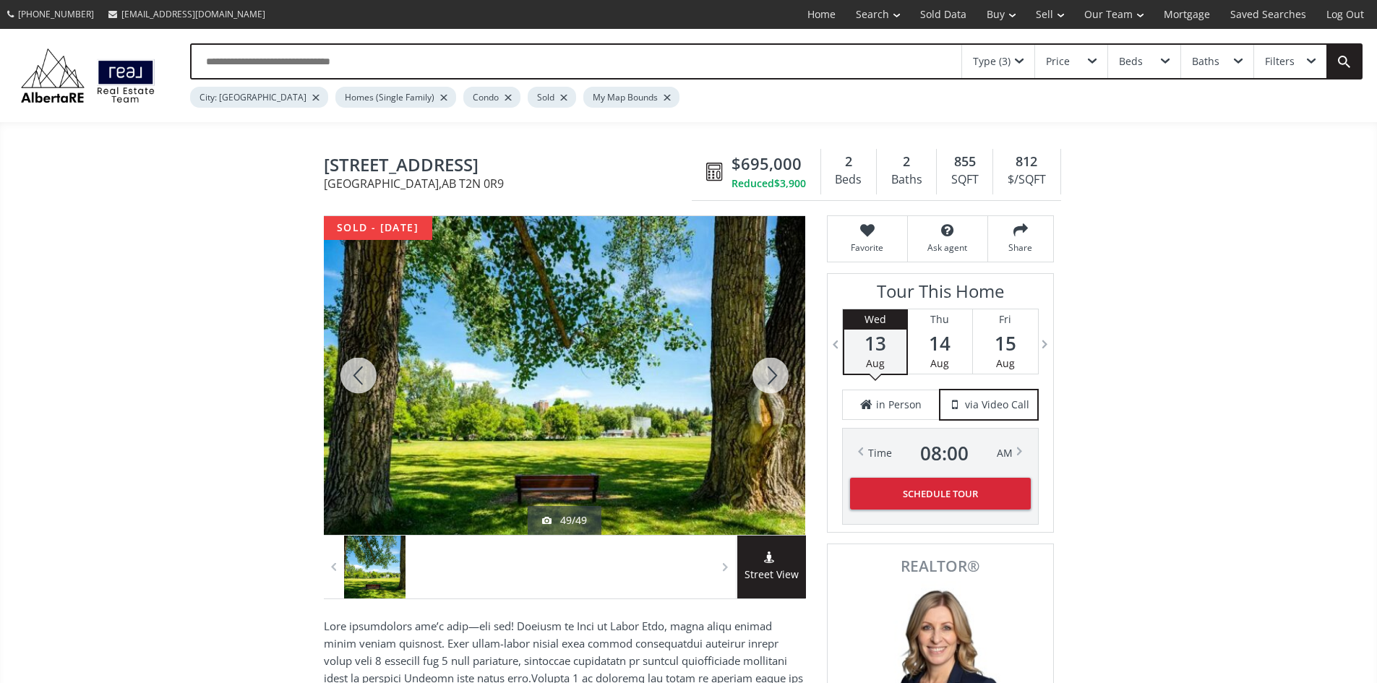
click at [773, 375] on div at bounding box center [770, 375] width 69 height 319
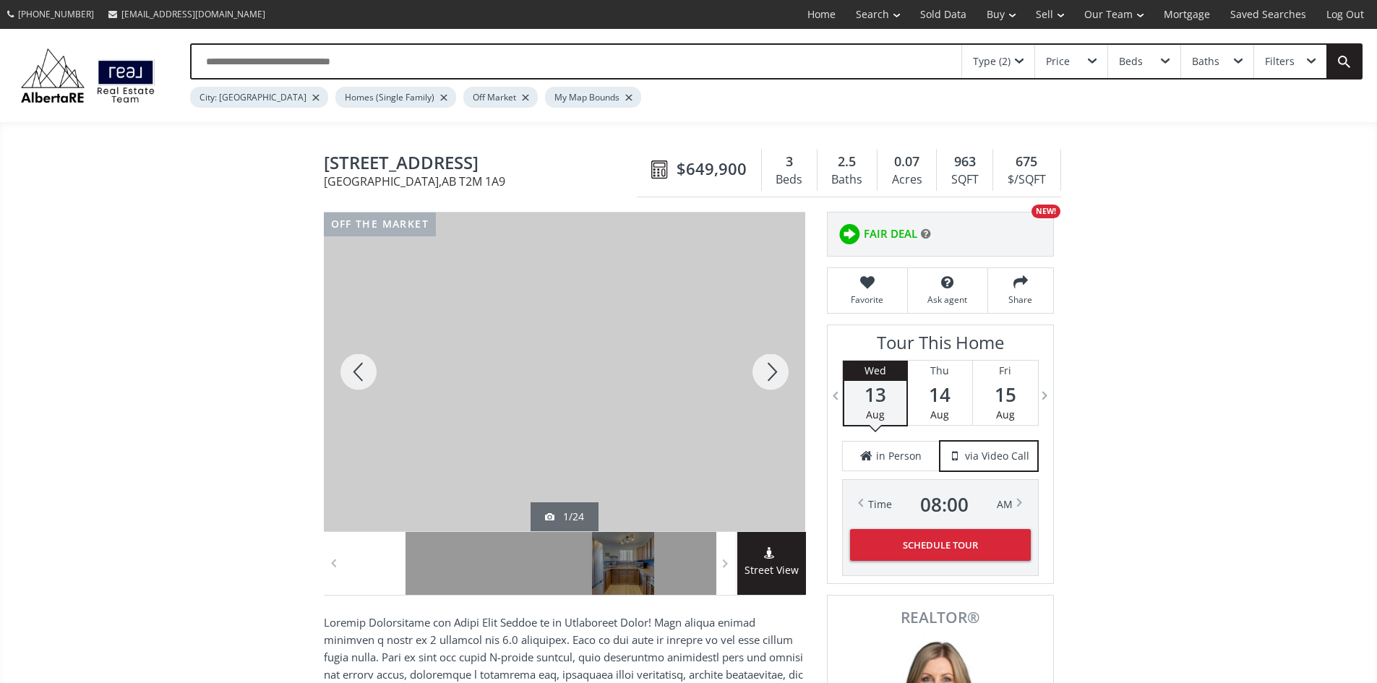
click at [767, 563] on span at bounding box center [771, 554] width 69 height 15
